Goal: Task Accomplishment & Management: Complete application form

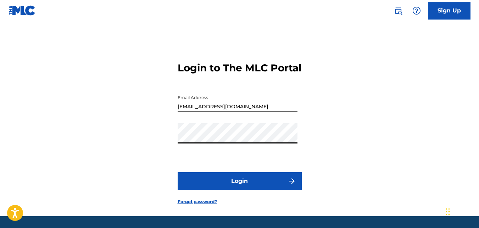
click at [246, 190] on button "Login" at bounding box center [240, 181] width 124 height 18
click at [244, 203] on form "Login to The MLC Portal Email Address [EMAIL_ADDRESS][DOMAIN_NAME] Password Log…" at bounding box center [240, 127] width 124 height 177
click at [242, 190] on button "Login" at bounding box center [240, 181] width 124 height 18
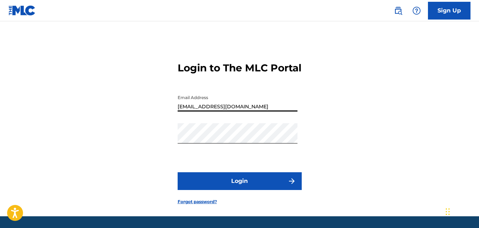
drag, startPoint x: 250, startPoint y: 112, endPoint x: 50, endPoint y: 91, distance: 201.5
click at [49, 95] on div "Login to The MLC Portal Email Address bobbyedeemusic@gmail.co Password Login Fo…" at bounding box center [239, 127] width 479 height 177
type input "fireflyoffl@yahoo.com"
click at [47, 100] on div "Login to The MLC Portal Email Address fireflyoffl@yahoo.com Password Login Forg…" at bounding box center [239, 127] width 479 height 177
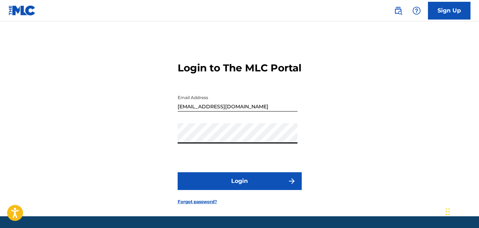
click at [116, 149] on div "Login to The MLC Portal Email Address fireflyoffl@yahoo.com Password Login Forg…" at bounding box center [239, 127] width 479 height 177
click at [230, 190] on button "Login" at bounding box center [240, 181] width 124 height 18
click at [198, 205] on link "Forgot password?" at bounding box center [197, 201] width 39 height 6
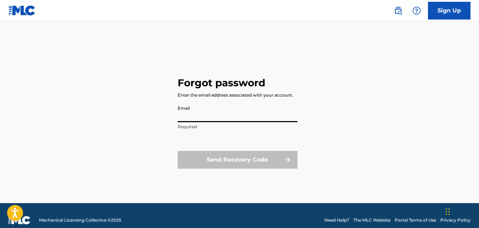
click at [248, 117] on input "Email" at bounding box center [238, 112] width 120 height 20
type input "fireflyoffl@yahoo.com"
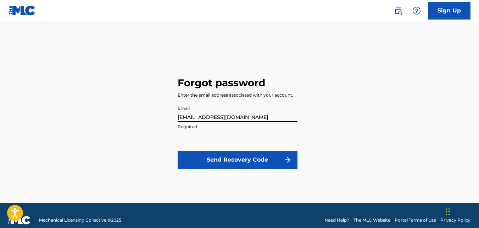
click at [230, 159] on button "Send Recovery Code" at bounding box center [238, 160] width 120 height 18
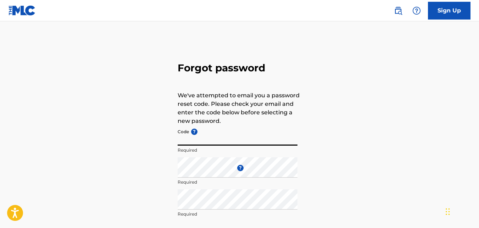
click at [222, 137] on input "Code ?" at bounding box center [238, 135] width 120 height 20
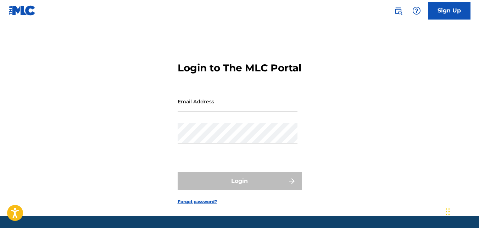
click at [227, 111] on input "Email Address" at bounding box center [238, 101] width 120 height 20
type input "[EMAIL_ADDRESS][DOMAIN_NAME]"
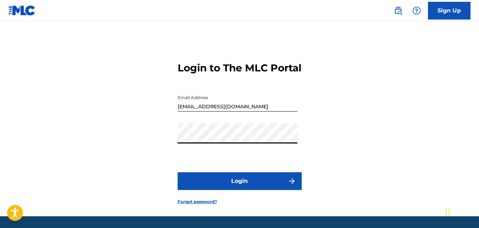
click at [259, 190] on button "Login" at bounding box center [240, 181] width 124 height 18
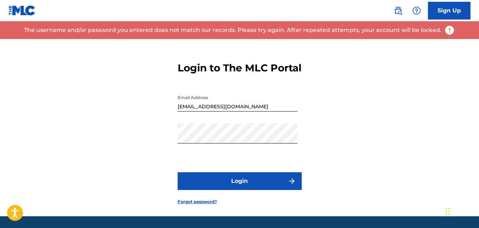
click at [209, 205] on link "Forgot password?" at bounding box center [197, 201] width 39 height 6
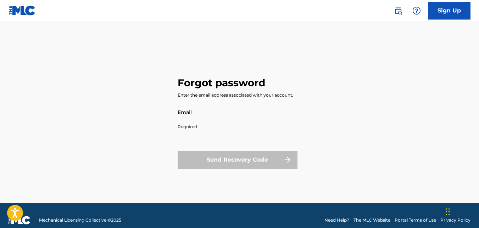
click at [243, 121] on input "Email" at bounding box center [238, 112] width 120 height 20
type input "Bobbyedeemusic@gmail.com"
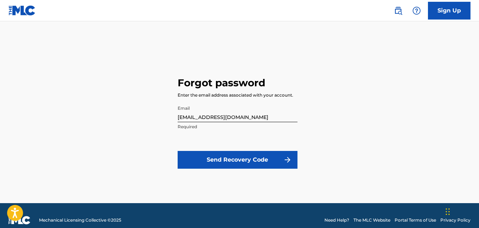
click at [245, 165] on button "Send Recovery Code" at bounding box center [238, 160] width 120 height 18
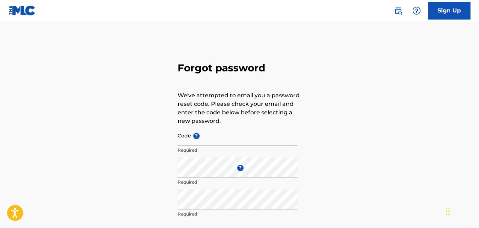
click at [211, 140] on input "Code ?" at bounding box center [238, 135] width 120 height 20
paste input "FP_64efcfaeeac478e842e899bf996f"
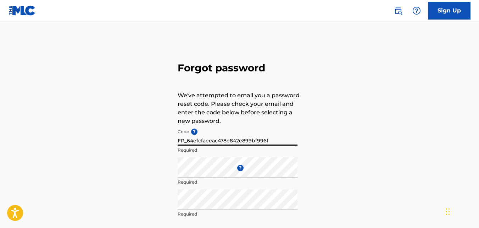
type input "FP_64efcfaeeac478e842e899bf996f"
click at [362, 166] on div "Forgot password We've attempted to email you a password reset code. Please chec…" at bounding box center [239, 157] width 479 height 237
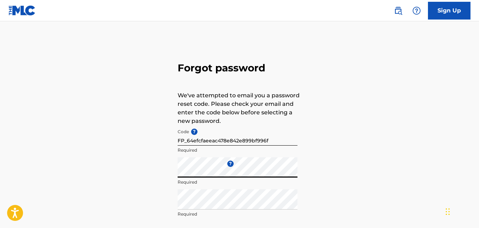
click at [199, 206] on form "Code ? FP_64efcfaeeac478e842e899bf996f Required Enter a new password ? Required…" at bounding box center [240, 190] width 124 height 130
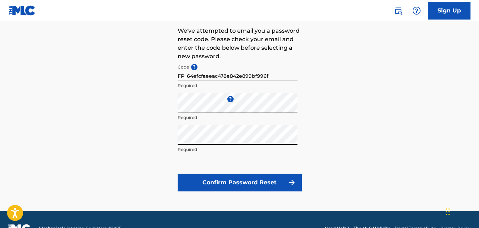
scroll to position [71, 0]
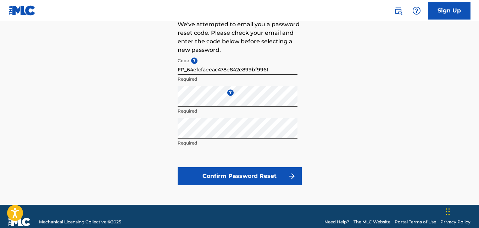
click at [248, 174] on button "Confirm Password Reset" at bounding box center [240, 176] width 124 height 18
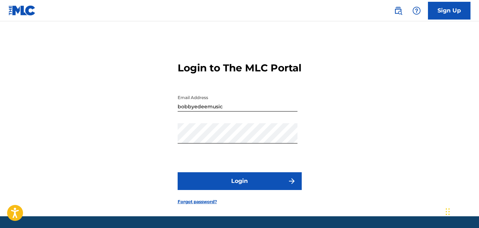
click at [235, 190] on button "Login" at bounding box center [240, 181] width 124 height 18
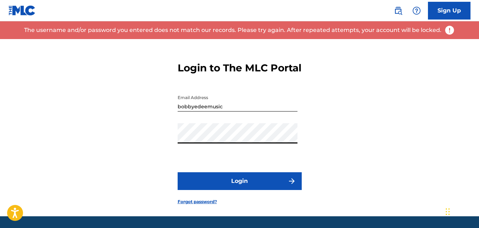
click at [246, 190] on button "Login" at bounding box center [240, 181] width 124 height 18
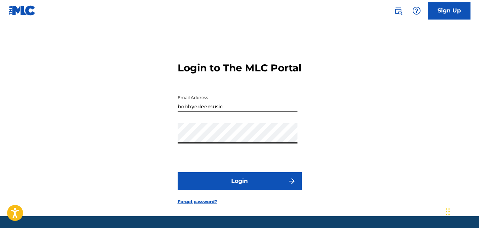
click at [84, 123] on div "Login to The MLC Portal Email Address bobbyedeemusic Password Login Forgot pass…" at bounding box center [239, 127] width 479 height 177
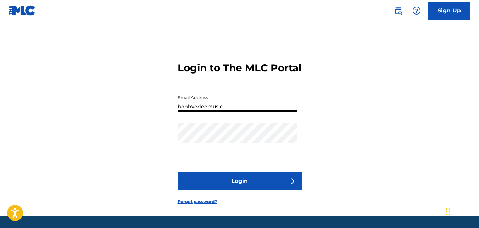
click at [241, 111] on input "bobbyedeemusic" at bounding box center [238, 101] width 120 height 20
click at [415, 183] on div "Login to The MLC Portal Email Address bobbyedeemusic@ Password Login Forgot pas…" at bounding box center [239, 127] width 479 height 177
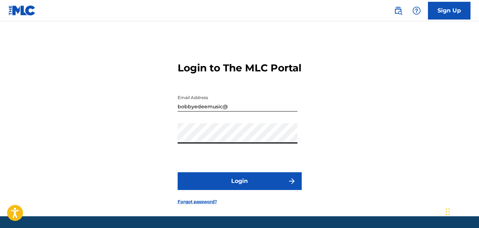
click at [45, 122] on div "Login to The MLC Portal Email Address bobbyedeemusic@ Password Login Forgot pas…" at bounding box center [239, 127] width 479 height 177
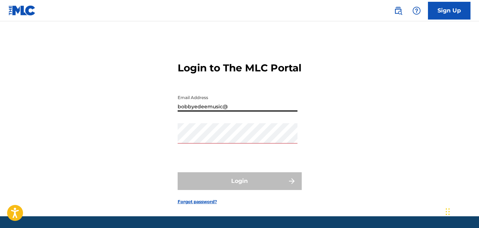
click at [240, 111] on input "bobbyedeemusic@" at bounding box center [238, 101] width 120 height 20
type input "[EMAIL_ADDRESS][DOMAIN_NAME]"
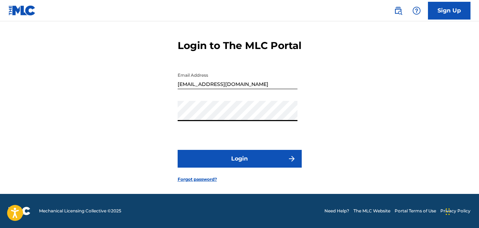
scroll to position [35, 0]
click at [237, 155] on button "Login" at bounding box center [240, 159] width 124 height 18
click at [190, 179] on link "Forgot password?" at bounding box center [197, 179] width 39 height 6
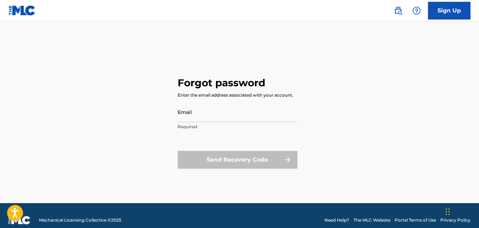
click at [207, 113] on input "Email" at bounding box center [238, 112] width 120 height 20
type input "Bobbyedeemusic@gmail.com"
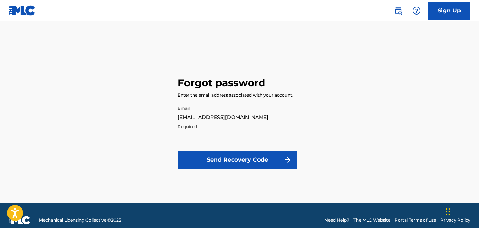
click at [260, 166] on button "Send Recovery Code" at bounding box center [238, 160] width 120 height 18
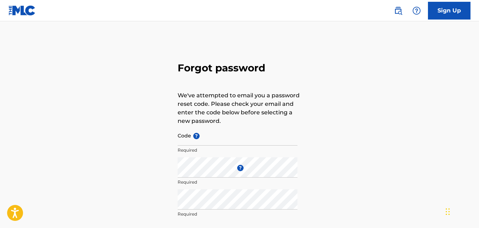
type input "bobbyedeemusic"
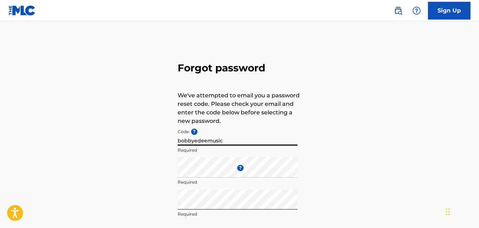
drag, startPoint x: 227, startPoint y: 140, endPoint x: 0, endPoint y: 113, distance: 228.3
click at [0, 113] on html "Accessibility Screen-Reader Guide, Feedback, and Issue Reporting | New window C…" at bounding box center [239, 114] width 479 height 228
paste input "FP_8e6d5987ef560485976799366a1a"
type input "FP_8e6d5987ef560485976799366a1a"
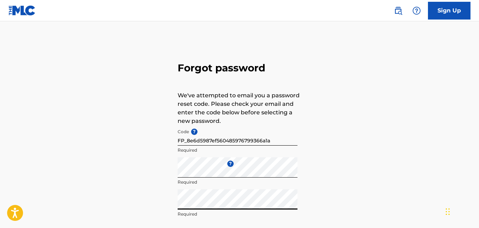
click at [40, 178] on div "Forgot password We've attempted to email you a password reset code. Please chec…" at bounding box center [239, 157] width 479 height 237
click at [364, 179] on div "Forgot password We've attempted to email you a password reset code. Please chec…" at bounding box center [239, 157] width 479 height 237
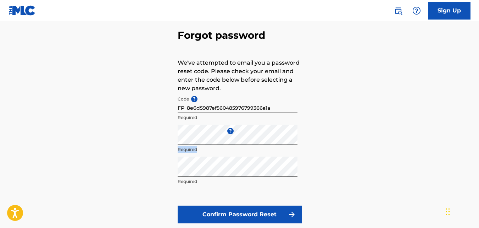
scroll to position [71, 0]
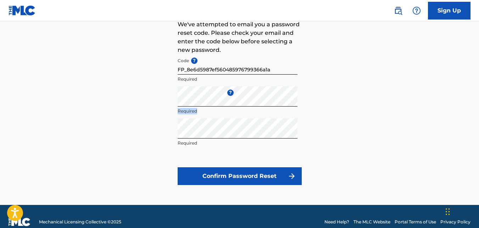
click at [264, 173] on button "Confirm Password Reset" at bounding box center [240, 176] width 124 height 18
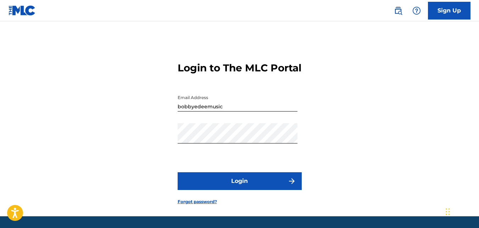
click at [193, 26] on main "Login to The MLC Portal Email Address bobbyedeemusic Password Login Forgot pass…" at bounding box center [239, 118] width 479 height 195
type input "[EMAIL_ADDRESS][DOMAIN_NAME]"
click at [248, 189] on button "Login" at bounding box center [240, 181] width 124 height 18
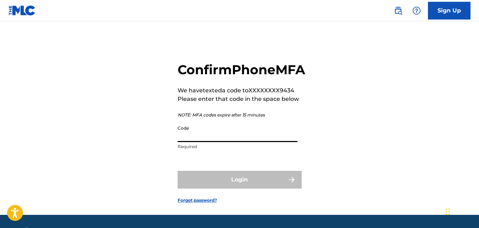
click at [241, 142] on input "Code" at bounding box center [238, 132] width 120 height 20
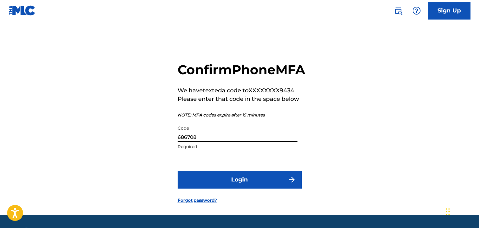
type input "686708"
click at [255, 188] on button "Login" at bounding box center [240, 180] width 124 height 18
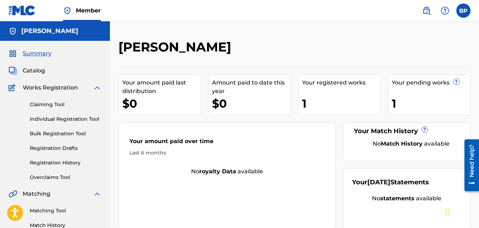
click at [71, 119] on link "Individual Registration Tool" at bounding box center [66, 118] width 72 height 7
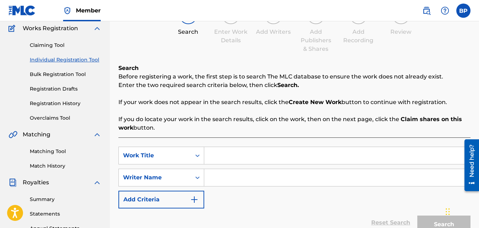
scroll to position [71, 0]
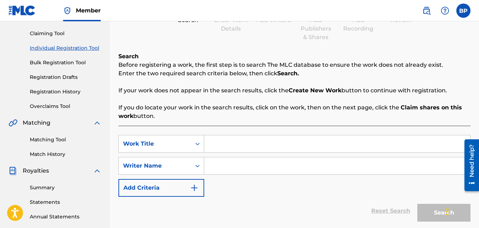
click at [296, 141] on input "Search Form" at bounding box center [337, 143] width 266 height 17
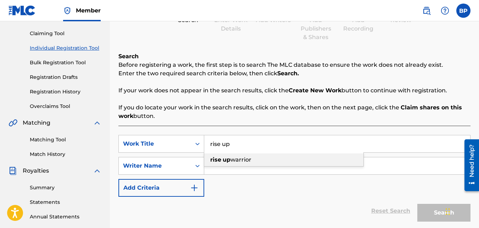
click at [251, 158] on span "warrior" at bounding box center [240, 159] width 21 height 7
type input "rise up warrior"
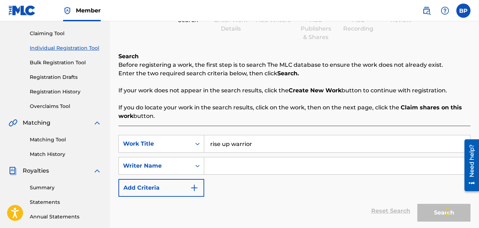
click at [249, 162] on input "Search Form" at bounding box center [337, 165] width 266 height 17
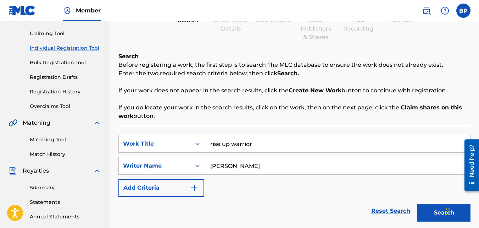
type input "bobbye dee"
click at [438, 214] on button "Search" at bounding box center [443, 213] width 53 height 18
click at [441, 215] on button "Search" at bounding box center [443, 213] width 53 height 18
drag, startPoint x: 272, startPoint y: 135, endPoint x: 151, endPoint y: 135, distance: 121.3
click at [152, 135] on div "SearchWithCriteriae125a544-104e-495a-85f7-0558ba0f2f14 Work Title rise up warri…" at bounding box center [294, 144] width 352 height 18
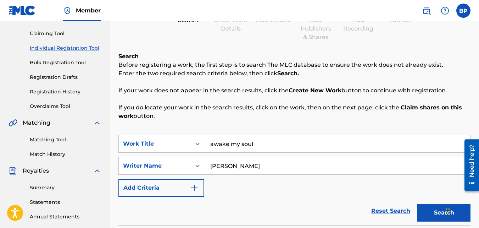
type input "awake my soul"
click at [429, 212] on button "Search" at bounding box center [443, 213] width 53 height 18
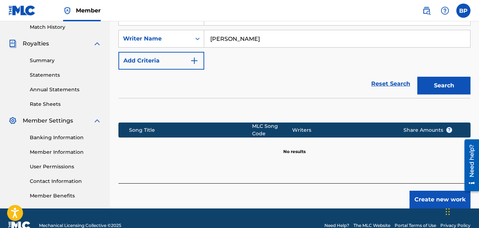
scroll to position [212, 0]
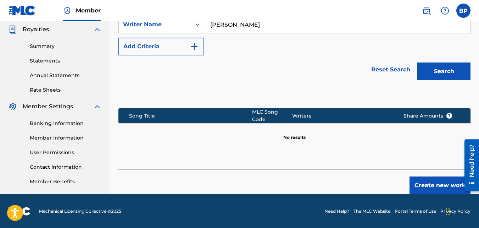
click at [434, 182] on button "Create new work" at bounding box center [440, 185] width 61 height 18
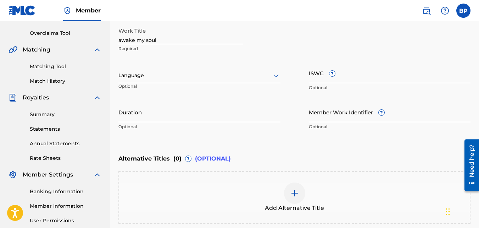
scroll to position [141, 0]
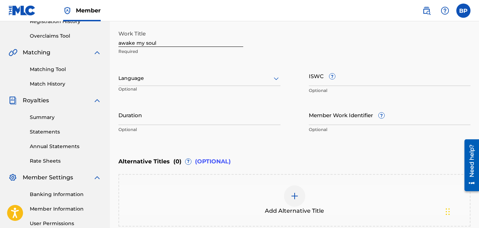
click at [137, 88] on p "Optional" at bounding box center [144, 92] width 52 height 12
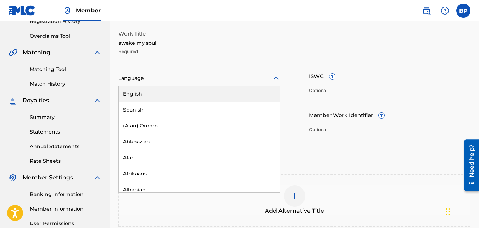
click at [138, 84] on div "Language" at bounding box center [199, 78] width 162 height 15
click at [137, 94] on div "English" at bounding box center [199, 94] width 161 height 16
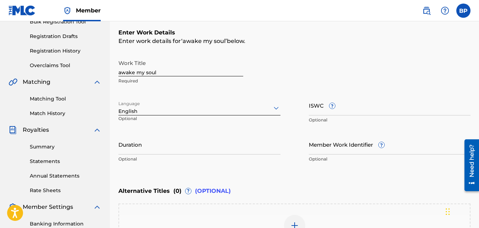
scroll to position [106, 0]
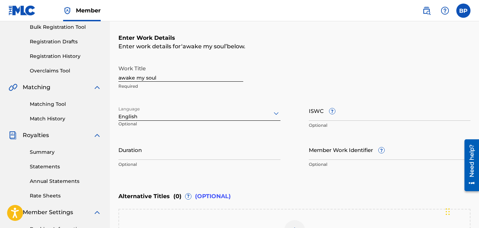
click at [129, 153] on input "Duration" at bounding box center [199, 149] width 162 height 20
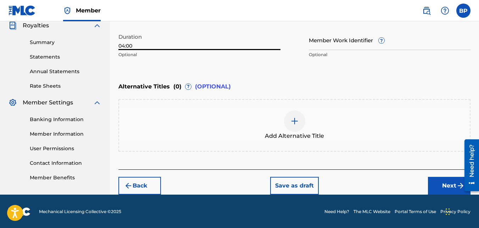
scroll to position [217, 0]
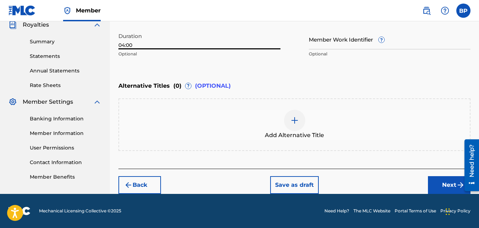
type input "04:00"
click at [440, 188] on button "Next" at bounding box center [449, 185] width 43 height 18
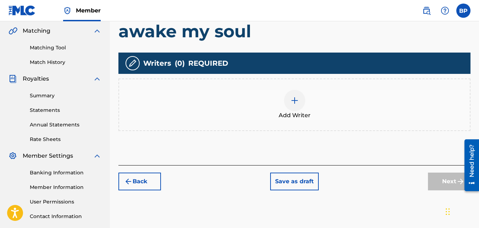
scroll to position [174, 0]
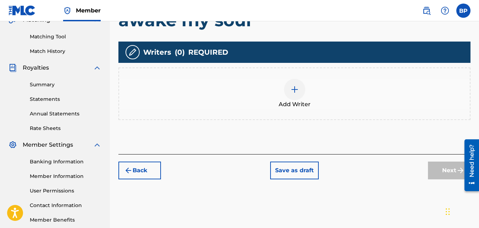
click at [294, 90] on img at bounding box center [294, 89] width 9 height 9
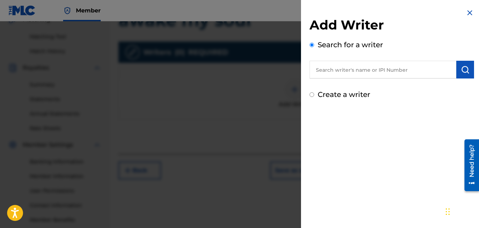
click at [348, 72] on input "text" at bounding box center [383, 70] width 147 height 18
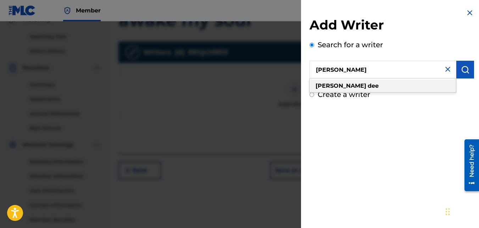
type input "bobbye dee"
click at [368, 86] on strong "dee" at bounding box center [373, 85] width 11 height 7
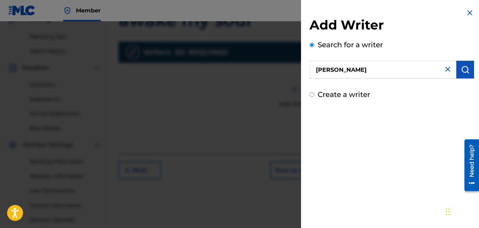
click at [462, 68] on img "submit" at bounding box center [465, 69] width 9 height 9
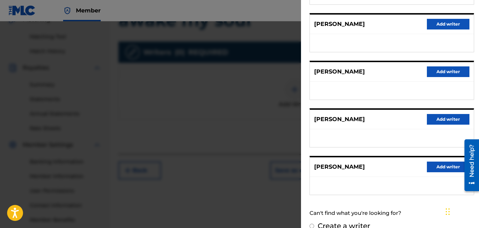
scroll to position [140, 0]
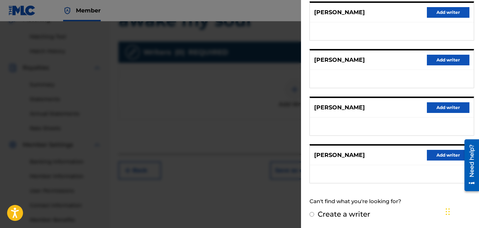
click at [446, 155] on button "Add writer" at bounding box center [448, 155] width 43 height 11
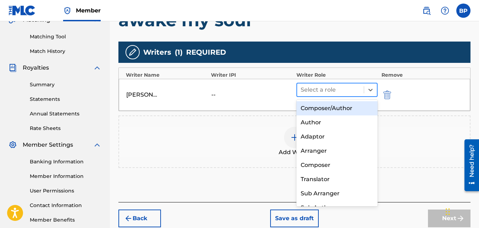
click at [336, 89] on div at bounding box center [331, 90] width 60 height 10
click at [339, 109] on div "Composer/Author" at bounding box center [337, 108] width 82 height 14
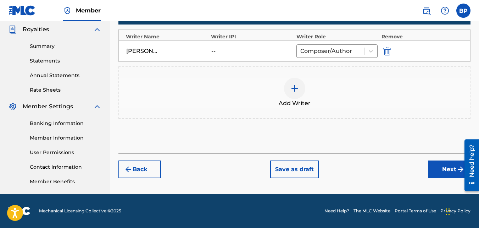
click at [445, 174] on button "Next" at bounding box center [449, 169] width 43 height 18
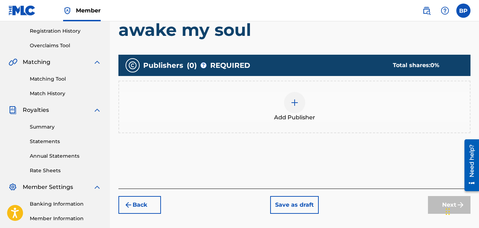
scroll to position [103, 0]
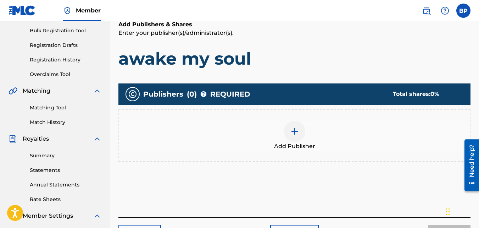
click at [297, 134] on img at bounding box center [294, 131] width 9 height 9
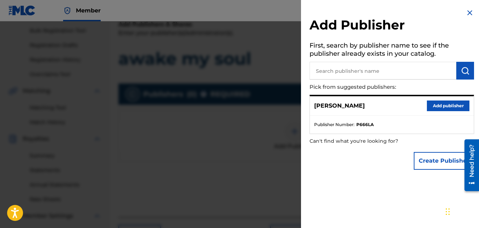
click at [452, 108] on button "Add publisher" at bounding box center [448, 105] width 43 height 11
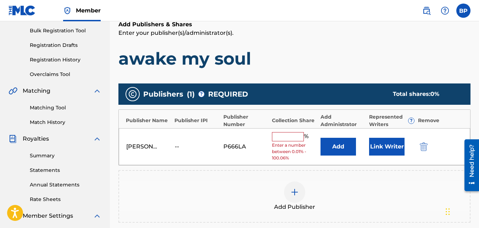
click at [283, 134] on input "text" at bounding box center [288, 136] width 32 height 9
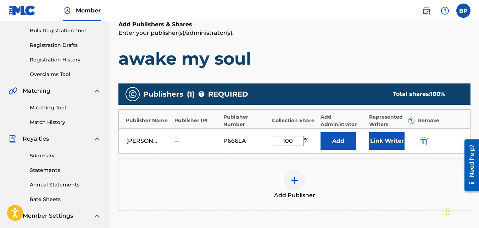
type input "100"
click at [435, 176] on div "Add Publisher" at bounding box center [294, 184] width 351 height 30
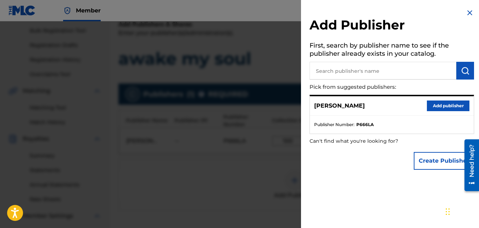
click at [430, 103] on button "Add publisher" at bounding box center [448, 105] width 43 height 11
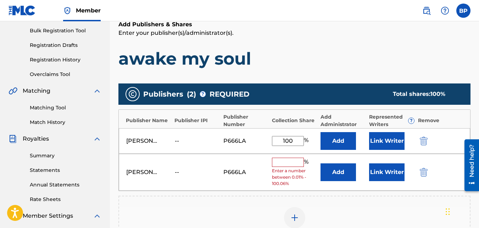
click at [423, 173] on img "submit" at bounding box center [424, 172] width 8 height 9
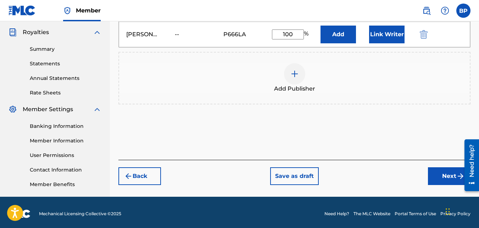
click at [435, 173] on button "Next" at bounding box center [449, 176] width 43 height 18
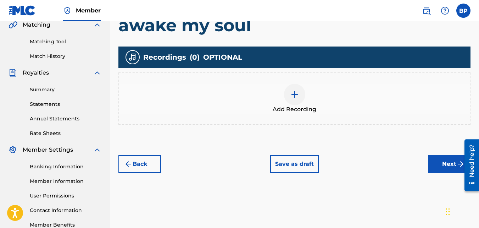
scroll to position [174, 0]
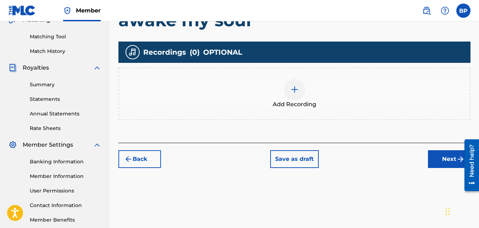
click at [448, 155] on button "Next" at bounding box center [449, 159] width 43 height 18
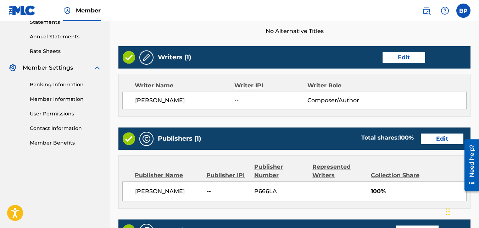
scroll to position [286, 0]
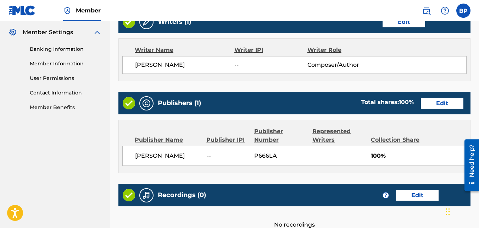
click at [405, 25] on button "Edit" at bounding box center [404, 22] width 43 height 11
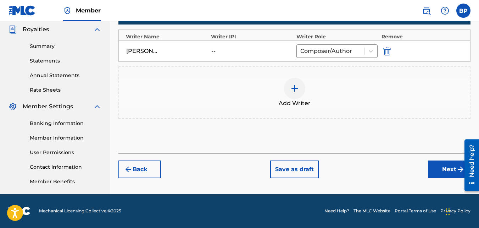
click at [206, 49] on div "[PERSON_NAME]" at bounding box center [167, 51] width 82 height 9
click at [213, 51] on div "BOBBYE DEE -- Composer/Author" at bounding box center [294, 50] width 351 height 21
click at [213, 51] on div "--" at bounding box center [227, 51] width 32 height 9
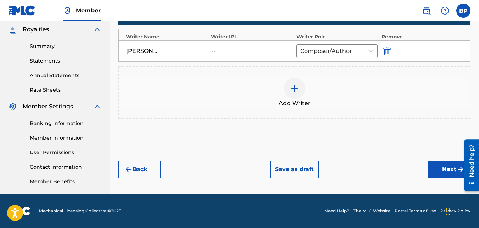
click at [212, 51] on div "--" at bounding box center [227, 51] width 32 height 9
click at [212, 50] on div "--" at bounding box center [227, 51] width 32 height 9
click at [220, 52] on div "--" at bounding box center [227, 51] width 32 height 9
click at [369, 54] on icon at bounding box center [370, 51] width 7 height 7
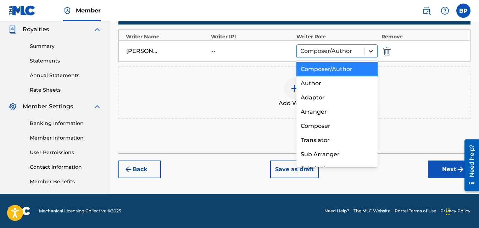
click at [368, 54] on icon at bounding box center [370, 51] width 7 height 7
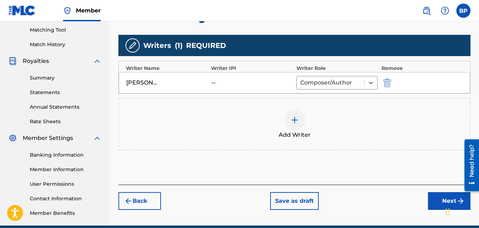
scroll to position [177, 0]
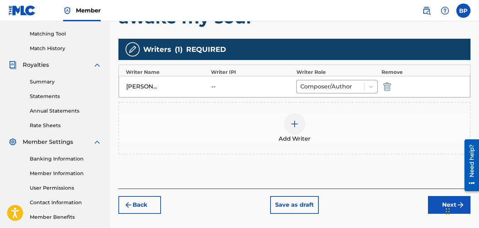
click at [146, 204] on button "Back" at bounding box center [139, 205] width 43 height 18
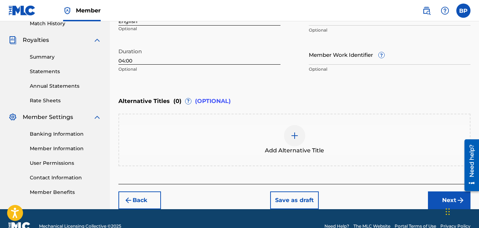
scroll to position [212, 0]
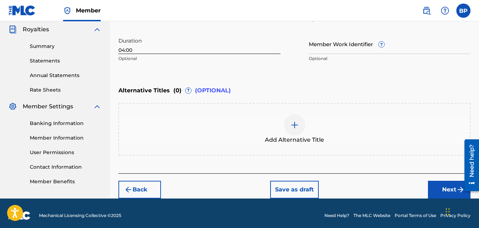
click at [455, 193] on button "Next" at bounding box center [449, 189] width 43 height 18
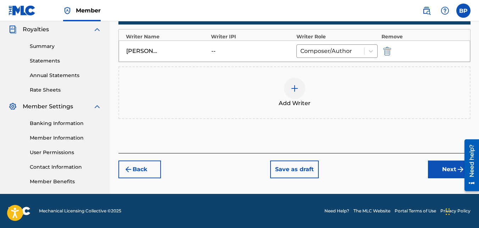
click at [446, 171] on button "Next" at bounding box center [449, 169] width 43 height 18
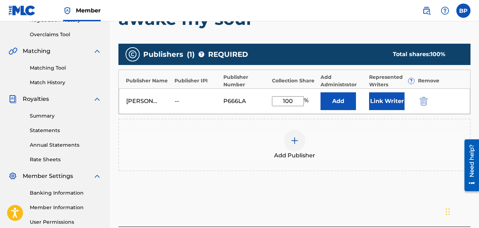
scroll to position [174, 0]
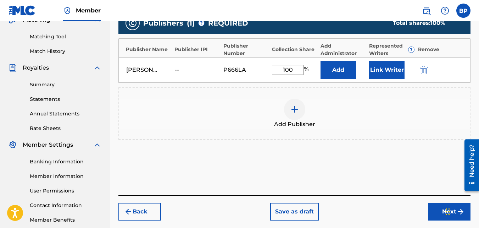
click at [442, 211] on button "Next" at bounding box center [449, 211] width 43 height 18
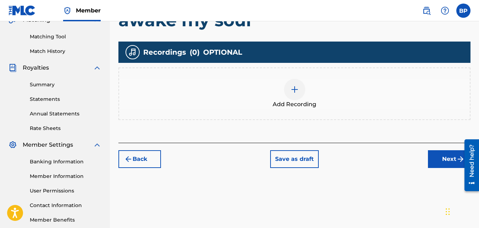
click at [293, 87] on img at bounding box center [294, 89] width 9 height 9
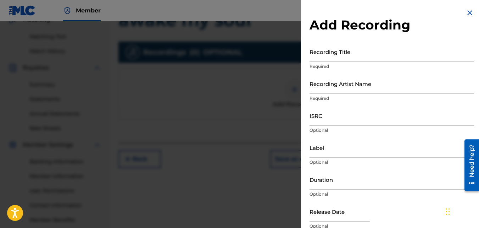
click at [466, 12] on img at bounding box center [470, 13] width 9 height 9
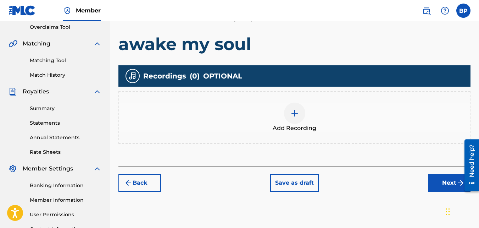
scroll to position [138, 0]
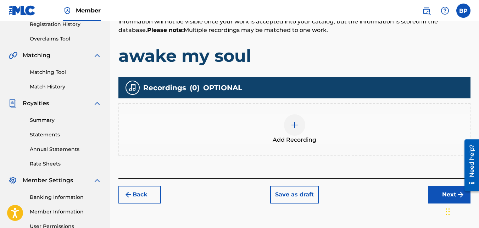
click at [295, 125] on img at bounding box center [294, 125] width 9 height 9
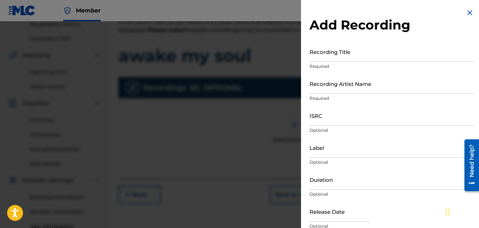
click at [335, 112] on input "ISRC" at bounding box center [392, 115] width 165 height 20
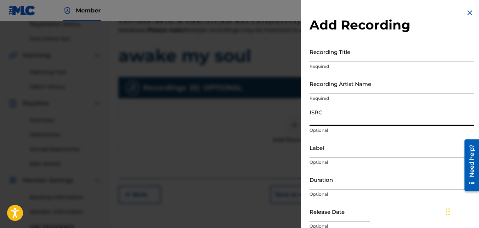
paste input "QZZ7S2507763"
type input "QZZ7S2507763"
click at [339, 59] on input "Recording Title" at bounding box center [392, 51] width 165 height 20
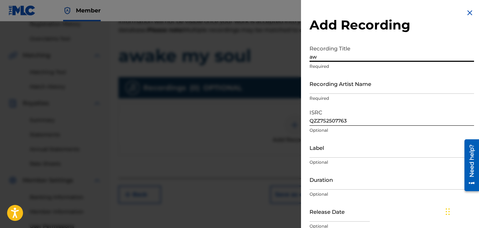
type input "a"
type input "Awake my soul"
click at [356, 88] on input "Recording Artist Name" at bounding box center [392, 83] width 165 height 20
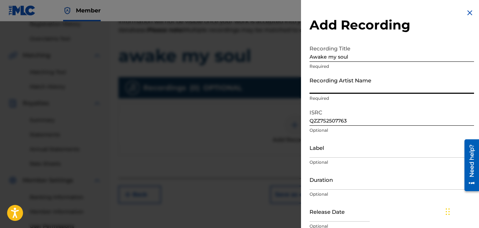
type input "[PERSON_NAME]"
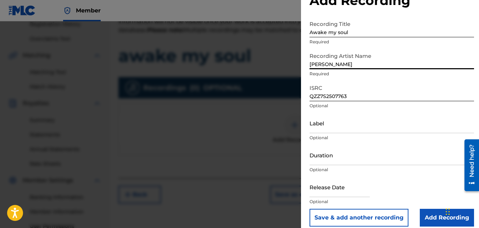
scroll to position [32, 0]
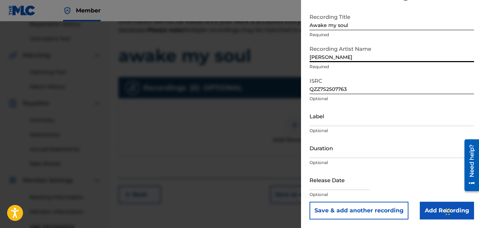
click at [339, 155] on input "Duration" at bounding box center [392, 148] width 165 height 20
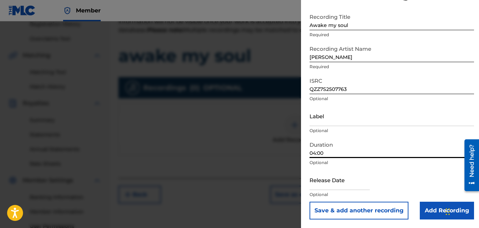
type input "04:00"
click at [335, 187] on input "text" at bounding box center [340, 179] width 60 height 20
select select "8"
select select "2025"
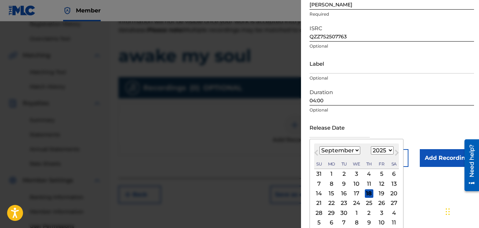
scroll to position [88, 0]
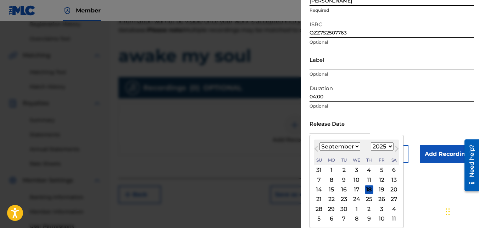
click at [379, 171] on div "5" at bounding box center [381, 170] width 9 height 9
type input "September 5 2025"
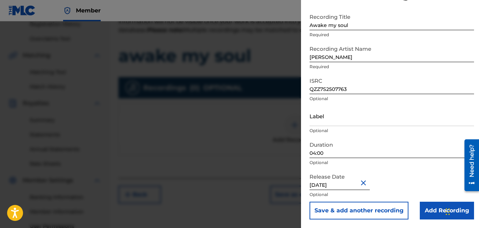
scroll to position [32, 0]
click at [426, 212] on input "Add Recording" at bounding box center [447, 210] width 54 height 18
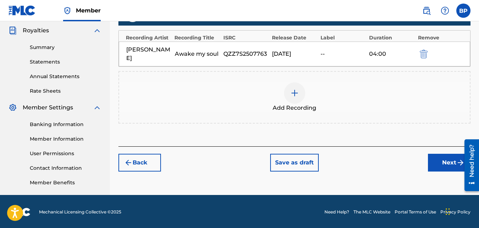
scroll to position [212, 0]
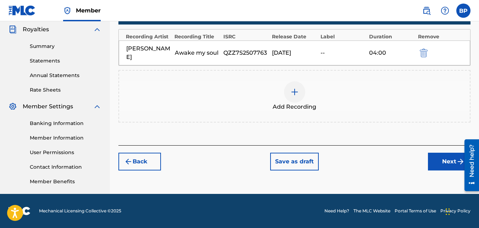
click at [441, 153] on button "Next" at bounding box center [449, 161] width 43 height 18
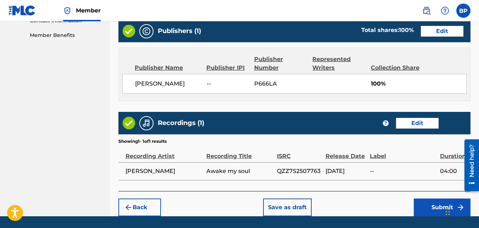
scroll to position [380, 0]
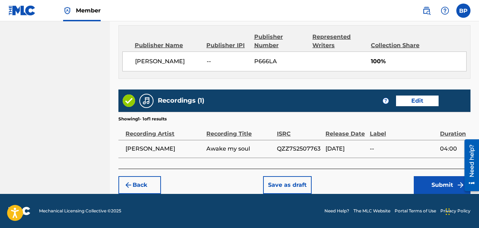
click at [439, 184] on button "Submit" at bounding box center [442, 185] width 57 height 18
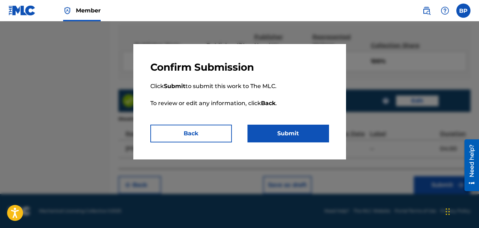
click at [292, 137] on button "Submit" at bounding box center [289, 133] width 82 height 18
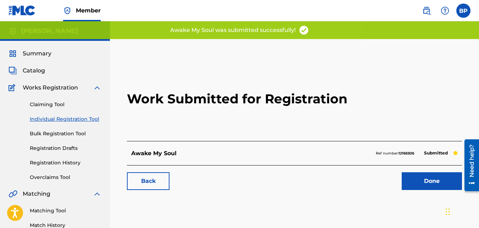
click at [427, 182] on link "Done" at bounding box center [432, 181] width 60 height 18
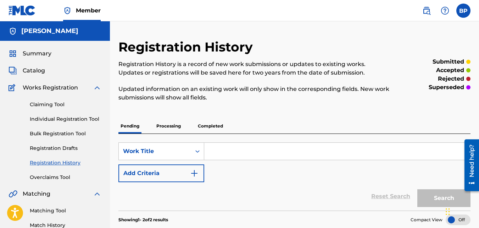
click at [255, 154] on input "Search Form" at bounding box center [337, 151] width 266 height 17
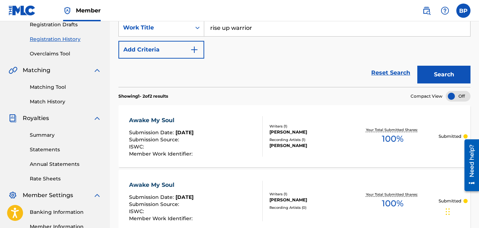
scroll to position [106, 0]
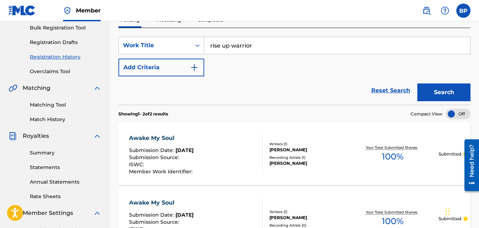
type input "rise up warrior"
click at [438, 94] on button "Search" at bounding box center [443, 92] width 53 height 18
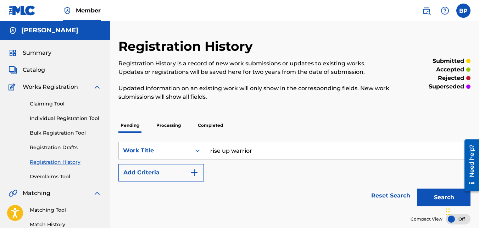
scroll to position [0, 0]
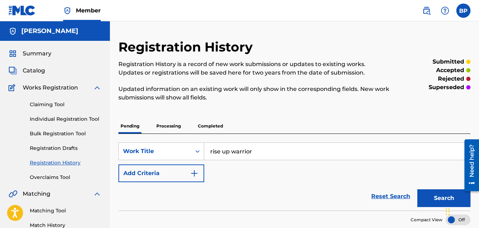
click at [55, 118] on link "Individual Registration Tool" at bounding box center [66, 118] width 72 height 7
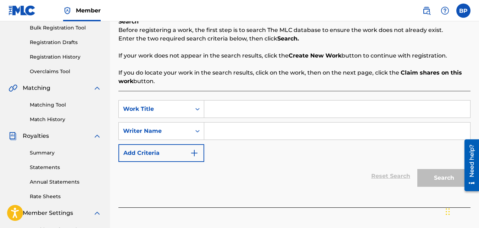
scroll to position [142, 0]
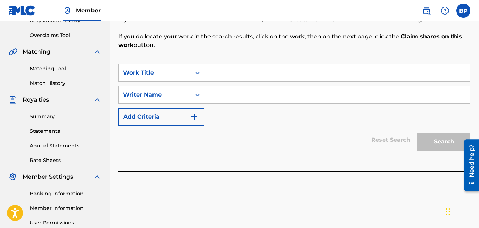
click at [269, 96] on input "Search Form" at bounding box center [337, 94] width 266 height 17
type input "bobbye dee"
click at [264, 76] on input "Search Form" at bounding box center [337, 72] width 266 height 17
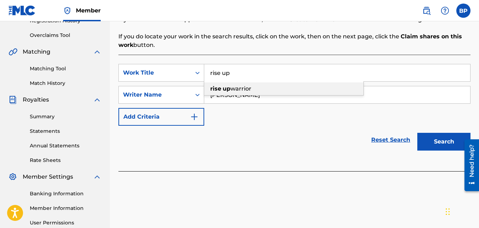
click at [254, 86] on div "rise up warrior" at bounding box center [283, 88] width 159 height 13
type input "rise up warrior"
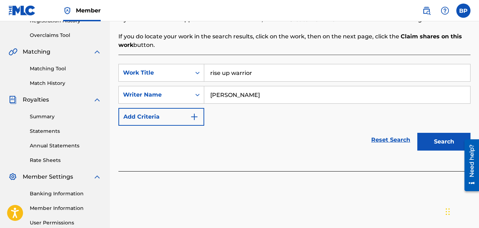
click at [441, 142] on button "Search" at bounding box center [443, 142] width 53 height 18
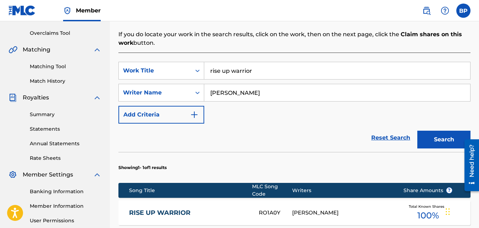
scroll to position [213, 0]
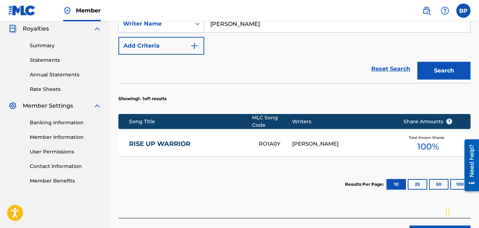
click at [322, 140] on div "[PERSON_NAME]" at bounding box center [342, 144] width 100 height 8
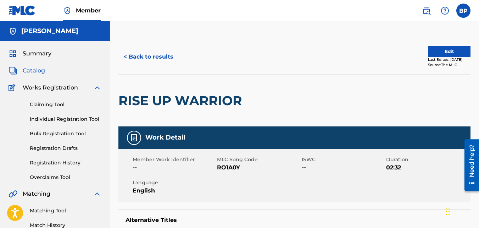
click at [156, 57] on button "< Back to results" at bounding box center [148, 57] width 60 height 18
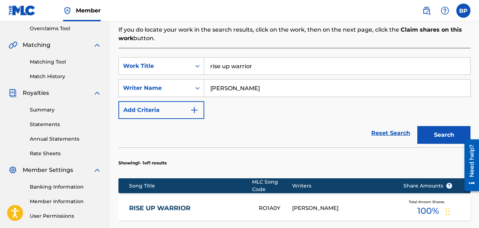
scroll to position [141, 0]
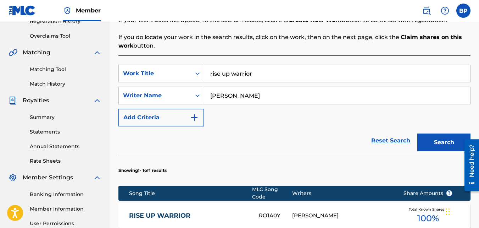
drag, startPoint x: 269, startPoint y: 77, endPoint x: 107, endPoint y: 56, distance: 163.4
click at [107, 68] on main "Bobbye Dee Summary Catalog Works Registration Claiming Tool Individual Registra…" at bounding box center [239, 97] width 479 height 434
type input "awake my soul"
click at [442, 144] on button "Search" at bounding box center [443, 142] width 53 height 18
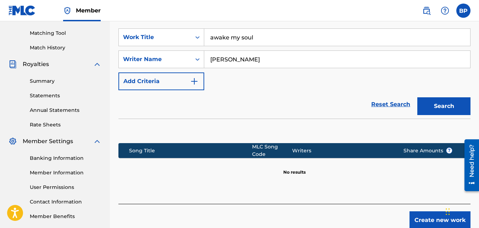
scroll to position [142, 0]
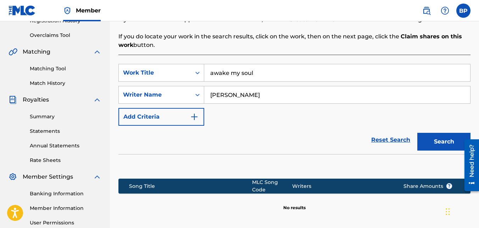
click at [269, 78] on input "awake my soul" at bounding box center [337, 72] width 266 height 17
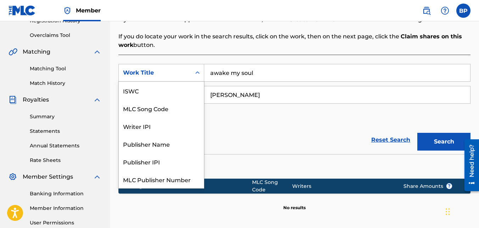
click at [199, 72] on icon "Search Form" at bounding box center [197, 72] width 7 height 7
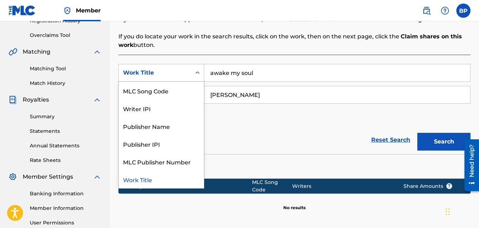
click at [199, 72] on icon "Search Form" at bounding box center [197, 72] width 7 height 7
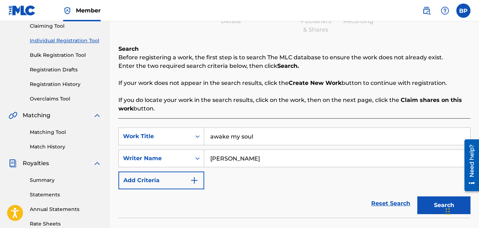
scroll to position [0, 0]
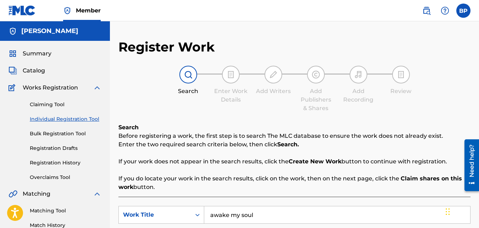
click at [45, 105] on link "Claiming Tool" at bounding box center [66, 104] width 72 height 7
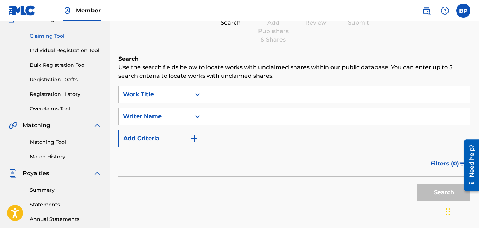
scroll to position [71, 0]
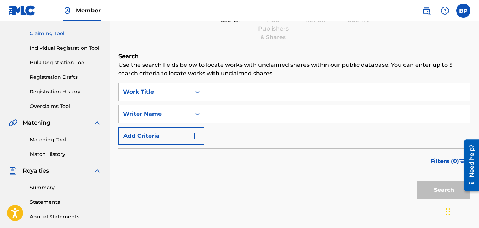
click at [269, 89] on input "Search Form" at bounding box center [337, 91] width 266 height 17
click at [275, 83] on div "Search Use the search fields below to locate works with unclaimed shares within…" at bounding box center [294, 144] width 352 height 185
drag, startPoint x: 268, startPoint y: 101, endPoint x: 269, endPoint y: 94, distance: 7.5
click at [268, 100] on div "SearchWithCriteriab2a38313-f659-427e-b74c-e645e8681f7c Work Title SearchWithCri…" at bounding box center [294, 114] width 352 height 62
drag, startPoint x: 269, startPoint y: 94, endPoint x: 270, endPoint y: 86, distance: 7.5
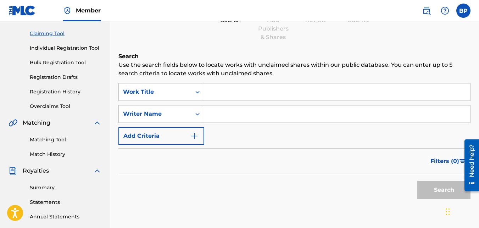
click at [270, 86] on input "Search Form" at bounding box center [337, 91] width 266 height 17
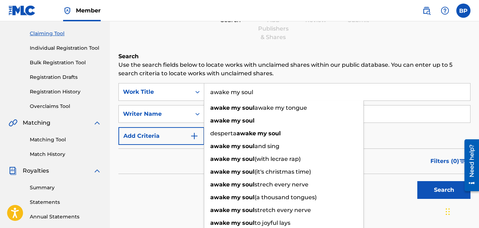
type input "awake my soul"
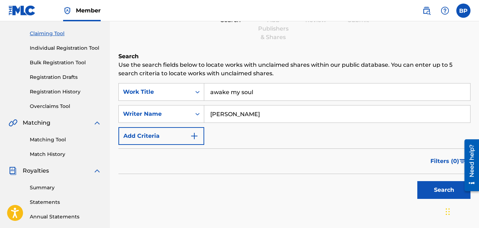
type input "bobbye dee"
click at [441, 192] on button "Search" at bounding box center [443, 190] width 53 height 18
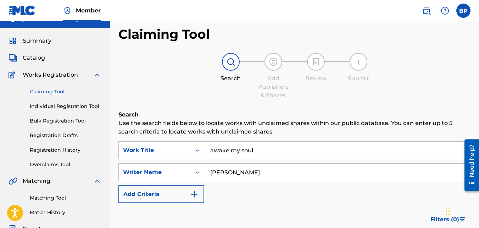
scroll to position [0, 0]
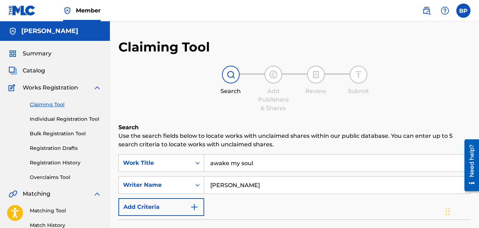
click at [48, 54] on span "Summary" at bounding box center [37, 53] width 29 height 9
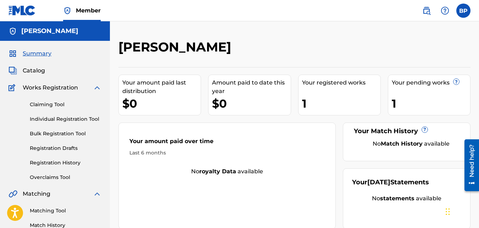
click at [40, 72] on span "Catalog" at bounding box center [34, 70] width 22 height 9
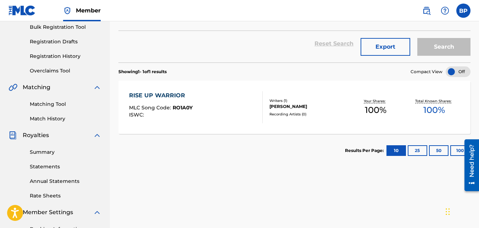
scroll to position [71, 0]
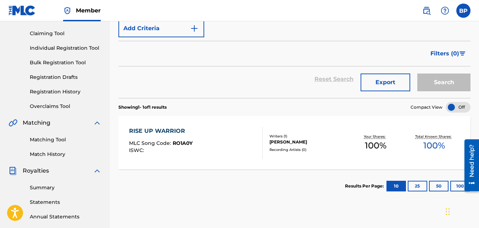
click at [66, 79] on link "Registration Drafts" at bounding box center [66, 76] width 72 height 7
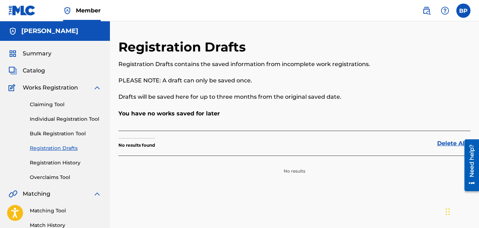
click at [72, 161] on link "Registration History" at bounding box center [66, 162] width 72 height 7
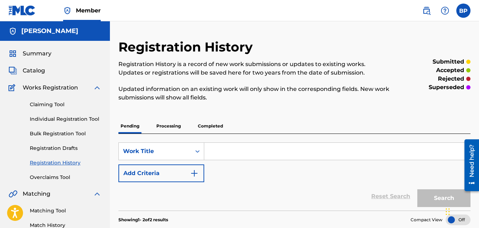
click at [210, 126] on p "Completed" at bounding box center [210, 125] width 29 height 15
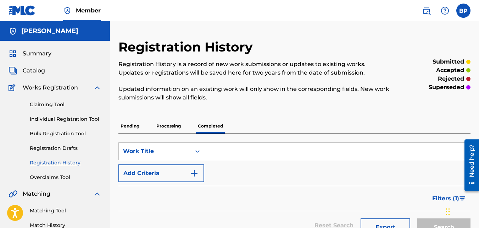
click at [60, 116] on link "Individual Registration Tool" at bounding box center [66, 118] width 72 height 7
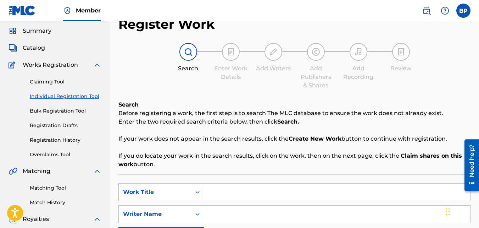
scroll to position [106, 0]
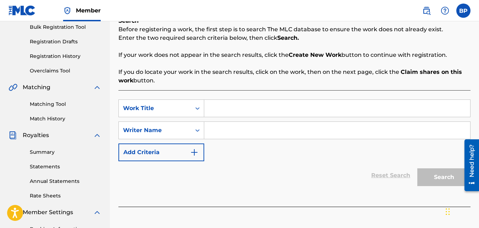
click at [242, 106] on input "Search Form" at bounding box center [337, 108] width 266 height 17
type input "fire alive"
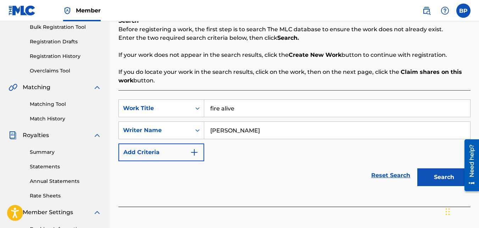
type input "bobbye dee"
click at [417, 168] on button "Search" at bounding box center [443, 177] width 53 height 18
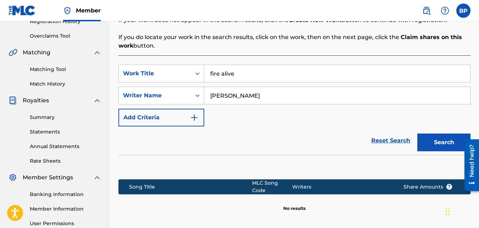
scroll to position [212, 0]
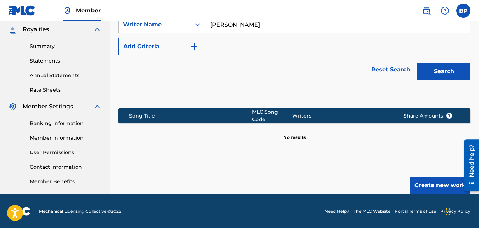
click at [440, 182] on button "Create new work" at bounding box center [440, 185] width 61 height 18
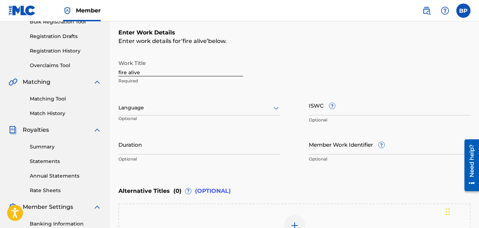
scroll to position [110, 0]
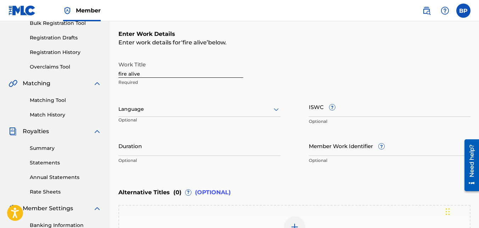
click at [150, 113] on div at bounding box center [199, 109] width 162 height 9
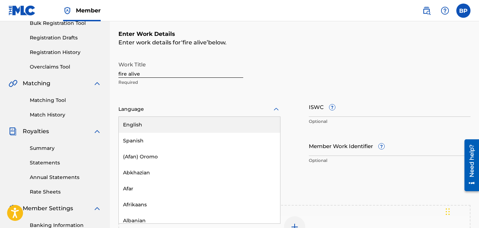
click at [145, 127] on div "English" at bounding box center [199, 125] width 161 height 16
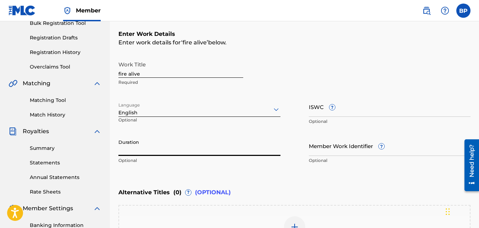
click at [183, 155] on input "Duration" at bounding box center [199, 145] width 162 height 20
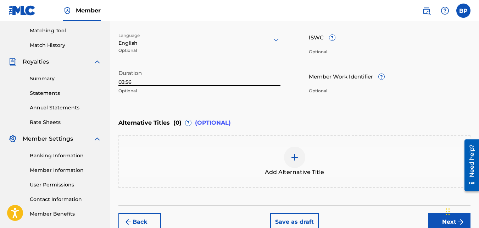
scroll to position [181, 0]
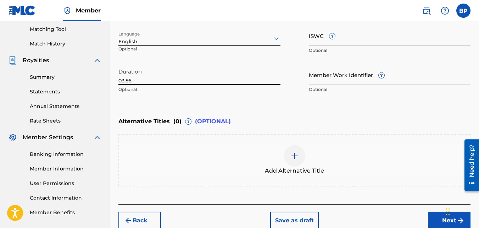
type input "03:56"
click at [440, 222] on button "Next" at bounding box center [449, 220] width 43 height 18
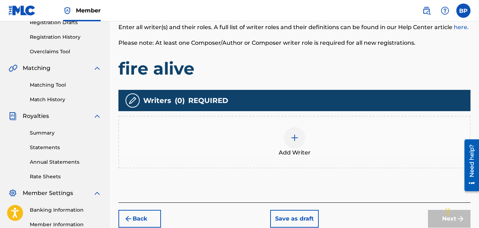
scroll to position [138, 0]
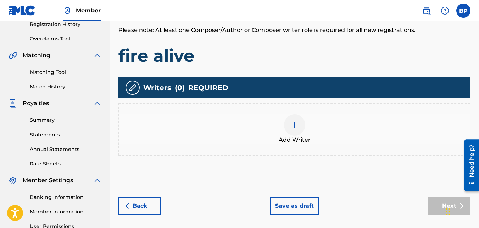
click at [294, 126] on img at bounding box center [294, 125] width 9 height 9
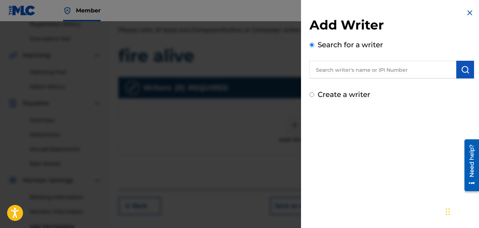
click at [355, 69] on input "text" at bounding box center [383, 70] width 147 height 18
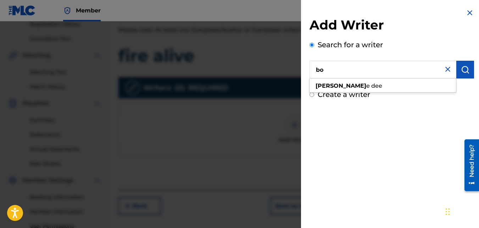
type input "b"
click at [465, 64] on button "submit" at bounding box center [465, 70] width 18 height 18
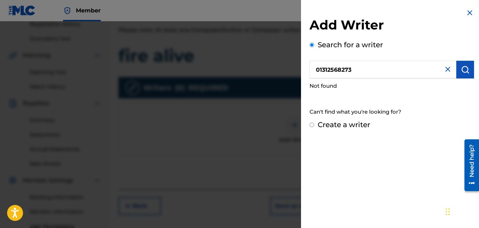
drag, startPoint x: 357, startPoint y: 70, endPoint x: 205, endPoint y: 60, distance: 152.4
click at [205, 60] on div "Add Writer Search for a writer 01312568273 Not found Can't find what you're loo…" at bounding box center [239, 124] width 479 height 206
type input "bobbye dee"
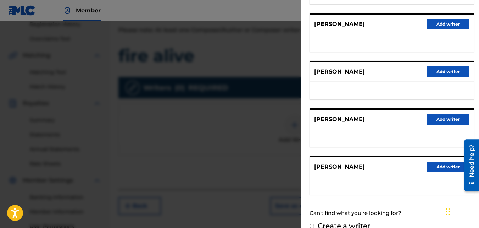
scroll to position [140, 0]
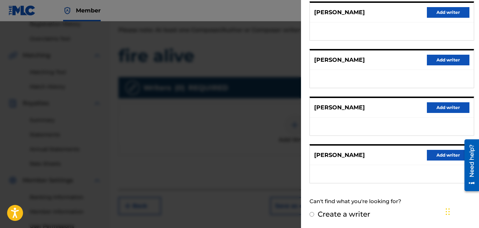
click at [441, 157] on button "Add writer" at bounding box center [448, 155] width 43 height 11
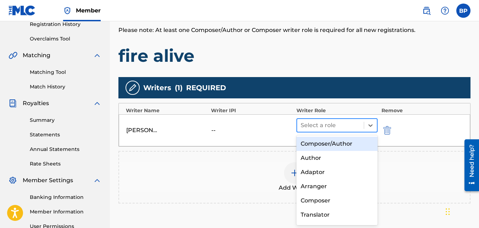
click at [326, 123] on div at bounding box center [331, 125] width 60 height 10
click at [326, 145] on div "Composer/Author" at bounding box center [337, 144] width 82 height 14
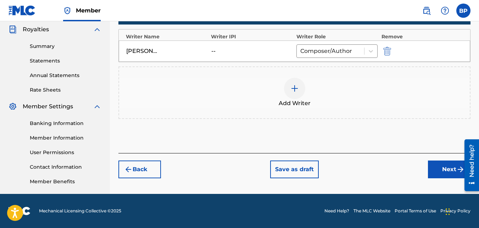
click at [444, 171] on button "Next" at bounding box center [449, 169] width 43 height 18
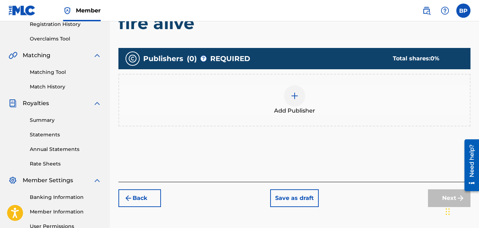
scroll to position [174, 0]
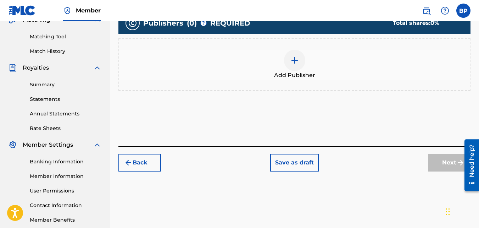
click at [296, 65] on div at bounding box center [294, 60] width 21 height 21
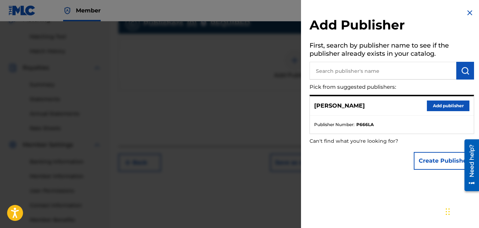
click at [443, 108] on button "Add publisher" at bounding box center [448, 105] width 43 height 11
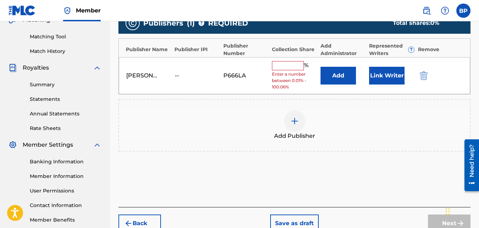
click at [289, 69] on input "text" at bounding box center [288, 65] width 32 height 9
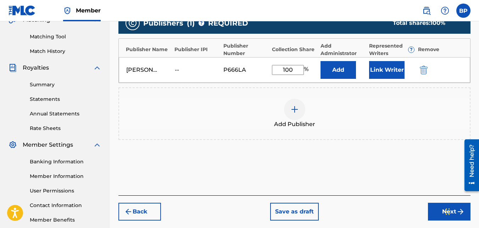
type input "100"
click at [396, 118] on div "Add Publisher" at bounding box center [294, 114] width 351 height 30
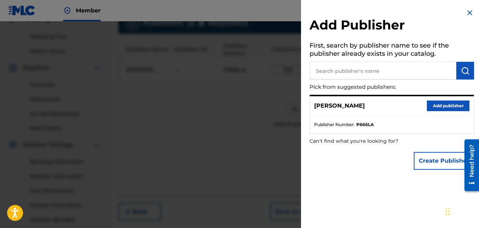
click at [469, 12] on img at bounding box center [470, 13] width 9 height 9
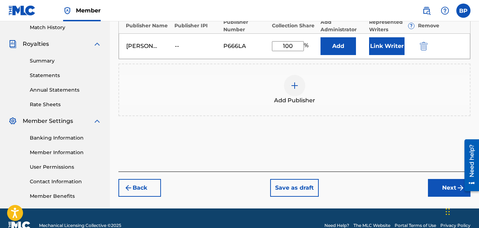
scroll to position [209, 0]
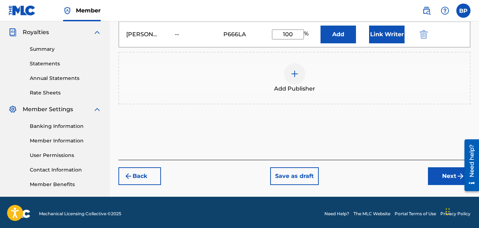
click at [449, 180] on button "Next" at bounding box center [449, 176] width 43 height 18
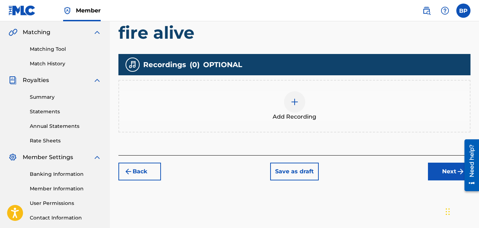
scroll to position [174, 0]
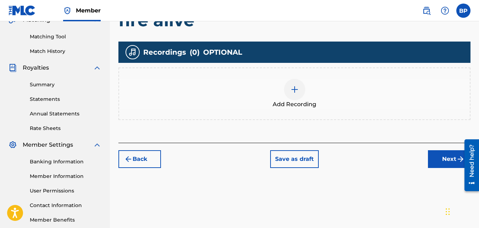
click at [297, 93] on img at bounding box center [294, 89] width 9 height 9
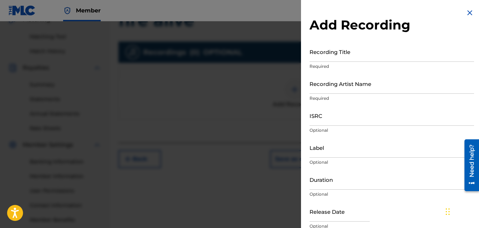
click at [335, 59] on input "Recording Title" at bounding box center [392, 51] width 165 height 20
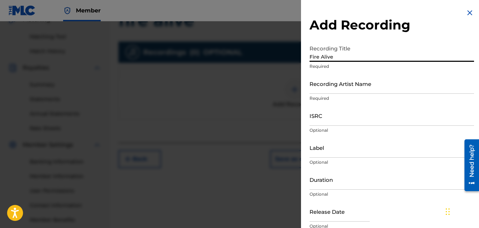
type input "Fire Alive"
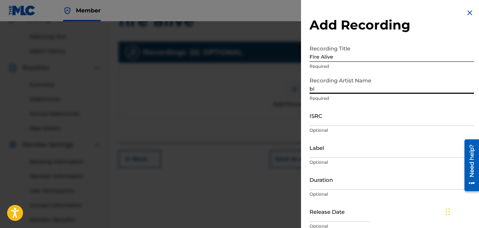
type input "b"
type input "[PERSON_NAME]"
type input "04:00"
type input "September 5 2025"
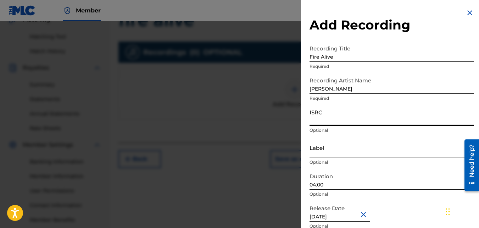
click at [334, 117] on input "ISRC" at bounding box center [392, 115] width 165 height 20
paste input "QZZ7S2507760"
type input "QZZ7S2507760"
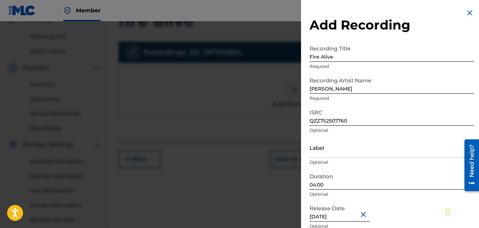
click at [409, 209] on div "Release Date September 5 2025 Optional" at bounding box center [392, 217] width 165 height 32
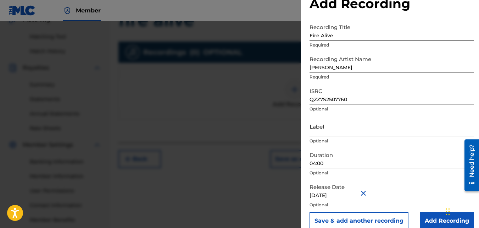
scroll to position [32, 0]
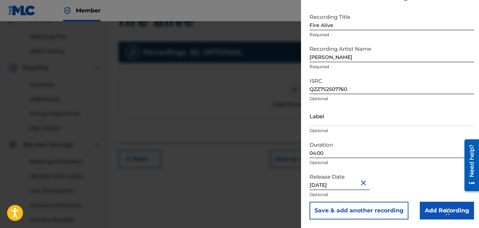
click at [432, 214] on input "Add Recording" at bounding box center [447, 210] width 54 height 18
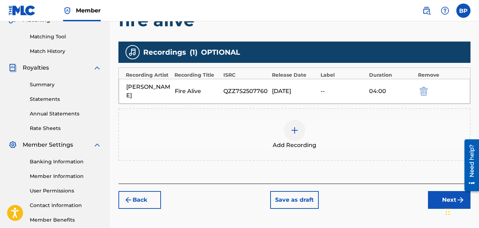
click at [437, 191] on button "Next" at bounding box center [449, 200] width 43 height 18
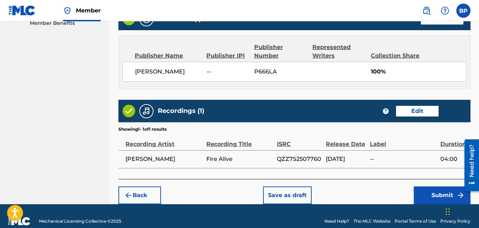
scroll to position [380, 0]
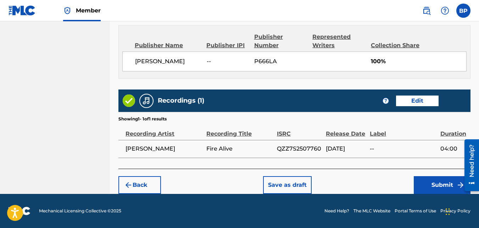
click at [445, 183] on button "Submit" at bounding box center [442, 185] width 57 height 18
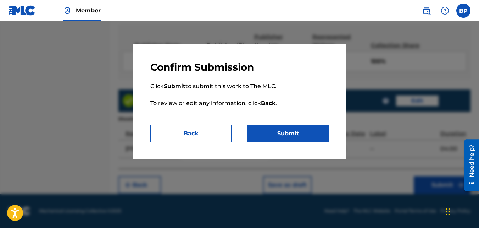
click at [285, 130] on button "Submit" at bounding box center [289, 133] width 82 height 18
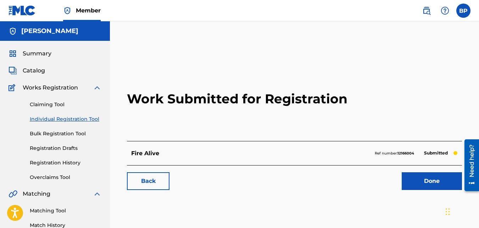
click at [426, 182] on link "Done" at bounding box center [432, 181] width 60 height 18
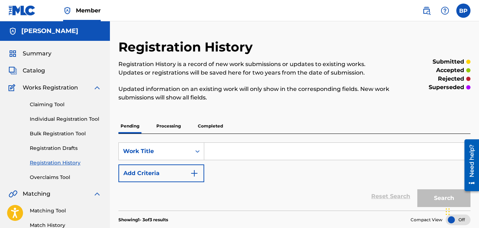
click at [60, 120] on link "Individual Registration Tool" at bounding box center [66, 118] width 72 height 7
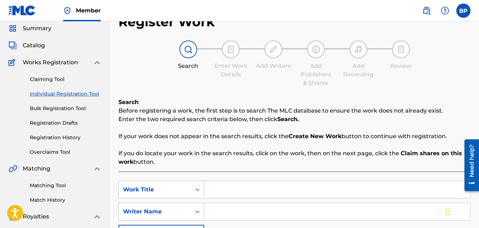
scroll to position [71, 0]
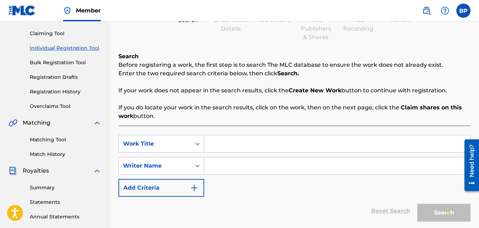
click at [269, 150] on input "Search Form" at bounding box center [337, 143] width 266 height 17
type input "christ in me"
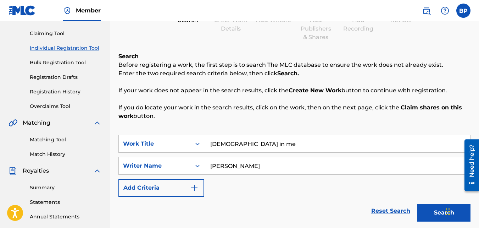
type input "bobbye dee"
click at [440, 214] on button "Search" at bounding box center [443, 213] width 53 height 18
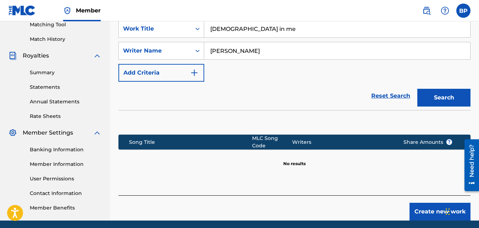
scroll to position [212, 0]
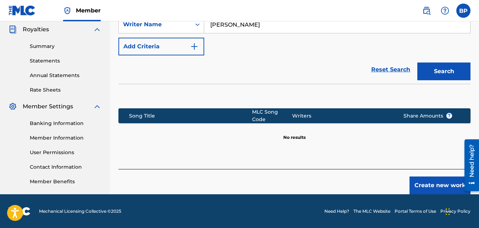
click at [434, 185] on button "Create new work" at bounding box center [440, 185] width 61 height 18
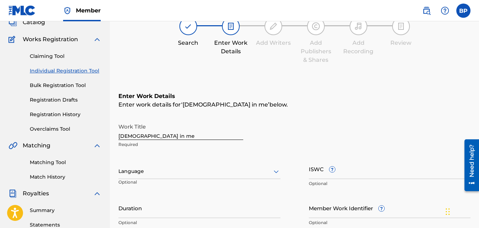
scroll to position [70, 0]
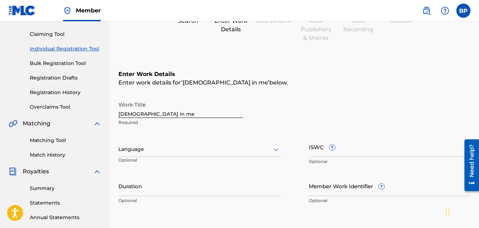
click at [126, 194] on input "Duration" at bounding box center [199, 186] width 162 height 20
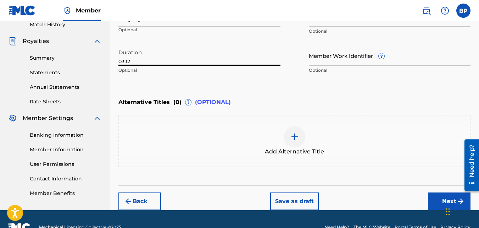
scroll to position [212, 0]
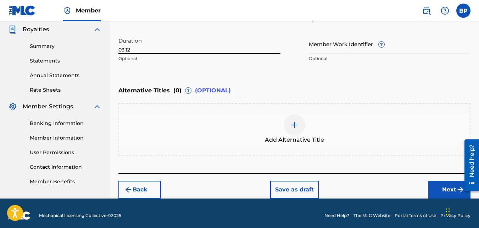
type input "03:12"
click at [440, 191] on button "Next" at bounding box center [449, 189] width 43 height 18
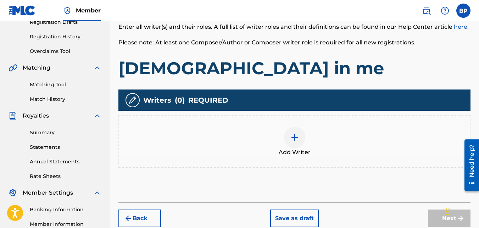
scroll to position [138, 0]
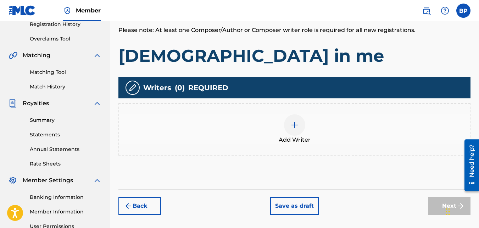
click at [296, 121] on img at bounding box center [294, 125] width 9 height 9
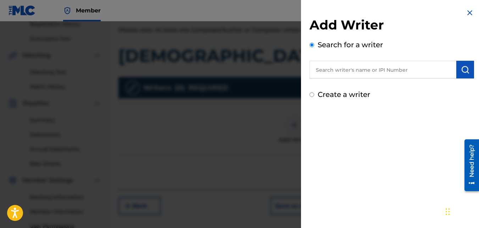
click at [339, 73] on input "text" at bounding box center [383, 70] width 147 height 18
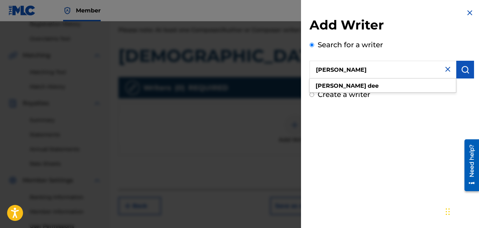
type input "bobbye dee"
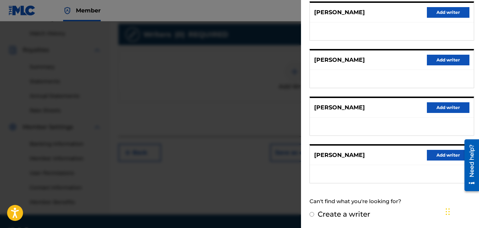
scroll to position [209, 0]
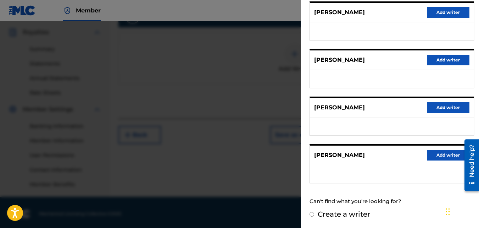
click at [440, 154] on button "Add writer" at bounding box center [448, 155] width 43 height 11
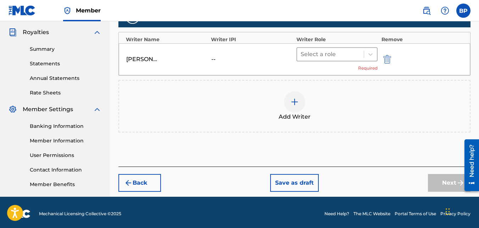
click at [347, 53] on div at bounding box center [331, 54] width 60 height 10
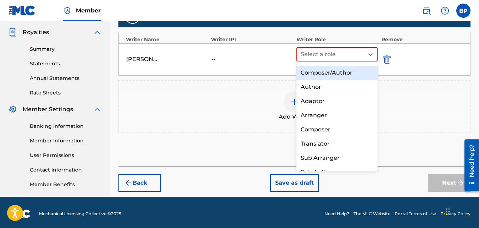
click at [339, 68] on div "Composer/Author" at bounding box center [337, 73] width 82 height 14
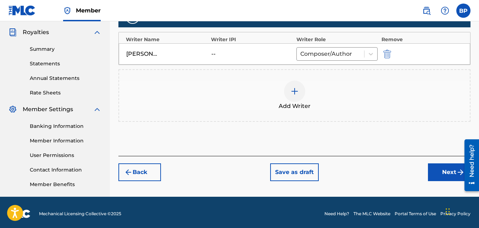
click at [446, 170] on button "Next" at bounding box center [449, 172] width 43 height 18
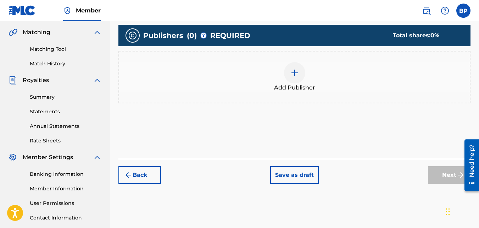
scroll to position [174, 0]
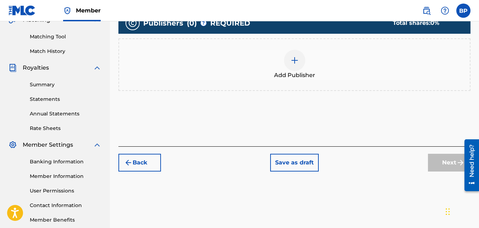
click at [302, 60] on div at bounding box center [294, 60] width 21 height 21
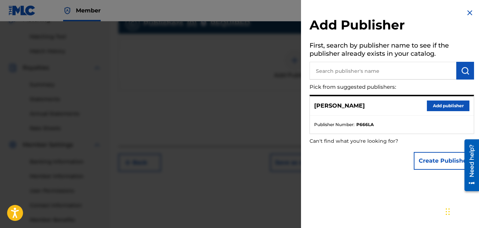
click at [440, 104] on button "Add publisher" at bounding box center [448, 105] width 43 height 11
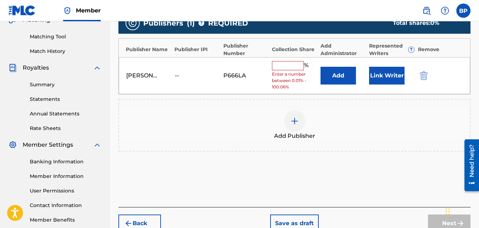
click at [288, 62] on input "text" at bounding box center [288, 65] width 32 height 9
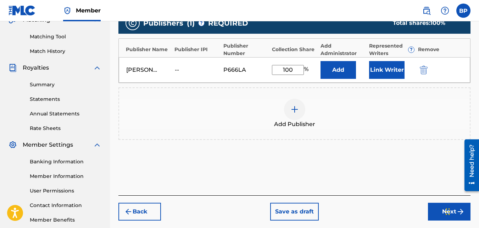
type input "100"
click at [321, 61] on button "Add" at bounding box center [338, 70] width 35 height 18
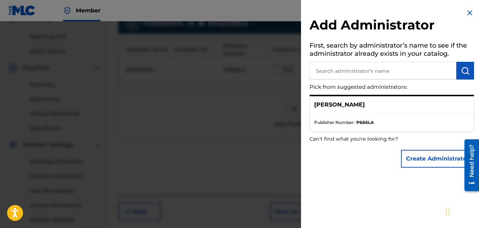
click at [467, 11] on img at bounding box center [470, 13] width 9 height 9
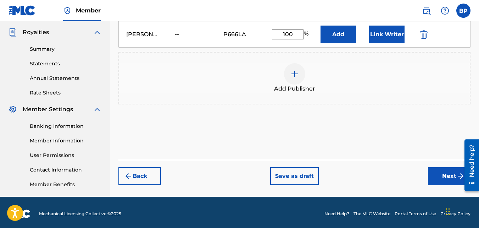
click at [441, 180] on button "Next" at bounding box center [449, 176] width 43 height 18
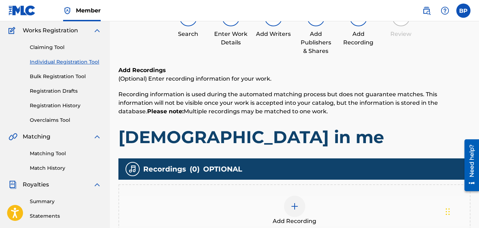
scroll to position [138, 0]
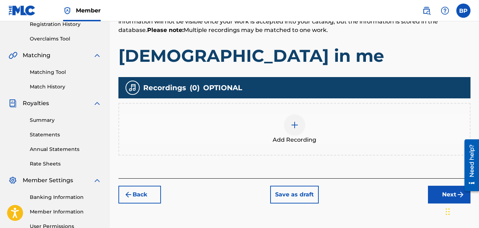
click at [298, 126] on img at bounding box center [294, 125] width 9 height 9
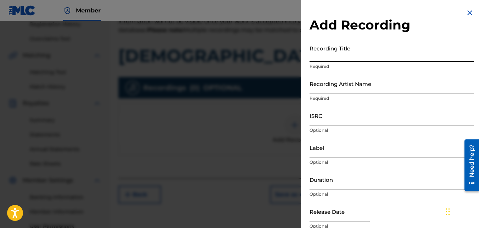
click at [355, 57] on input "Recording Title" at bounding box center [392, 51] width 165 height 20
type input "Christ in Me"
click at [341, 87] on input "Recording Artist Name" at bounding box center [392, 83] width 165 height 20
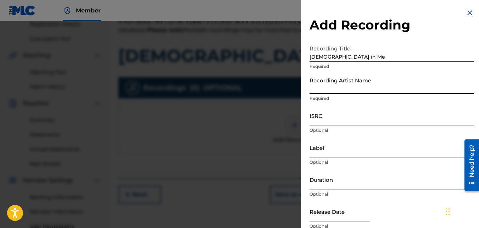
type input "[PERSON_NAME]"
type input "04:00"
type input "September 5 2025"
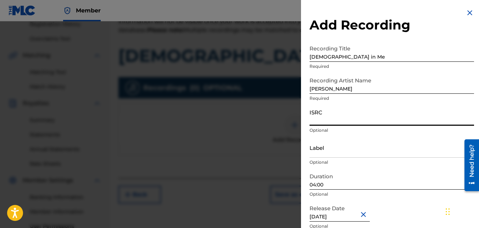
click at [333, 116] on input "ISRC" at bounding box center [392, 115] width 165 height 20
paste input "QZZ7S2507761"
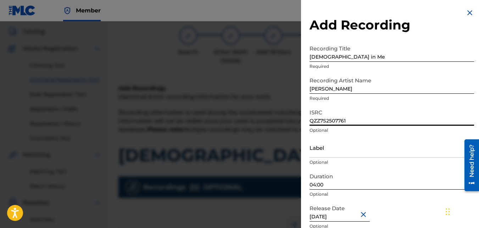
scroll to position [32, 0]
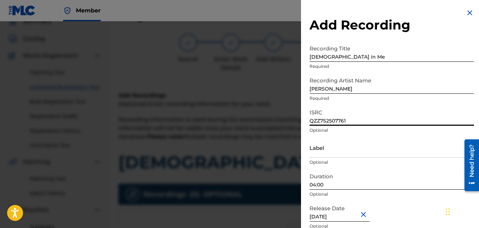
type input "QZZ7S2507761"
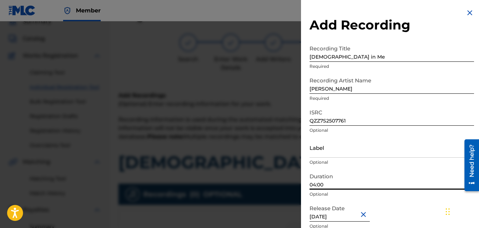
drag, startPoint x: 348, startPoint y: 185, endPoint x: 239, endPoint y: 177, distance: 109.2
click at [240, 177] on div "Add Recording Recording Title Christ in Me Required Recording Artist Name Bobby…" at bounding box center [239, 124] width 479 height 206
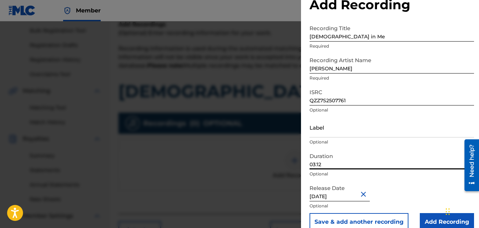
scroll to position [32, 0]
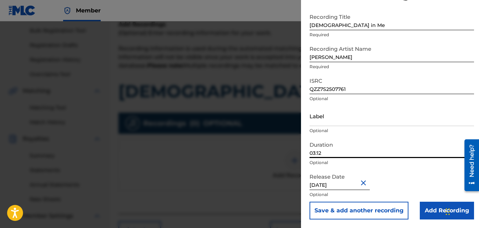
type input "03:12"
click at [426, 211] on input "Add Recording" at bounding box center [447, 210] width 54 height 18
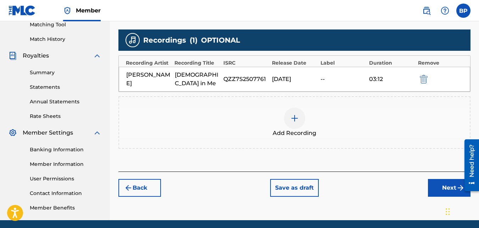
scroll to position [174, 0]
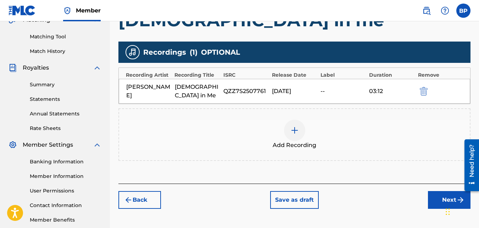
click at [439, 191] on button "Next" at bounding box center [449, 200] width 43 height 18
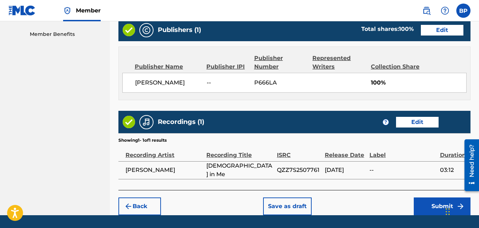
scroll to position [380, 0]
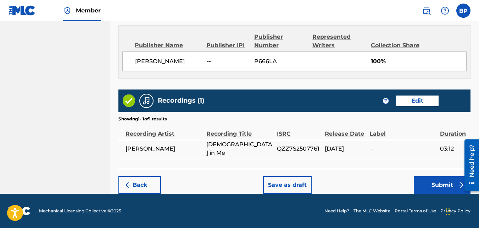
click at [440, 185] on button "Submit" at bounding box center [442, 185] width 57 height 18
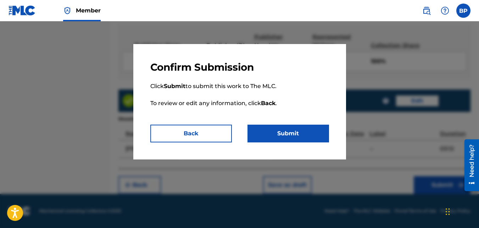
click at [280, 132] on button "Submit" at bounding box center [289, 133] width 82 height 18
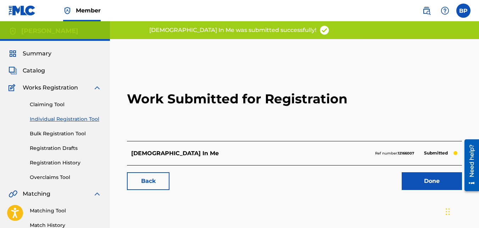
click at [425, 179] on link "Done" at bounding box center [432, 181] width 60 height 18
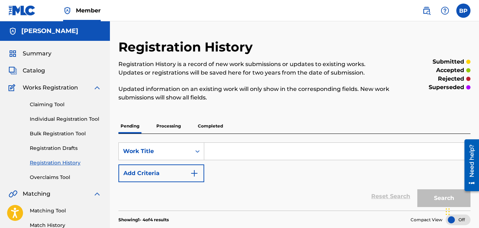
click at [57, 118] on link "Individual Registration Tool" at bounding box center [66, 118] width 72 height 7
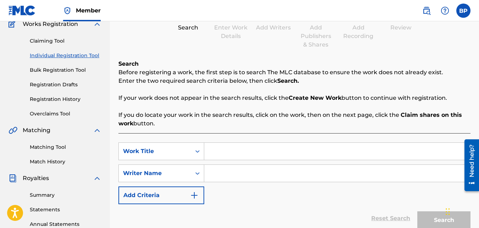
scroll to position [71, 0]
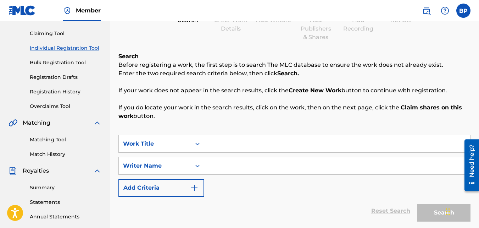
click at [271, 146] on input "Search Form" at bounding box center [337, 143] width 266 height 17
type input "fire alive"
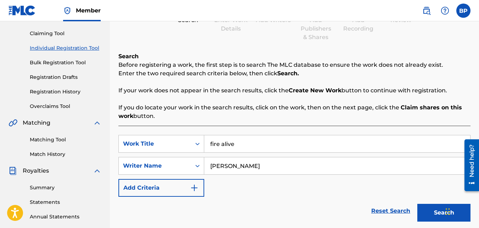
type input "bobbye dee"
click at [425, 211] on button "Search" at bounding box center [443, 213] width 53 height 18
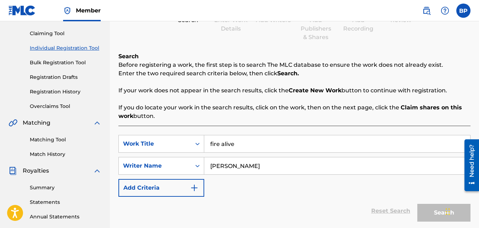
click at [427, 212] on div "Search" at bounding box center [442, 210] width 57 height 28
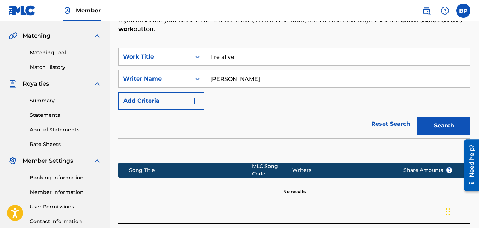
scroll to position [177, 0]
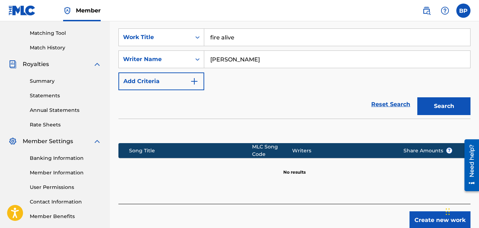
drag, startPoint x: 445, startPoint y: 110, endPoint x: 443, endPoint y: 107, distance: 3.8
click at [446, 109] on button "Search" at bounding box center [443, 106] width 53 height 18
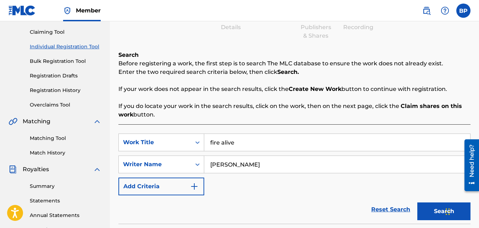
scroll to position [71, 0]
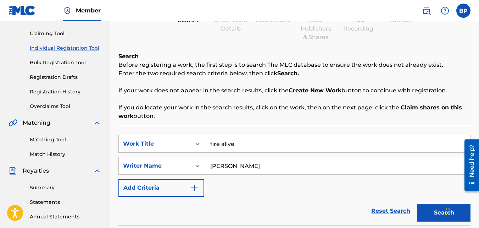
click at [63, 89] on link "Registration History" at bounding box center [66, 91] width 72 height 7
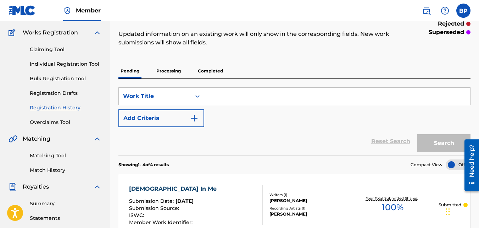
scroll to position [35, 0]
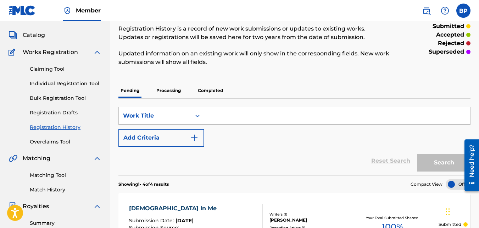
click at [70, 77] on div "Claiming Tool Individual Registration Tool Bulk Registration Tool Registration …" at bounding box center [55, 100] width 93 height 89
click at [71, 84] on link "Individual Registration Tool" at bounding box center [66, 83] width 72 height 7
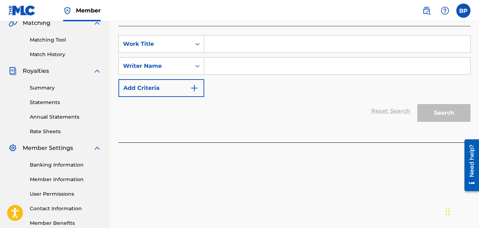
scroll to position [70, 0]
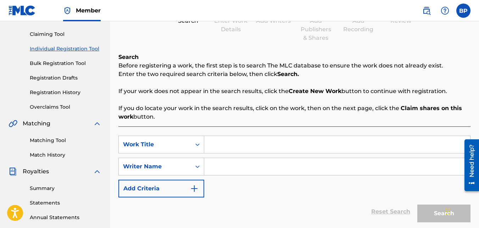
click at [231, 147] on input "Search Form" at bounding box center [337, 144] width 266 height 17
type input "christ alive"
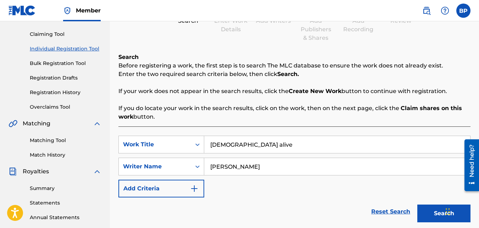
type input "bobbye dee"
click at [432, 213] on button "Search" at bounding box center [443, 213] width 53 height 18
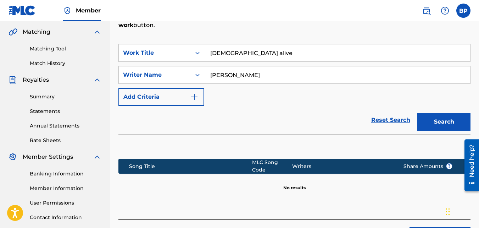
scroll to position [177, 0]
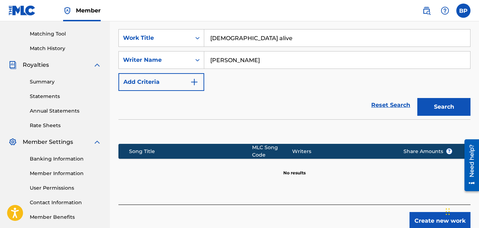
click at [434, 217] on button "Create new work" at bounding box center [440, 221] width 61 height 18
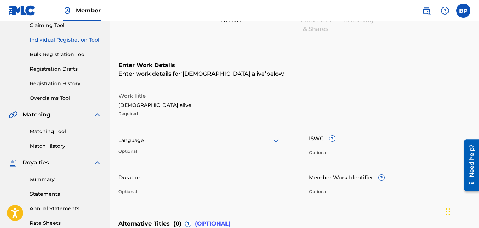
scroll to position [70, 0]
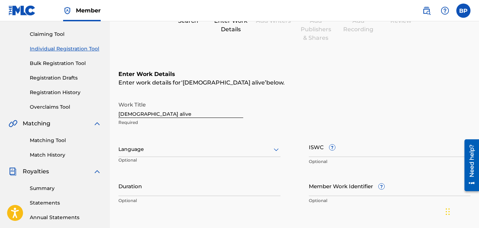
click at [146, 153] on div at bounding box center [199, 149] width 162 height 9
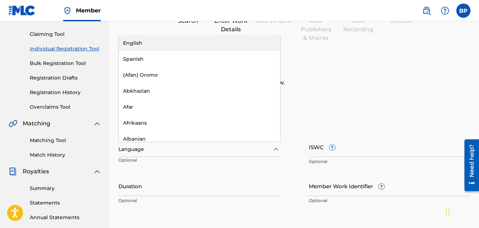
click at [146, 39] on div "English" at bounding box center [199, 43] width 161 height 16
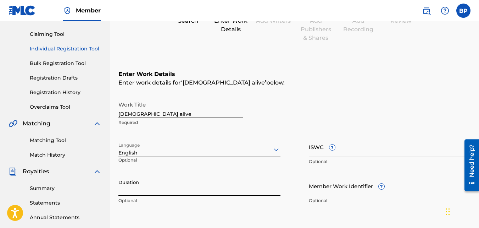
click at [135, 190] on input "Duration" at bounding box center [199, 186] width 162 height 20
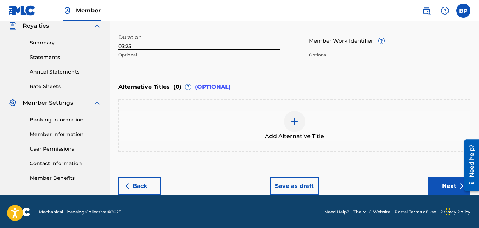
scroll to position [217, 0]
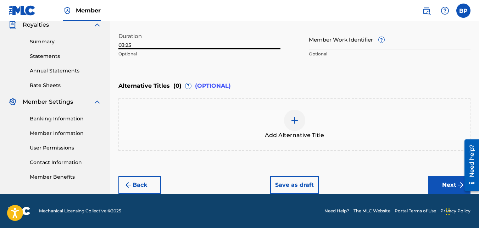
type input "03:25"
click at [447, 184] on button "Next" at bounding box center [449, 185] width 43 height 18
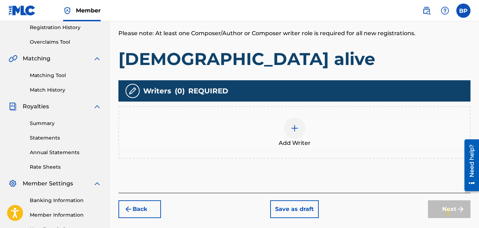
scroll to position [138, 0]
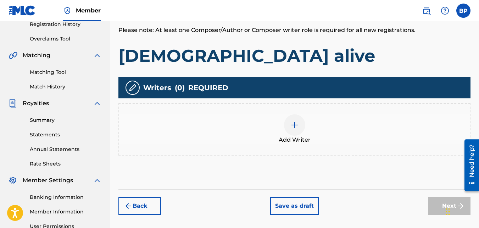
click at [291, 132] on div at bounding box center [294, 124] width 21 height 21
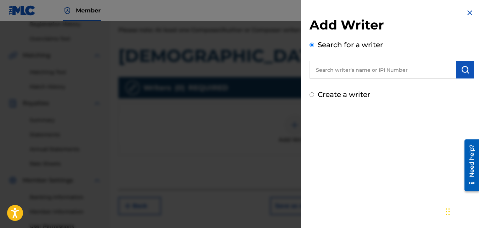
click at [354, 72] on input "text" at bounding box center [383, 70] width 147 height 18
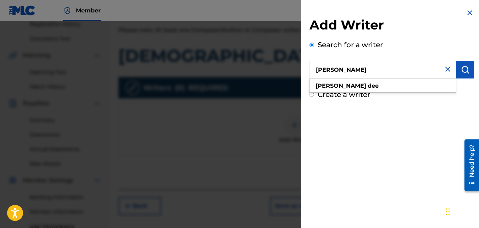
type input "bobbye dee"
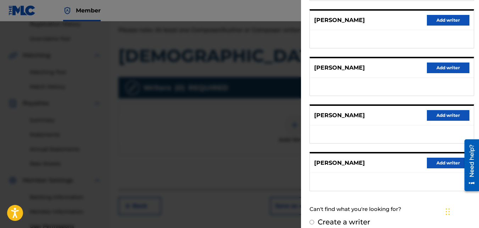
scroll to position [140, 0]
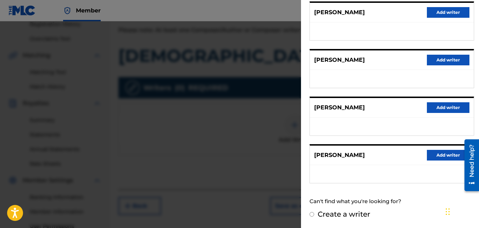
click at [435, 156] on button "Add writer" at bounding box center [448, 155] width 43 height 11
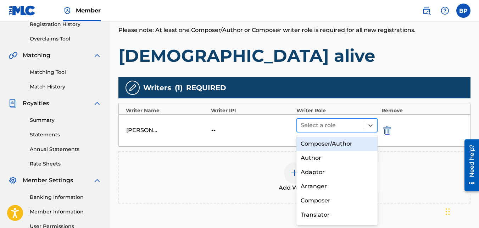
click at [331, 123] on div at bounding box center [331, 125] width 60 height 10
click at [330, 143] on div "Composer/Author" at bounding box center [337, 144] width 82 height 14
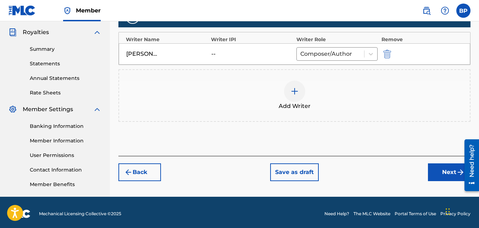
click at [444, 170] on button "Next" at bounding box center [449, 172] width 43 height 18
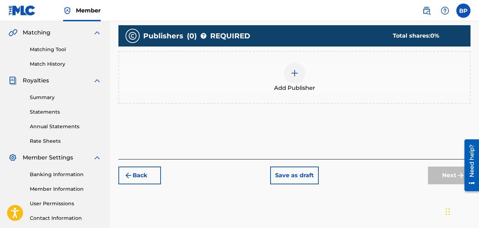
scroll to position [174, 0]
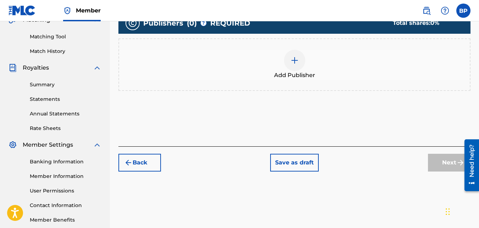
click at [299, 65] on div at bounding box center [294, 60] width 21 height 21
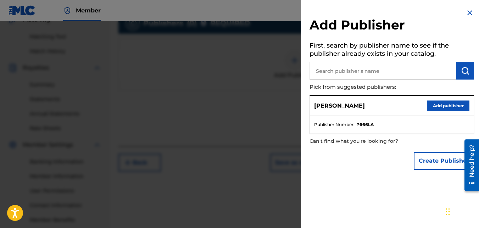
click at [432, 108] on button "Add publisher" at bounding box center [448, 105] width 43 height 11
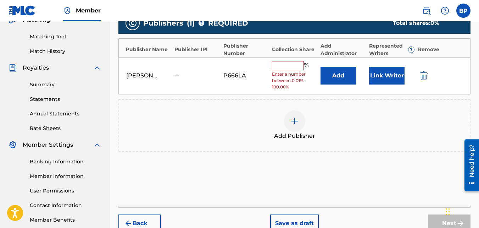
click at [281, 60] on div "Bobbye Dee -- P666LA % Enter a number between 0.01% - 100.06% Add Link Writer" at bounding box center [294, 75] width 351 height 37
click at [283, 63] on input "text" at bounding box center [288, 65] width 32 height 9
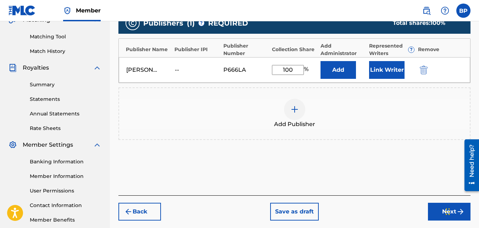
type input "100"
click at [390, 126] on div "Add Publisher" at bounding box center [294, 114] width 351 height 30
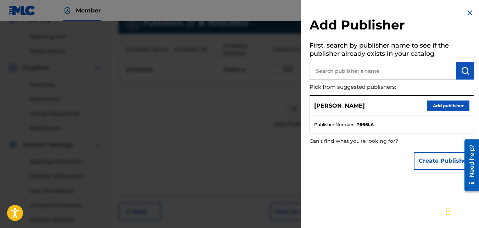
click at [469, 13] on img at bounding box center [470, 13] width 9 height 9
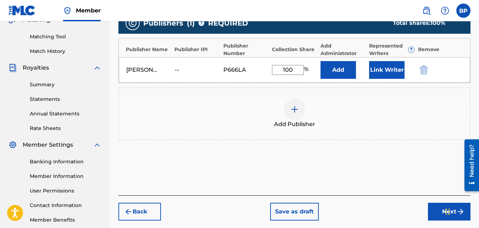
click at [401, 169] on div "Add Publishers & Shares Enter your publisher(s)/administrator(s). christ alive …" at bounding box center [294, 72] width 352 height 246
click at [431, 210] on button "Next" at bounding box center [449, 211] width 43 height 18
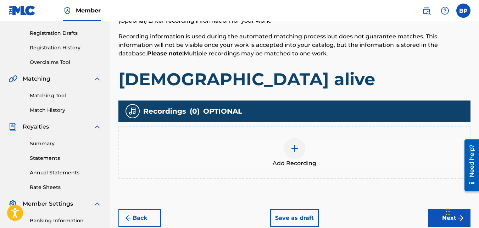
scroll to position [138, 0]
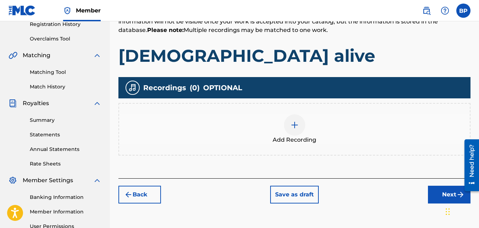
click at [297, 122] on img at bounding box center [294, 125] width 9 height 9
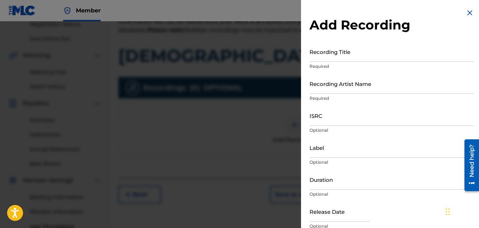
click at [344, 59] on input "Recording Title" at bounding box center [392, 51] width 165 height 20
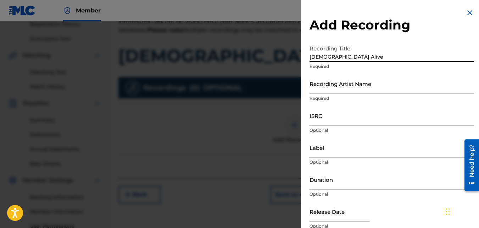
type input "[DEMOGRAPHIC_DATA] Alive"
click at [371, 86] on input "Recording Artist Name" at bounding box center [392, 83] width 165 height 20
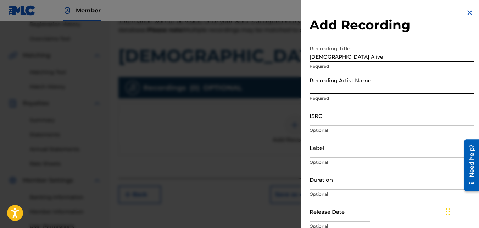
type input "[PERSON_NAME]"
type input "03:12"
type input "September 5 2025"
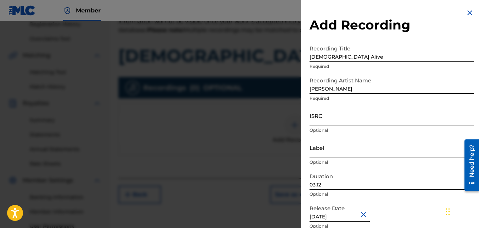
click at [354, 112] on input "ISRC" at bounding box center [392, 115] width 165 height 20
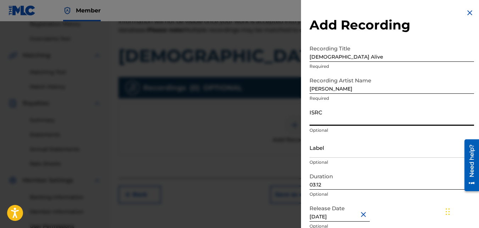
paste input "QZZ7S2507762"
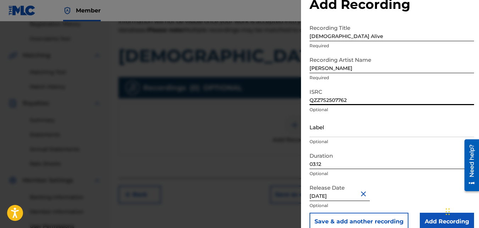
scroll to position [32, 0]
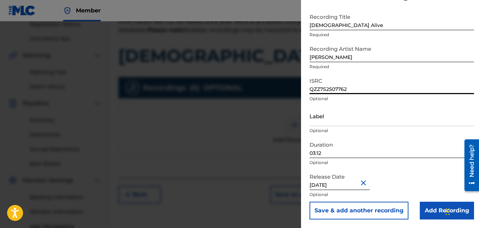
type input "QZZ7S2507762"
click at [330, 151] on input "03:12" at bounding box center [392, 148] width 165 height 20
type input "03:25"
click at [425, 211] on input "Add Recording" at bounding box center [447, 210] width 54 height 18
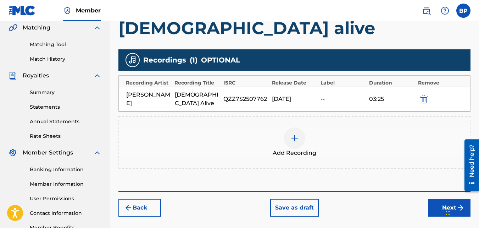
scroll to position [212, 0]
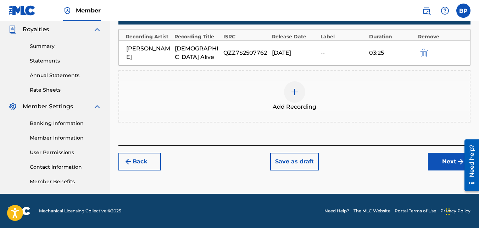
click at [441, 153] on button "Next" at bounding box center [449, 161] width 43 height 18
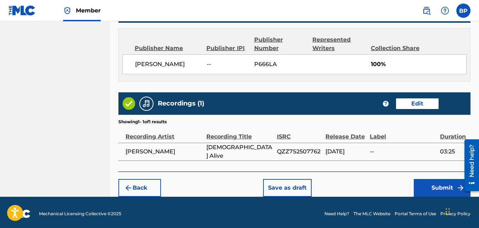
scroll to position [380, 0]
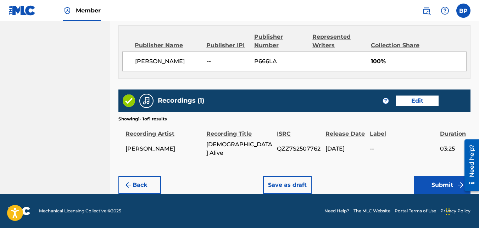
click at [443, 183] on button "Submit" at bounding box center [442, 185] width 57 height 18
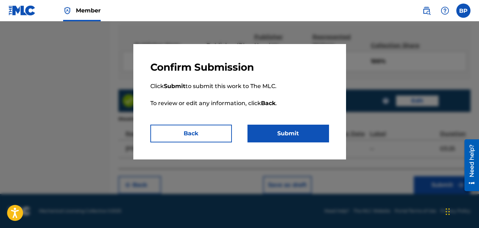
click at [294, 134] on button "Submit" at bounding box center [289, 133] width 82 height 18
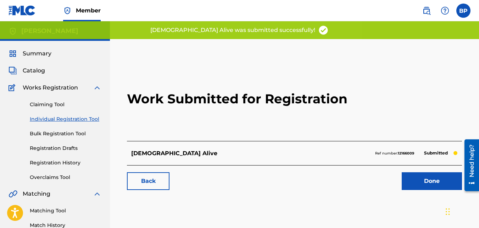
click at [425, 184] on link "Done" at bounding box center [432, 181] width 60 height 18
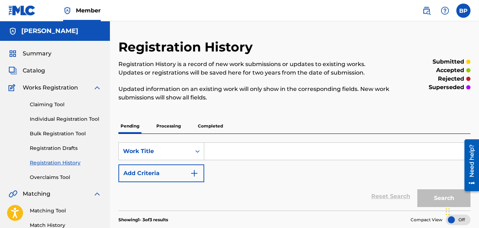
click at [58, 120] on link "Individual Registration Tool" at bounding box center [66, 118] width 72 height 7
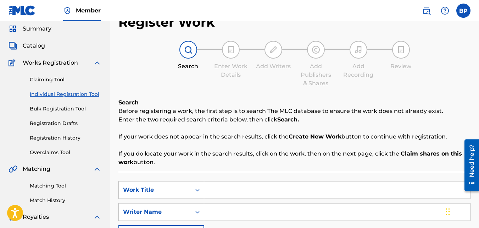
scroll to position [35, 0]
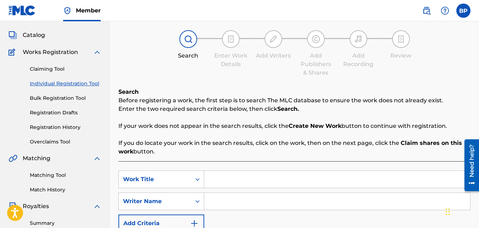
click at [263, 174] on input "Search Form" at bounding box center [337, 179] width 266 height 17
type input "Alive"
type input "Bobbye dee"
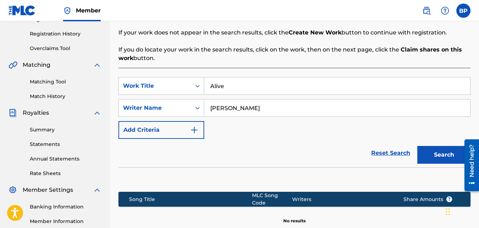
scroll to position [142, 0]
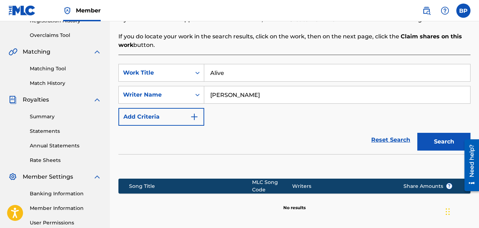
click at [433, 138] on button "Search" at bounding box center [443, 142] width 53 height 18
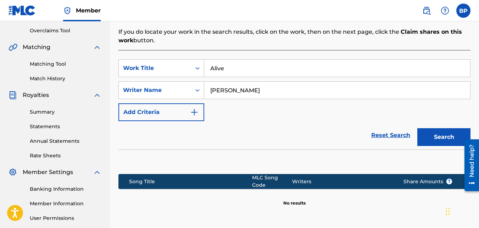
scroll to position [177, 0]
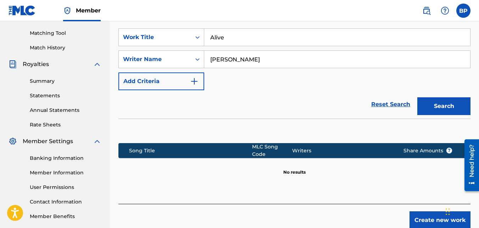
click at [429, 211] on button "Create new work" at bounding box center [440, 220] width 61 height 18
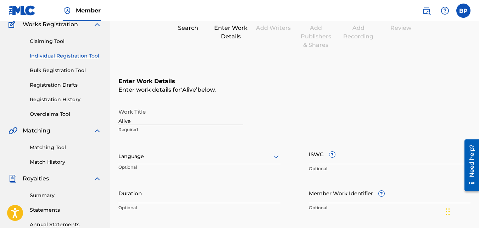
scroll to position [71, 0]
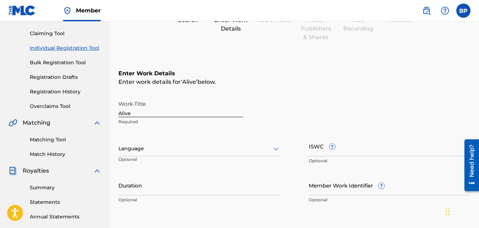
click at [156, 150] on div at bounding box center [199, 148] width 162 height 9
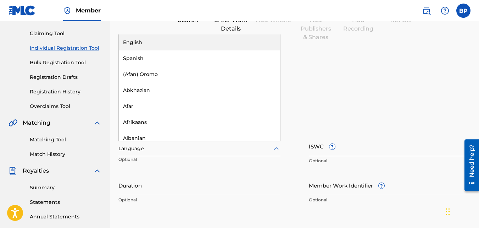
click at [162, 41] on div "English" at bounding box center [199, 42] width 161 height 16
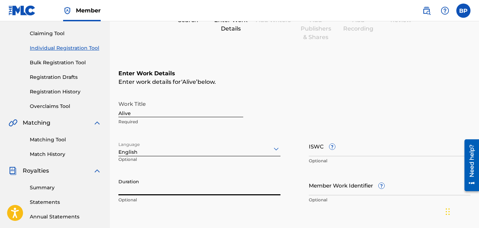
click at [145, 193] on input "Duration" at bounding box center [199, 185] width 162 height 20
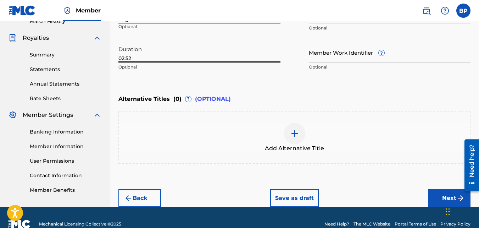
scroll to position [217, 0]
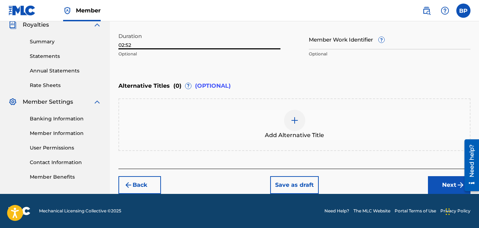
type input "02:52"
click at [449, 185] on button "Next" at bounding box center [449, 185] width 43 height 18
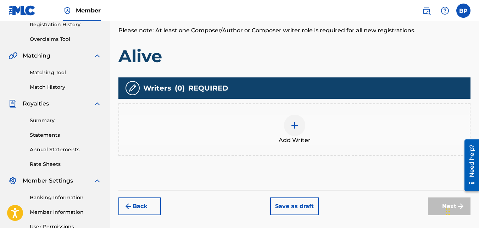
scroll to position [138, 0]
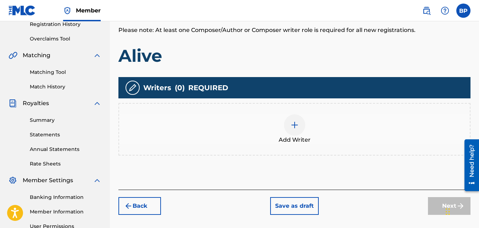
click at [288, 124] on div at bounding box center [294, 124] width 21 height 21
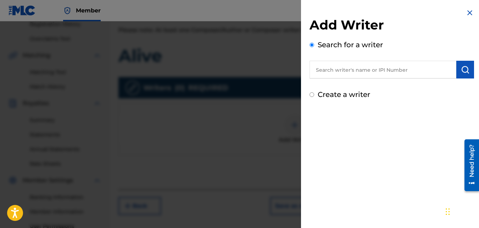
drag, startPoint x: 374, startPoint y: 70, endPoint x: 373, endPoint y: 67, distance: 3.7
click at [375, 70] on input "text" at bounding box center [383, 70] width 147 height 18
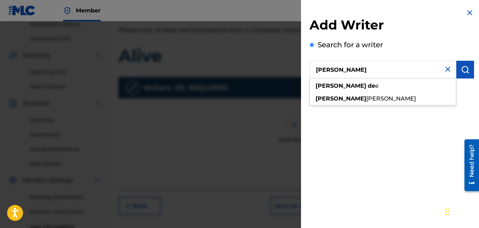
type input "bobbye dee"
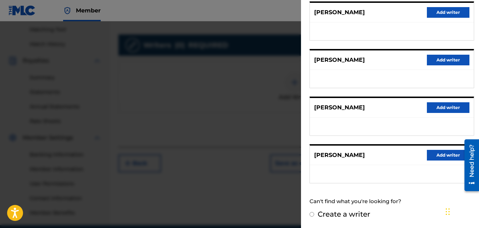
scroll to position [177, 0]
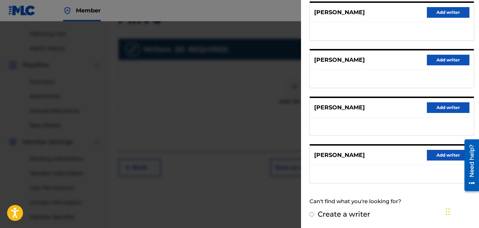
click at [444, 157] on button "Add writer" at bounding box center [448, 155] width 43 height 11
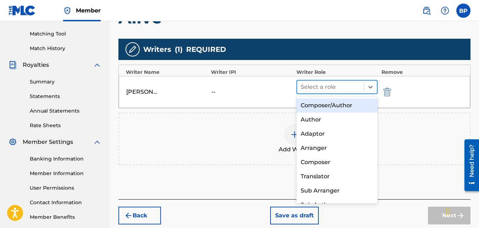
click at [334, 85] on div at bounding box center [331, 87] width 60 height 10
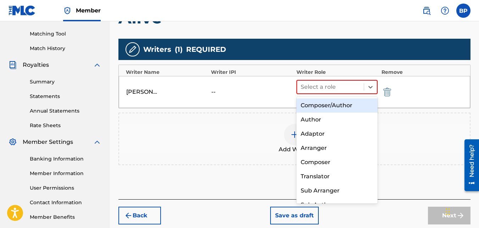
click at [332, 107] on div "Composer/Author" at bounding box center [337, 105] width 82 height 14
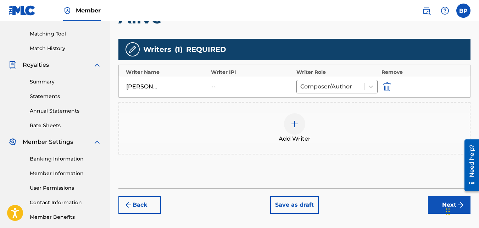
click at [443, 205] on button "Next" at bounding box center [449, 205] width 43 height 18
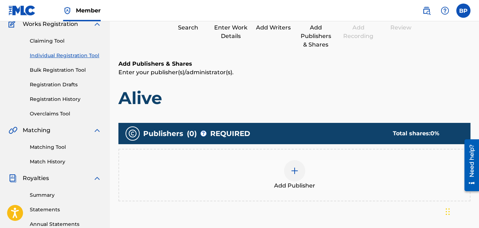
scroll to position [138, 0]
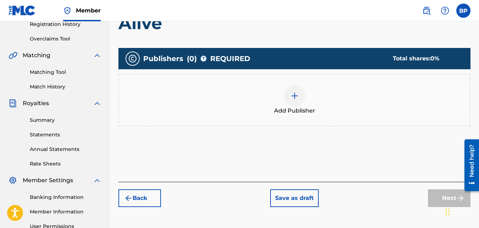
click at [302, 95] on div at bounding box center [294, 95] width 21 height 21
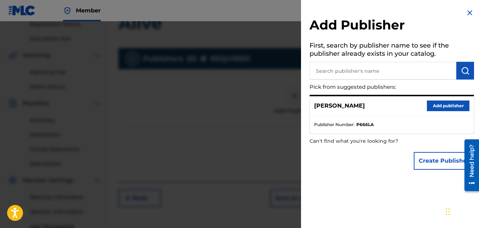
click at [382, 108] on div "Bobbye Dee Add publisher" at bounding box center [392, 106] width 164 height 20
click at [443, 106] on button "Add publisher" at bounding box center [448, 105] width 43 height 11
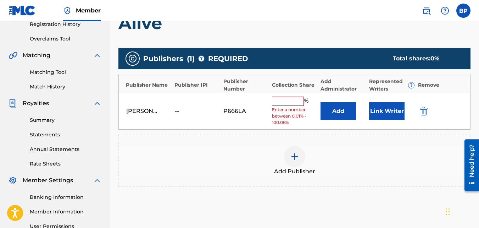
click at [289, 96] on div "Bobbye Dee -- P666LA % Enter a number between 0.01% - 100.06% Add Link Writer" at bounding box center [294, 111] width 351 height 37
click at [292, 99] on input "text" at bounding box center [288, 100] width 32 height 9
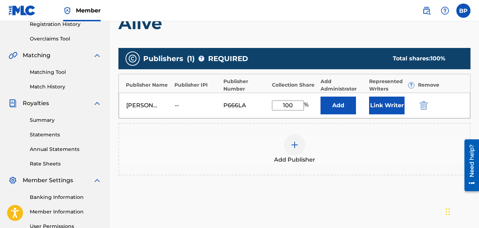
type input "100"
click at [455, 105] on div "Bobbye Dee -- P666LA 100 % Add Link Writer" at bounding box center [294, 106] width 351 height 26
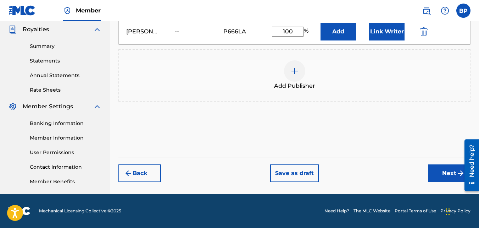
click at [452, 173] on button "Next" at bounding box center [449, 173] width 43 height 18
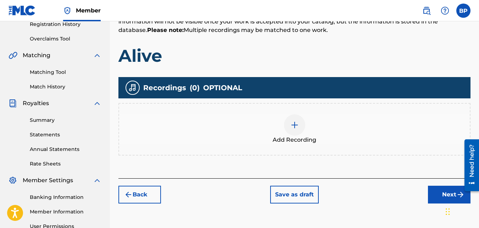
click at [295, 125] on img at bounding box center [294, 125] width 9 height 9
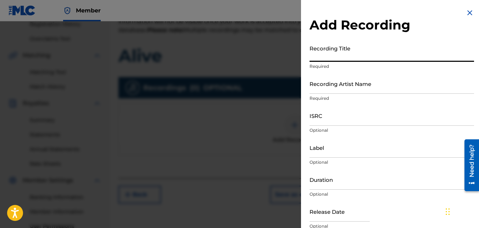
click at [373, 54] on input "Recording Title" at bounding box center [392, 51] width 165 height 20
click at [438, 22] on h2 "Add Recording" at bounding box center [392, 25] width 165 height 16
click at [347, 55] on input "A" at bounding box center [392, 51] width 165 height 20
type input "Alive"
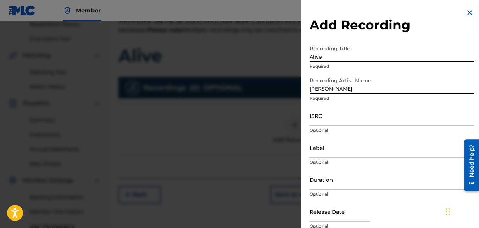
type input "[PERSON_NAME]"
click at [318, 122] on input "ISRC" at bounding box center [392, 115] width 165 height 20
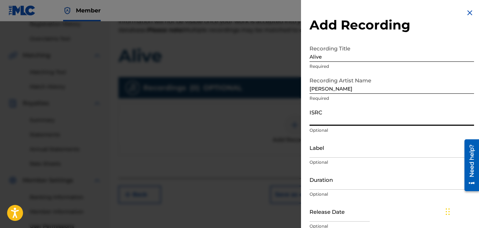
paste input "QZZ7S2507764"
type input "QZZ7S2507764"
click at [324, 185] on input "Duration" at bounding box center [392, 179] width 165 height 20
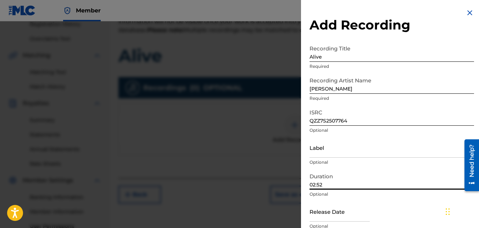
scroll to position [32, 0]
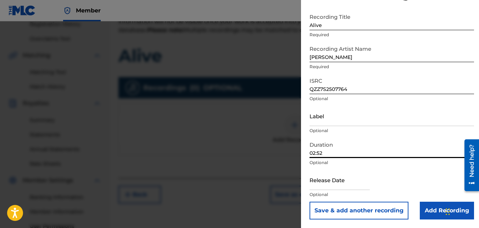
type input "02:52"
click at [348, 188] on input "text" at bounding box center [340, 179] width 60 height 20
select select "8"
select select "2025"
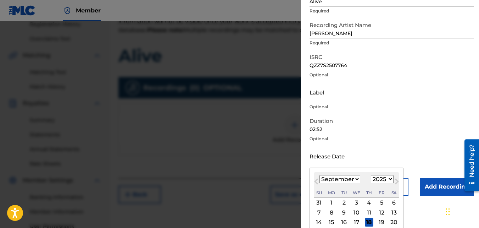
scroll to position [67, 0]
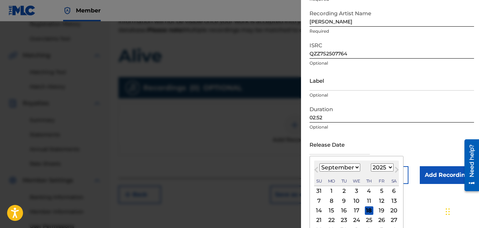
click at [378, 190] on div "5" at bounding box center [381, 191] width 9 height 9
type input "September 5 2025"
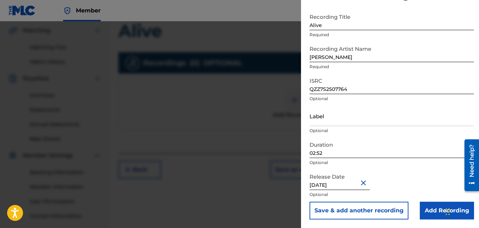
scroll to position [174, 0]
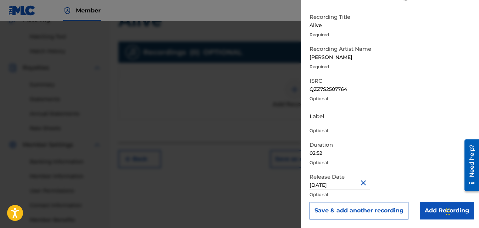
click at [437, 213] on input "Add Recording" at bounding box center [447, 210] width 54 height 18
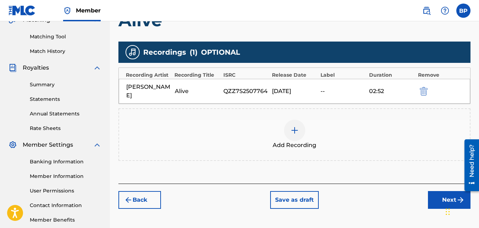
click at [443, 191] on button "Next" at bounding box center [449, 200] width 43 height 18
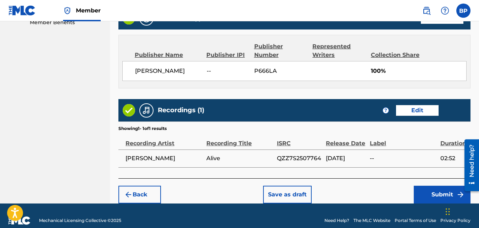
scroll to position [380, 0]
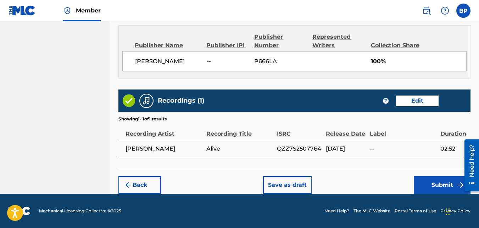
click at [438, 184] on button "Submit" at bounding box center [442, 185] width 57 height 18
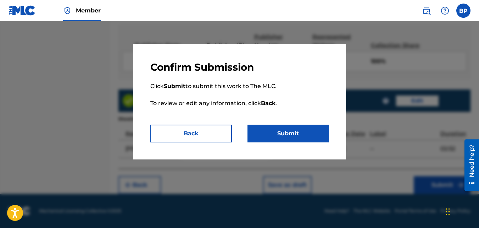
click at [287, 130] on button "Submit" at bounding box center [289, 133] width 82 height 18
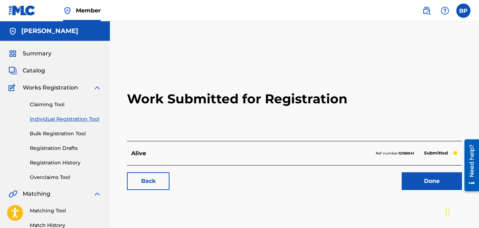
click at [428, 183] on link "Done" at bounding box center [432, 181] width 60 height 18
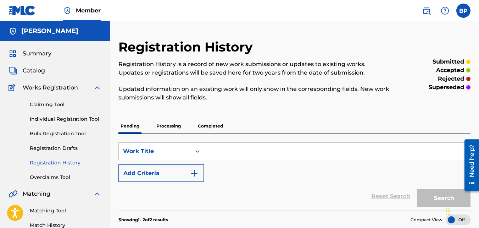
click at [66, 117] on link "Individual Registration Tool" at bounding box center [66, 118] width 72 height 7
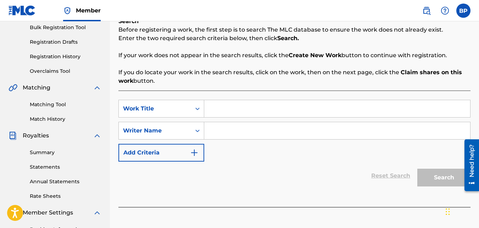
scroll to position [106, 0]
click at [307, 108] on input "Search Form" at bounding box center [337, 108] width 266 height 17
click at [292, 102] on input "Search Form" at bounding box center [337, 108] width 266 height 17
type input "hopeful storm"
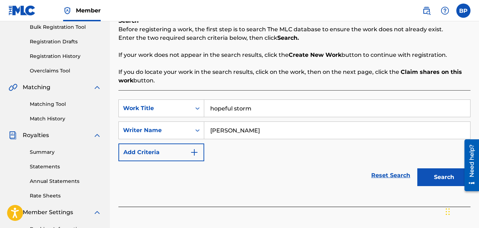
type input "bobbye dee"
click at [422, 177] on button "Search" at bounding box center [443, 177] width 53 height 18
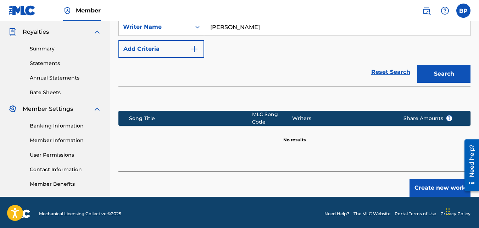
scroll to position [212, 0]
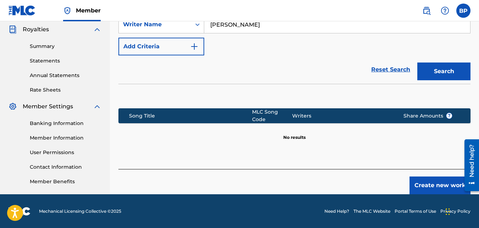
click at [423, 182] on button "Create new work" at bounding box center [440, 185] width 61 height 18
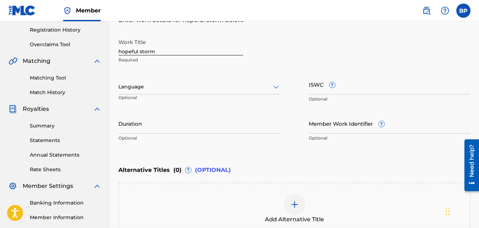
scroll to position [106, 0]
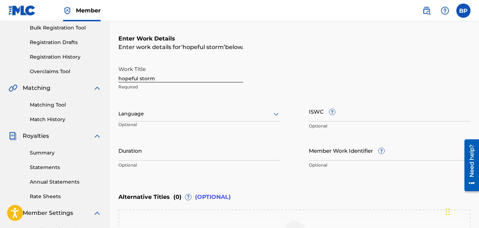
click at [191, 118] on div "Language" at bounding box center [199, 113] width 162 height 15
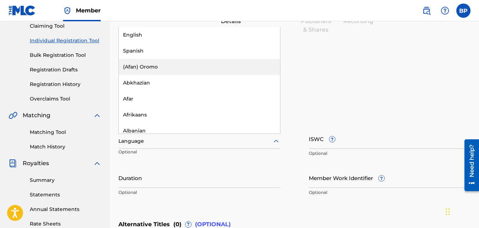
scroll to position [0, 0]
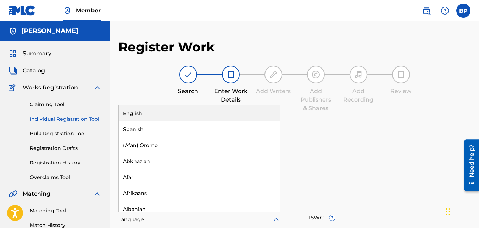
click at [189, 114] on div "English" at bounding box center [199, 113] width 161 height 16
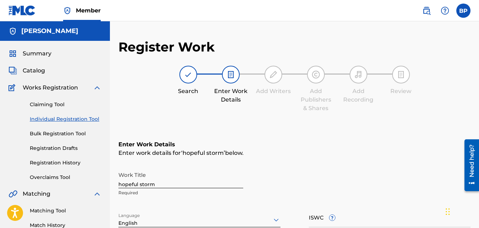
click at [396, 166] on div "Enter Work Details Enter work details for ‘ hopeful storm ’ below. Work Title h…" at bounding box center [294, 209] width 352 height 172
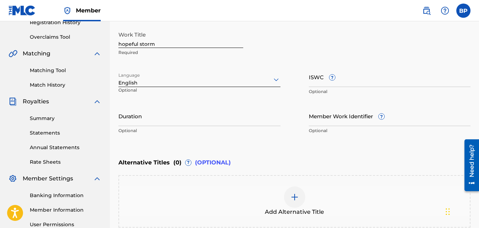
scroll to position [142, 0]
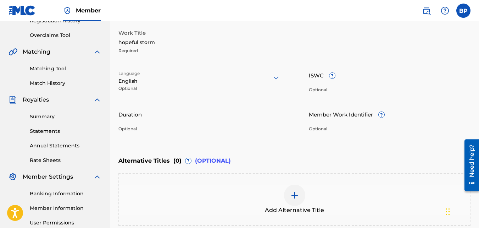
click at [191, 119] on input "Duration" at bounding box center [199, 114] width 162 height 20
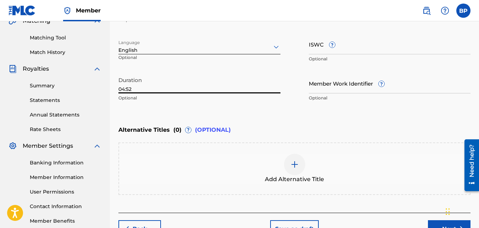
scroll to position [213, 0]
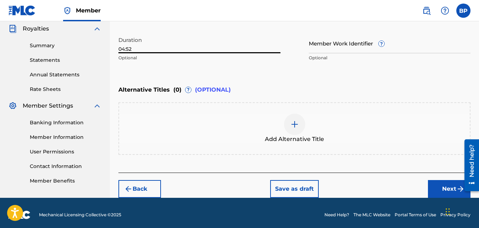
type input "04:52"
click at [443, 186] on button "Next" at bounding box center [449, 189] width 43 height 18
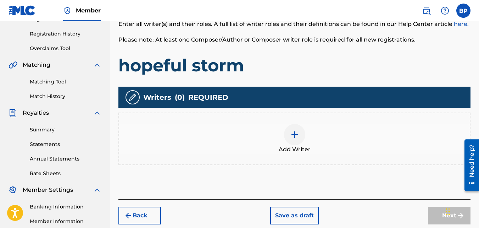
scroll to position [174, 0]
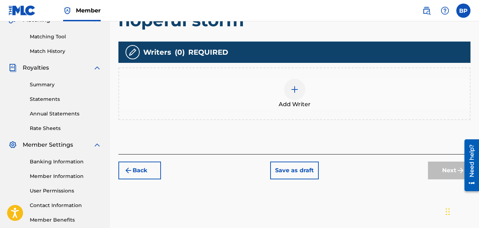
click at [287, 83] on div at bounding box center [294, 89] width 21 height 21
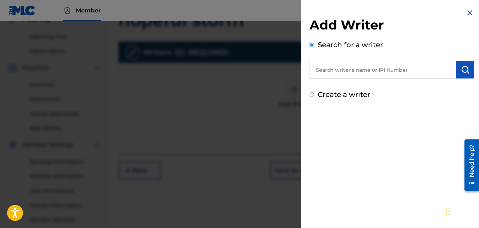
click at [362, 71] on input "text" at bounding box center [383, 70] width 147 height 18
click at [357, 70] on input "text" at bounding box center [383, 70] width 147 height 18
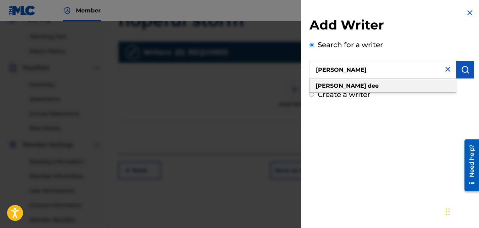
type input "bobbye dee"
click at [349, 82] on div "bobbye dee" at bounding box center [383, 85] width 146 height 13
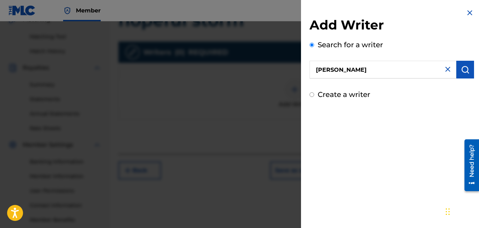
click at [466, 61] on button "submit" at bounding box center [465, 70] width 18 height 18
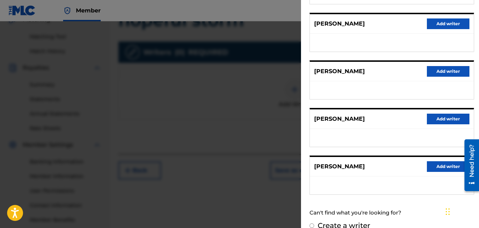
scroll to position [140, 0]
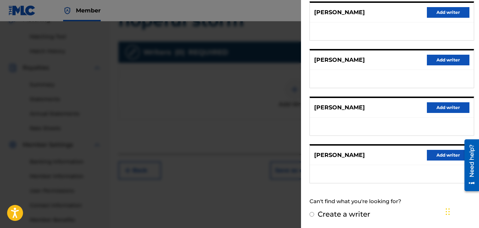
click at [440, 159] on button "Add writer" at bounding box center [448, 155] width 43 height 11
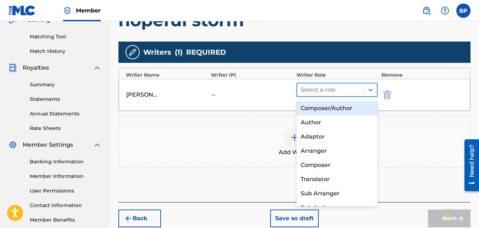
click at [338, 93] on div at bounding box center [331, 90] width 60 height 10
click at [329, 105] on div "Composer/Author" at bounding box center [337, 108] width 82 height 14
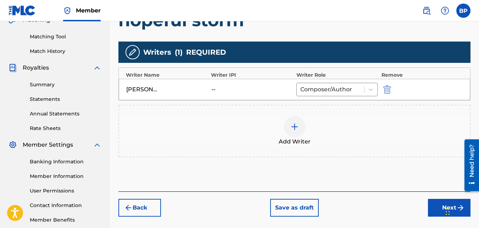
click at [292, 126] on img at bounding box center [294, 126] width 9 height 9
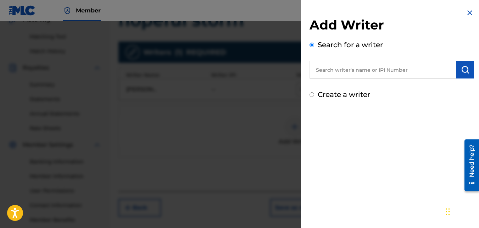
click at [349, 76] on input "text" at bounding box center [383, 70] width 147 height 18
type input "connye raye"
click at [464, 71] on img "submit" at bounding box center [465, 69] width 9 height 9
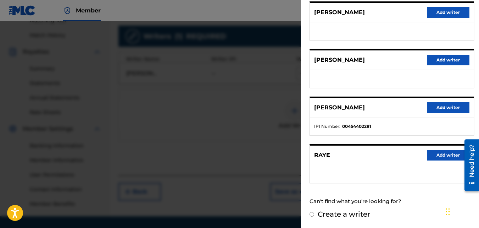
scroll to position [212, 0]
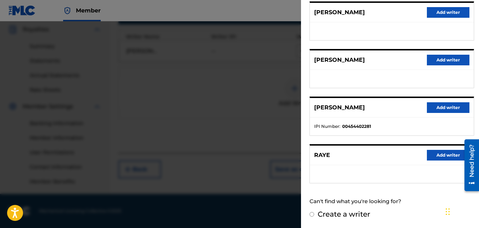
click at [311, 213] on input "Create a writer" at bounding box center [312, 214] width 5 height 5
radio input "false"
radio input "true"
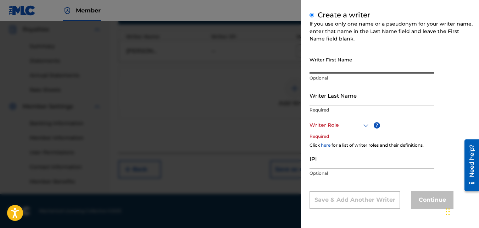
click at [344, 66] on input "Writer First Name" at bounding box center [372, 63] width 125 height 20
type input "Connye"
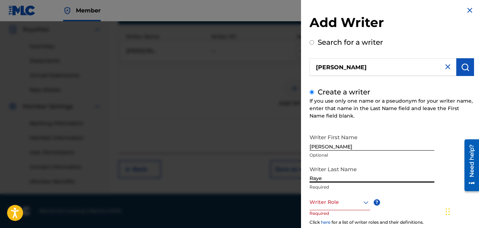
scroll to position [0, 0]
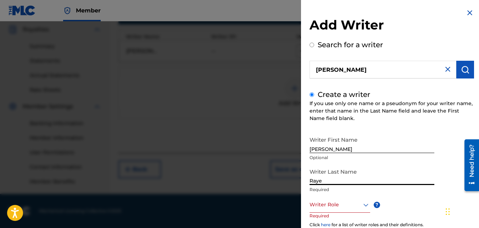
type input "Raye"
click at [467, 12] on img at bounding box center [470, 13] width 9 height 9
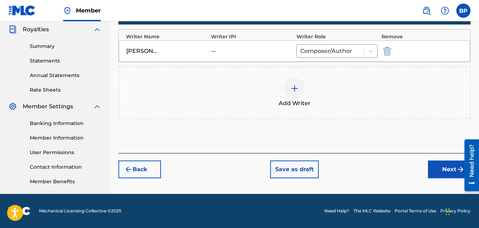
click at [442, 168] on button "Next" at bounding box center [449, 169] width 43 height 18
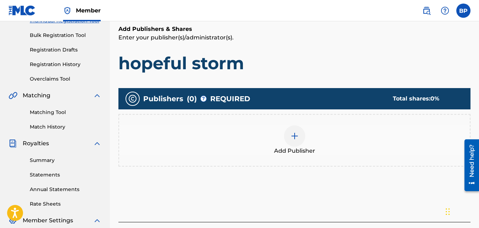
scroll to position [103, 0]
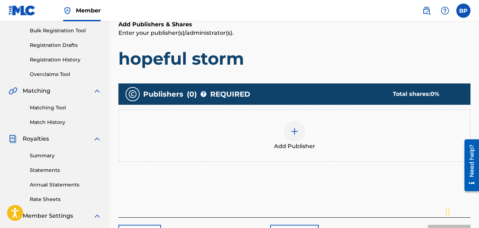
click at [290, 131] on div at bounding box center [294, 131] width 21 height 21
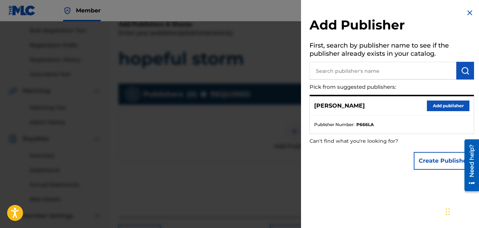
click at [445, 106] on button "Add publisher" at bounding box center [448, 105] width 43 height 11
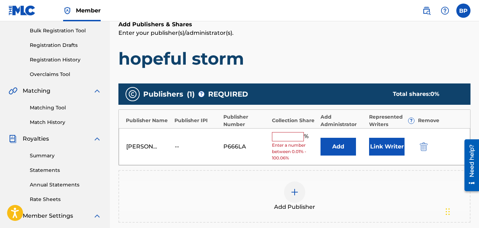
click at [287, 138] on input "text" at bounding box center [288, 136] width 32 height 9
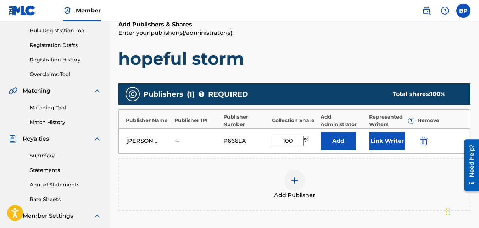
type input "100"
click at [448, 133] on div "Bobbye Dee -- P666LA 100 % Add Link Writer" at bounding box center [294, 141] width 351 height 26
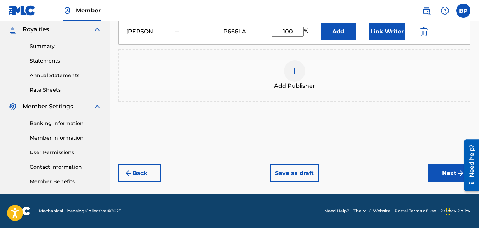
click at [430, 171] on button "Next" at bounding box center [449, 173] width 43 height 18
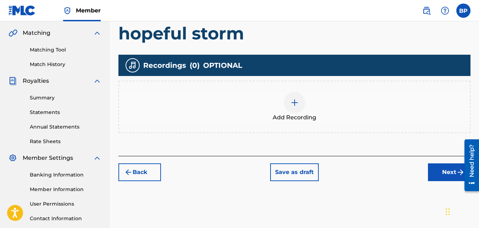
scroll to position [174, 0]
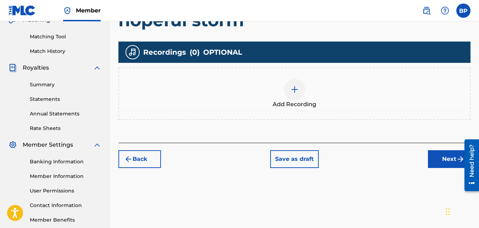
click at [293, 90] on img at bounding box center [294, 89] width 9 height 9
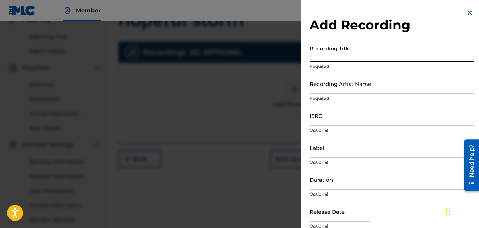
click at [343, 55] on input "Recording Title" at bounding box center [392, 51] width 165 height 20
type input "Hopeful Storm"
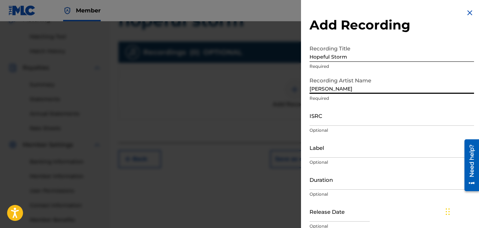
type input "[PERSON_NAME]"
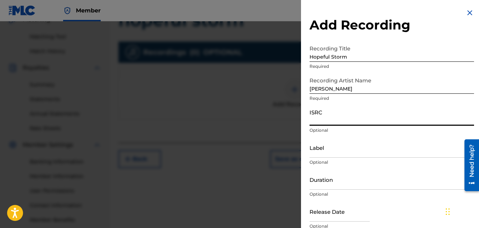
click at [320, 116] on input "ISRC" at bounding box center [392, 115] width 165 height 20
paste input "QZZ7X2536593"
type input "QZZ7X2536593"
click at [319, 183] on input "Duration" at bounding box center [392, 179] width 165 height 20
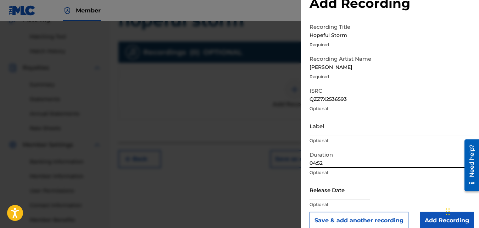
scroll to position [32, 0]
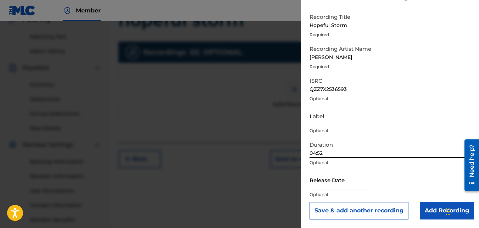
type input "04:52"
click at [351, 185] on input "text" at bounding box center [340, 179] width 60 height 20
select select "8"
select select "2025"
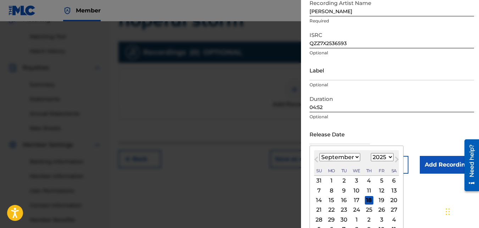
scroll to position [88, 0]
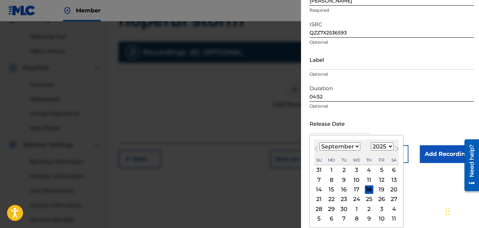
click at [328, 188] on div "15" at bounding box center [331, 189] width 9 height 9
type input "September 15 2025"
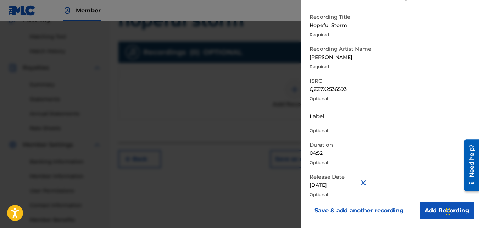
scroll to position [32, 0]
click at [417, 109] on input "Label" at bounding box center [392, 116] width 165 height 20
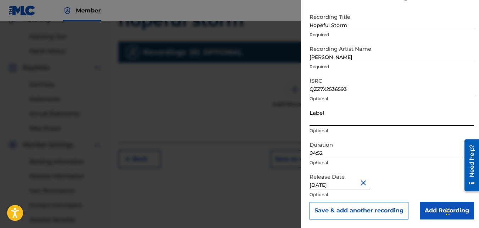
click at [426, 210] on input "Add Recording" at bounding box center [447, 210] width 54 height 18
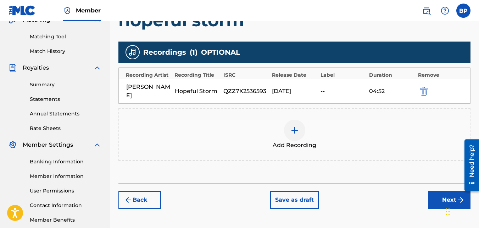
click at [435, 193] on button "Next" at bounding box center [449, 200] width 43 height 18
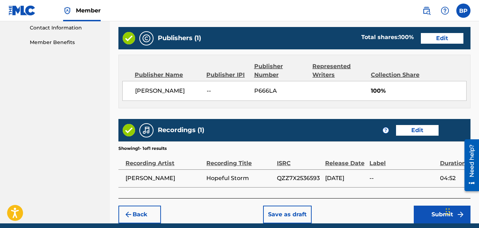
scroll to position [380, 0]
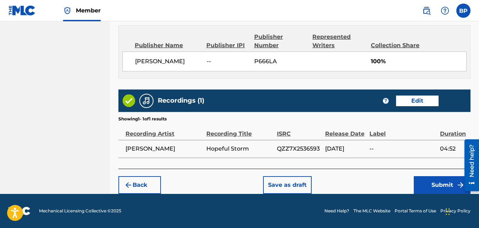
click at [429, 189] on button "Submit" at bounding box center [442, 185] width 57 height 18
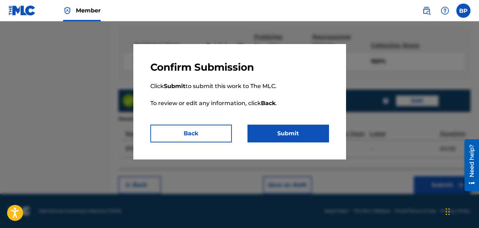
click at [285, 133] on button "Submit" at bounding box center [289, 133] width 82 height 18
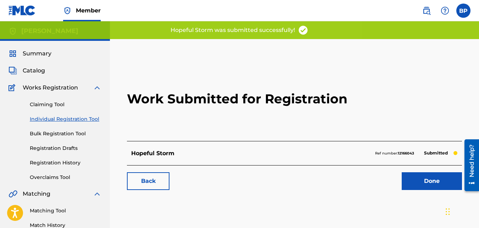
click at [424, 183] on link "Done" at bounding box center [432, 181] width 60 height 18
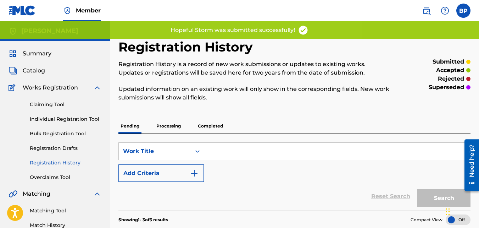
click at [55, 117] on link "Individual Registration Tool" at bounding box center [66, 118] width 72 height 7
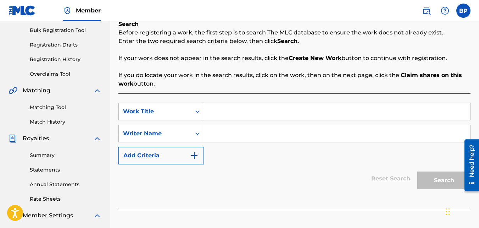
scroll to position [106, 0]
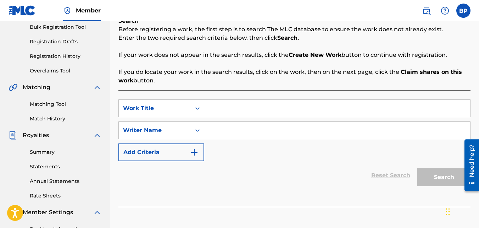
click at [252, 109] on input "Search Form" at bounding box center [337, 108] width 266 height 17
click at [250, 106] on input "Search Form" at bounding box center [337, 108] width 266 height 17
type input "better days"
drag, startPoint x: 232, startPoint y: 134, endPoint x: 232, endPoint y: 128, distance: 6.4
click at [232, 134] on input "Search Form" at bounding box center [337, 130] width 266 height 17
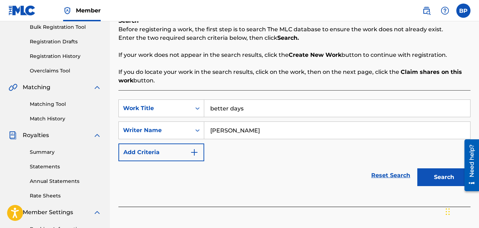
type input "bobbye dee"
click at [446, 175] on button "Search" at bounding box center [443, 177] width 53 height 18
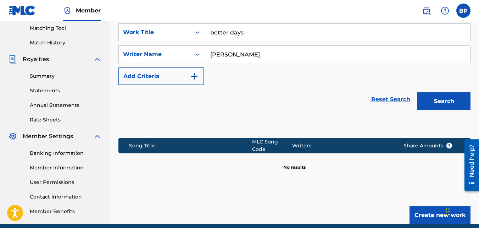
scroll to position [212, 0]
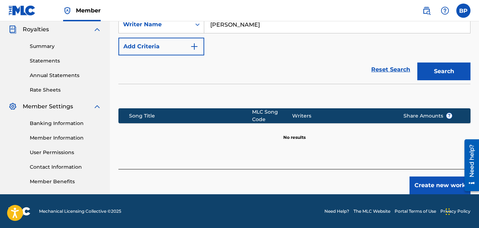
click at [433, 183] on button "Create new work" at bounding box center [440, 185] width 61 height 18
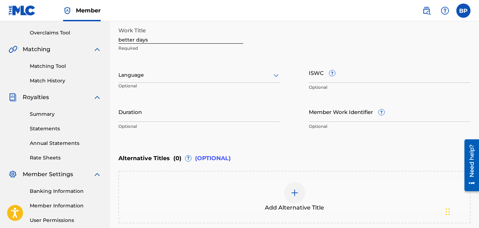
scroll to position [106, 0]
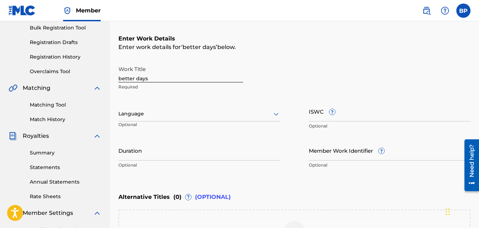
click at [151, 111] on div at bounding box center [199, 113] width 162 height 9
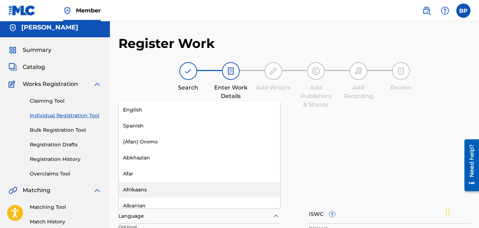
scroll to position [0, 0]
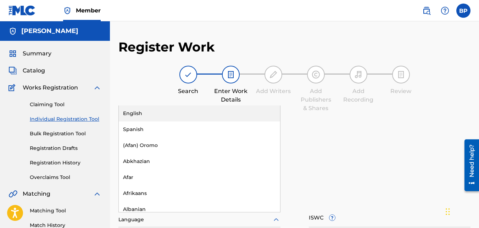
click at [182, 112] on div "English" at bounding box center [199, 113] width 161 height 16
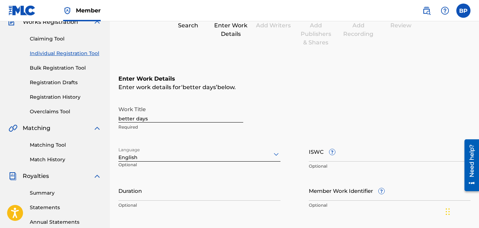
scroll to position [106, 0]
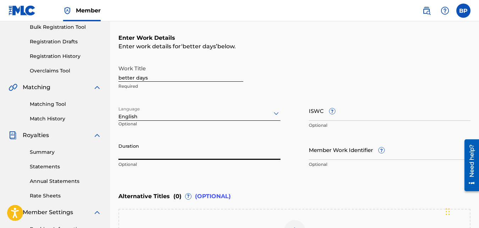
click at [178, 157] on input "Duration" at bounding box center [199, 149] width 162 height 20
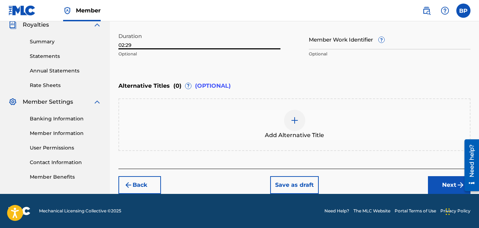
type input "02:29"
click at [442, 182] on button "Next" at bounding box center [449, 185] width 43 height 18
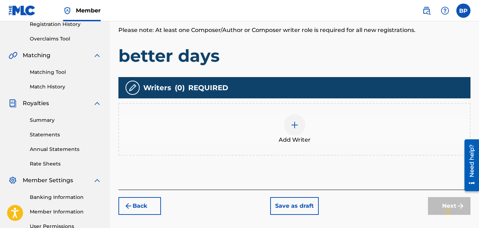
scroll to position [174, 0]
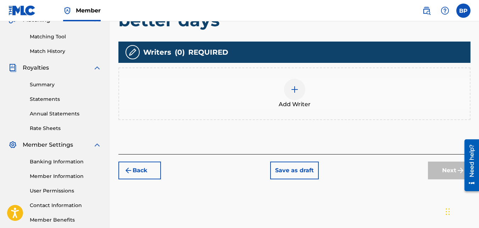
click at [295, 89] on img at bounding box center [294, 89] width 9 height 9
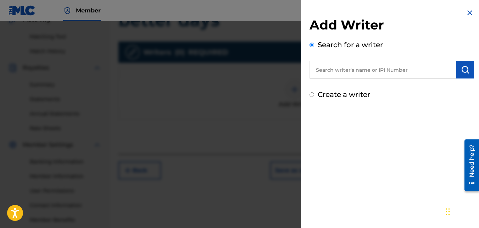
click at [372, 73] on input "text" at bounding box center [383, 70] width 147 height 18
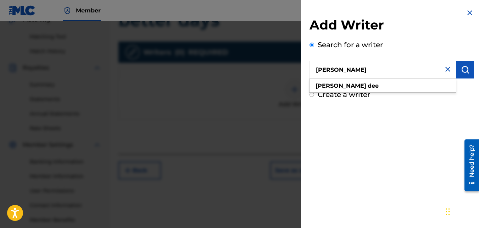
type input "bobbye dee"
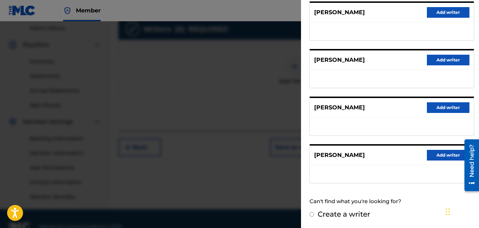
scroll to position [209, 0]
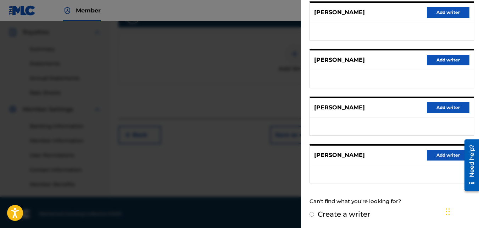
click at [442, 157] on button "Add writer" at bounding box center [448, 155] width 43 height 11
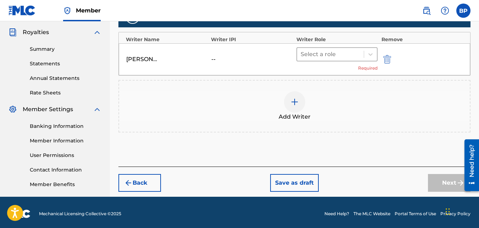
click at [330, 56] on div at bounding box center [331, 54] width 60 height 10
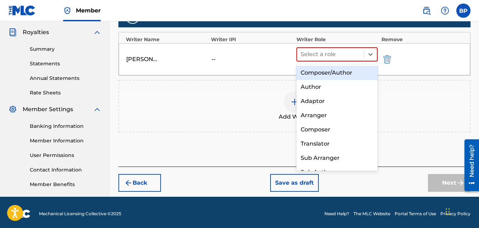
click at [329, 71] on div "Composer/Author" at bounding box center [337, 73] width 82 height 14
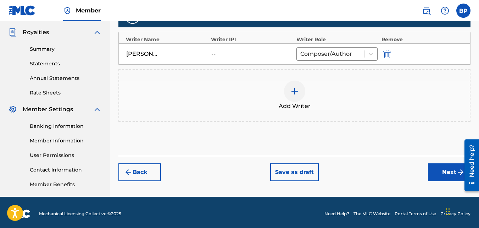
click at [445, 177] on button "Next" at bounding box center [449, 172] width 43 height 18
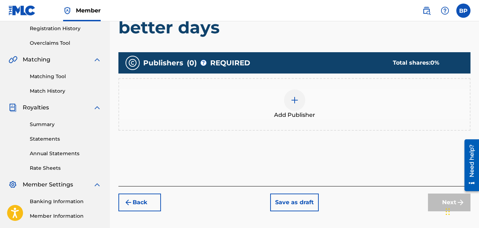
scroll to position [138, 0]
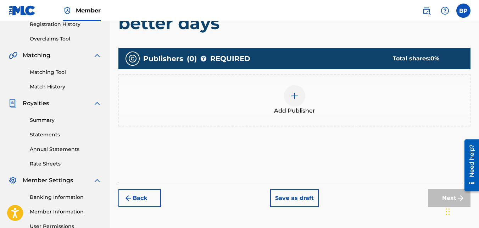
click at [295, 102] on div at bounding box center [294, 95] width 21 height 21
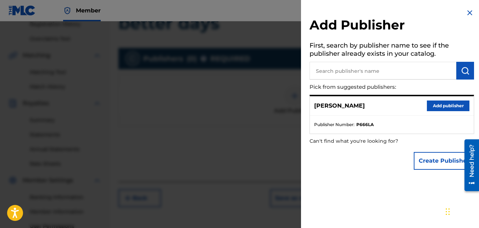
click at [361, 105] on div "Bobbye Dee Add publisher" at bounding box center [392, 106] width 164 height 20
click at [432, 105] on button "Add publisher" at bounding box center [448, 105] width 43 height 11
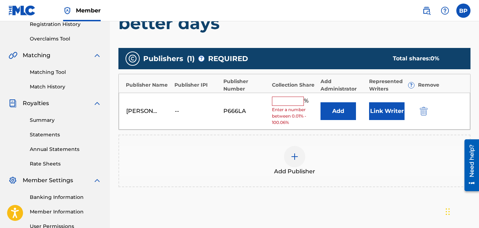
click at [285, 100] on input "text" at bounding box center [288, 100] width 32 height 9
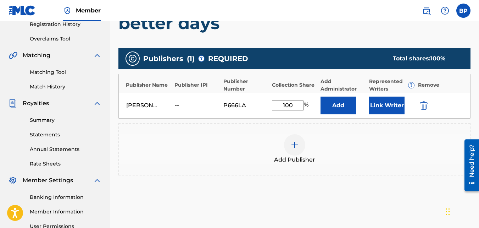
type input "100"
click at [445, 107] on div at bounding box center [434, 105] width 32 height 8
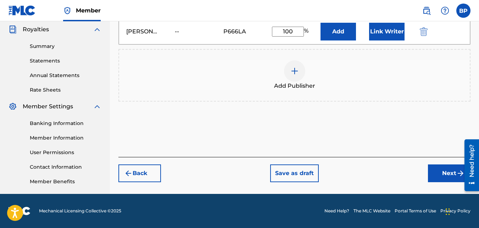
click at [437, 175] on button "Next" at bounding box center [449, 173] width 43 height 18
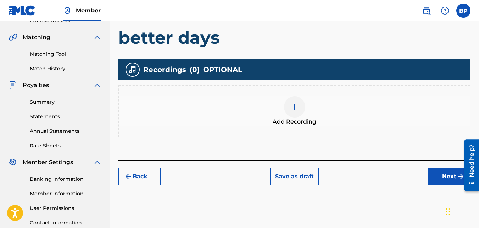
scroll to position [174, 0]
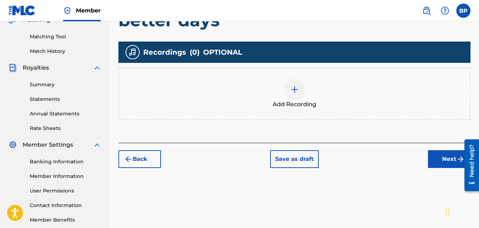
click at [298, 90] on img at bounding box center [294, 89] width 9 height 9
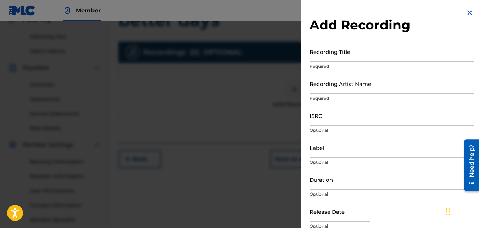
click at [340, 52] on input "Recording Title" at bounding box center [392, 51] width 165 height 20
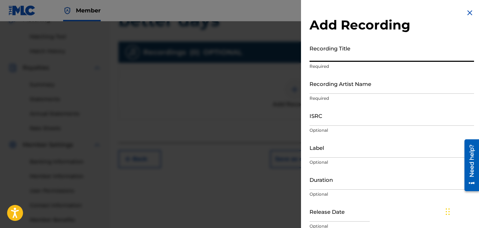
click at [344, 49] on input "Recording Title" at bounding box center [392, 51] width 165 height 20
type input "Better Days"
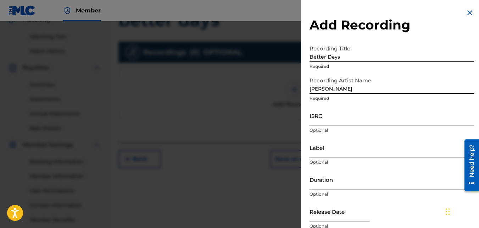
type input "[PERSON_NAME]"
type input "04:52"
type input "September 15 2025"
type input "[PERSON_NAME]"
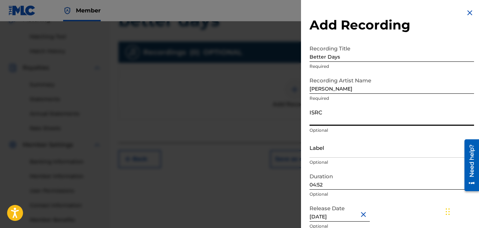
paste input "QZZ7X2501789"
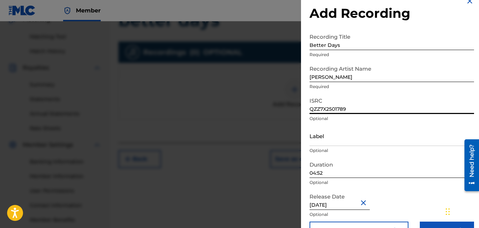
scroll to position [32, 0]
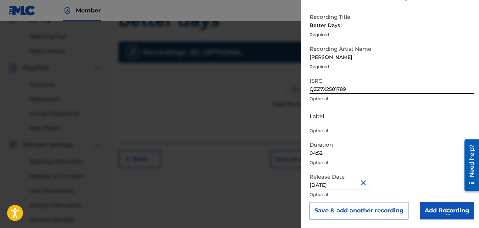
type input "QZZ7X2501789"
drag, startPoint x: 342, startPoint y: 154, endPoint x: 226, endPoint y: 134, distance: 117.2
click at [226, 134] on div "Add Recording Recording Title Better Days Required Recording Artist Name Bobbye…" at bounding box center [239, 124] width 479 height 206
type input "02:29"
click at [432, 210] on input "Add Recording" at bounding box center [447, 210] width 54 height 18
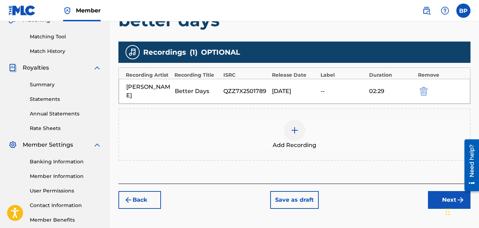
click at [444, 192] on button "Next" at bounding box center [449, 200] width 43 height 18
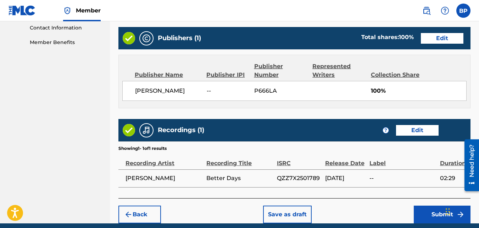
scroll to position [380, 0]
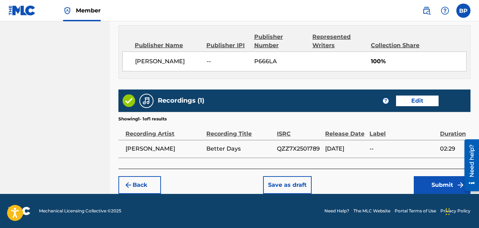
click at [435, 180] on button "Submit" at bounding box center [442, 185] width 57 height 18
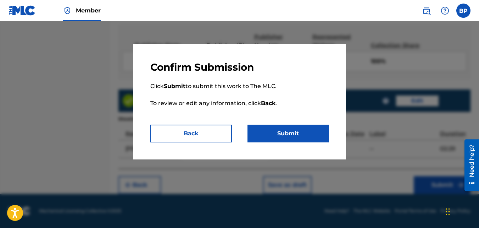
click at [271, 128] on button "Submit" at bounding box center [289, 133] width 82 height 18
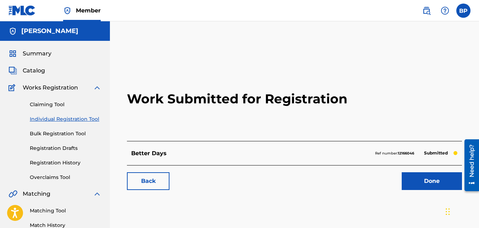
click at [409, 177] on link "Done" at bounding box center [432, 181] width 60 height 18
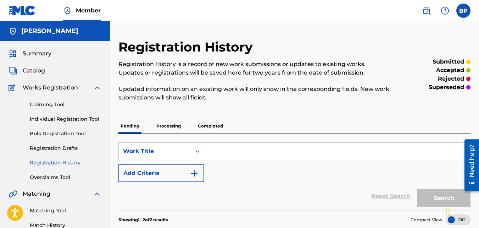
click at [69, 120] on link "Individual Registration Tool" at bounding box center [66, 118] width 72 height 7
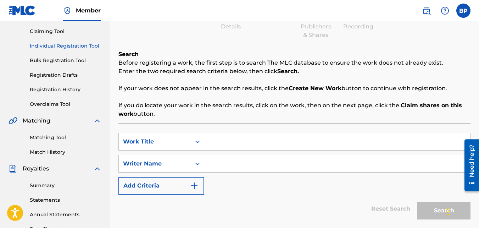
scroll to position [106, 0]
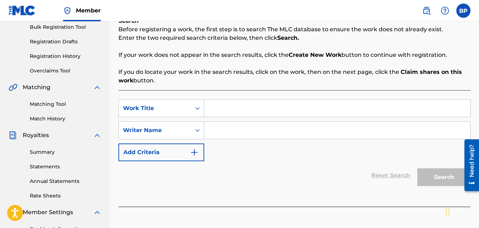
click at [247, 116] on input "Search Form" at bounding box center [337, 108] width 266 height 17
type input "pure free"
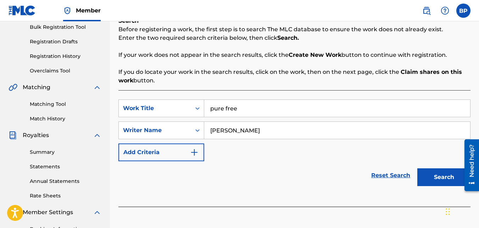
type input "bobbye dee"
click at [417, 168] on button "Search" at bounding box center [443, 177] width 53 height 18
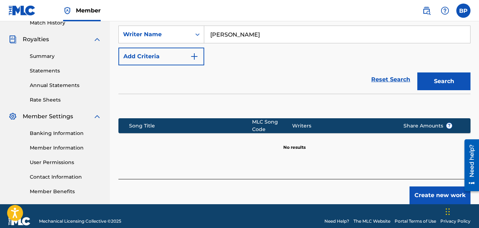
scroll to position [212, 0]
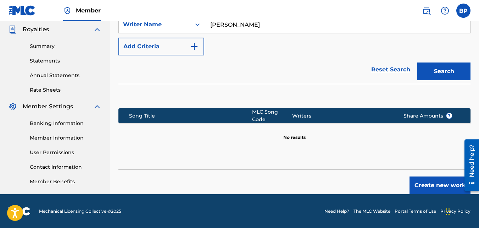
click at [441, 177] on button "Create new work" at bounding box center [440, 185] width 61 height 18
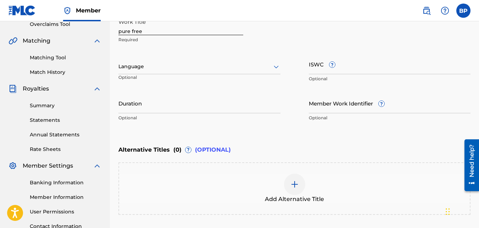
scroll to position [106, 0]
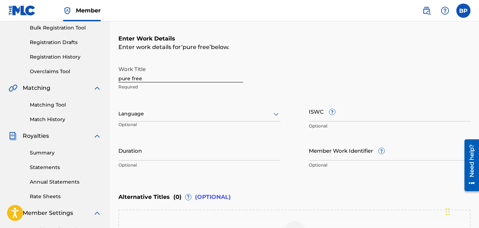
click at [201, 120] on div "Language" at bounding box center [199, 113] width 162 height 15
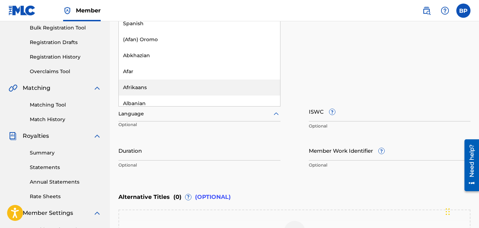
scroll to position [0, 0]
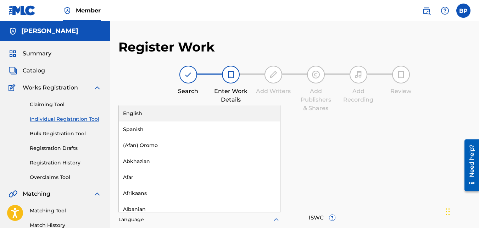
click at [210, 113] on div "English" at bounding box center [199, 113] width 161 height 16
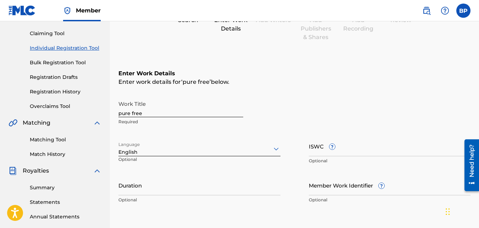
scroll to position [106, 0]
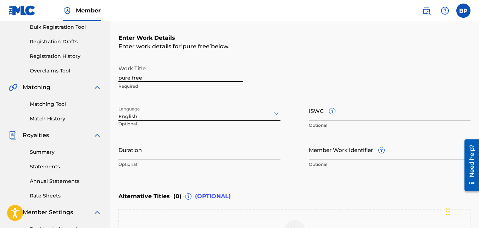
click at [148, 152] on input "Duration" at bounding box center [199, 149] width 162 height 20
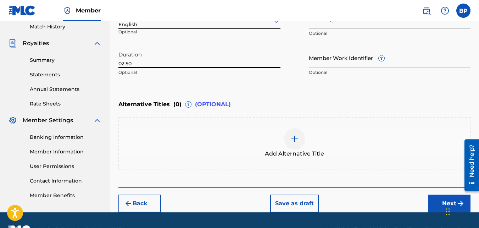
scroll to position [217, 0]
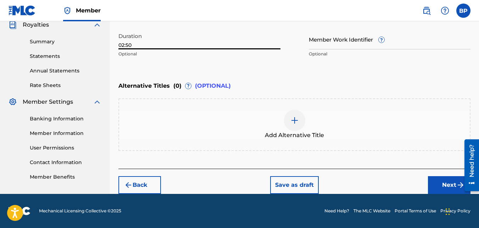
type input "02:50"
click at [453, 183] on button "Next" at bounding box center [449, 185] width 43 height 18
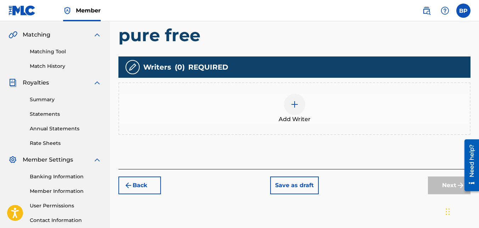
scroll to position [174, 0]
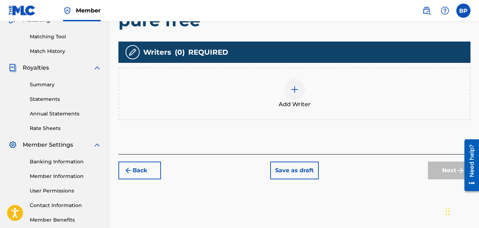
click at [297, 88] on img at bounding box center [294, 89] width 9 height 9
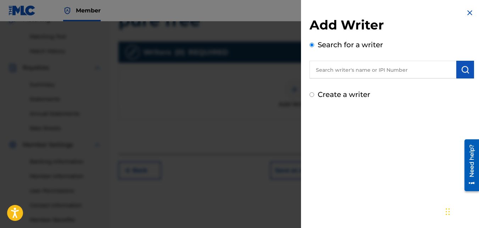
click at [348, 72] on input "text" at bounding box center [383, 70] width 147 height 18
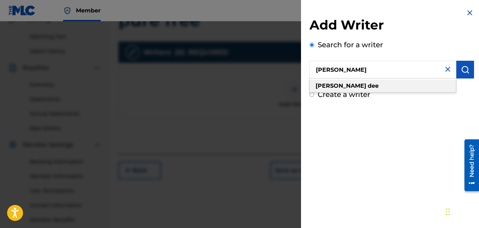
type input "bobbye dee"
click at [368, 87] on strong "dee" at bounding box center [373, 85] width 11 height 7
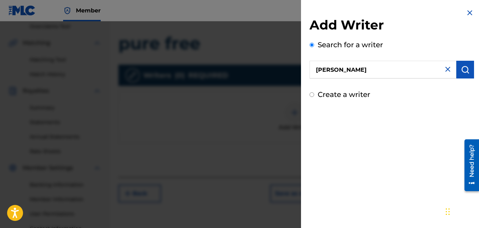
scroll to position [138, 0]
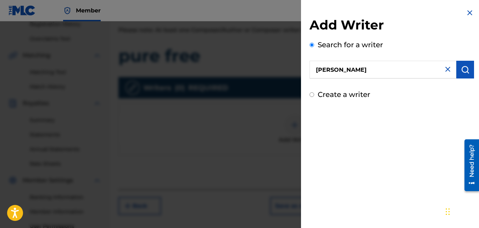
click at [461, 71] on img "submit" at bounding box center [465, 69] width 9 height 9
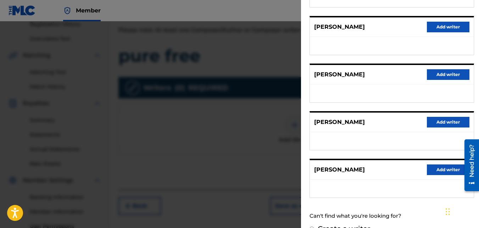
scroll to position [140, 0]
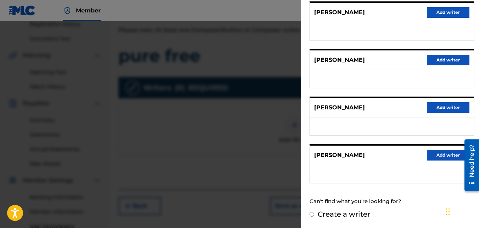
click at [450, 155] on button "Add writer" at bounding box center [448, 155] width 43 height 11
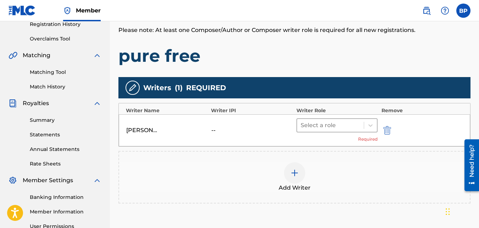
click at [358, 126] on div at bounding box center [331, 125] width 60 height 10
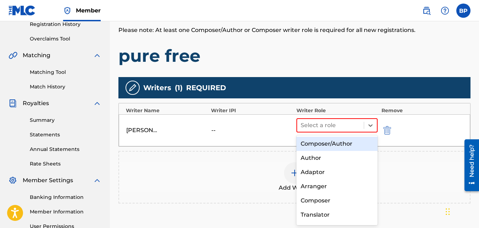
click at [333, 149] on div "Composer/Author" at bounding box center [337, 144] width 82 height 14
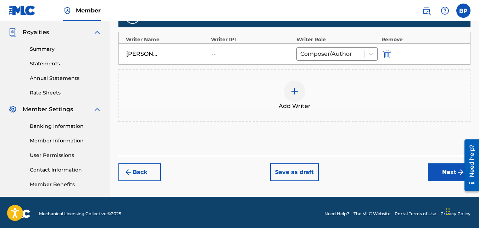
click at [441, 168] on button "Next" at bounding box center [449, 172] width 43 height 18
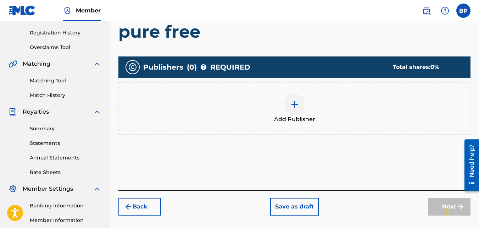
scroll to position [138, 0]
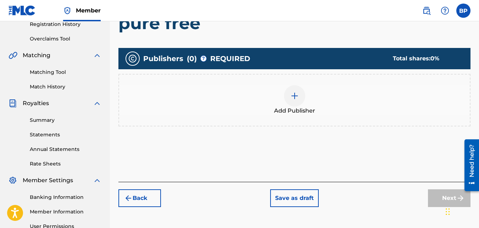
click at [284, 93] on div "Add Publisher" at bounding box center [294, 100] width 351 height 30
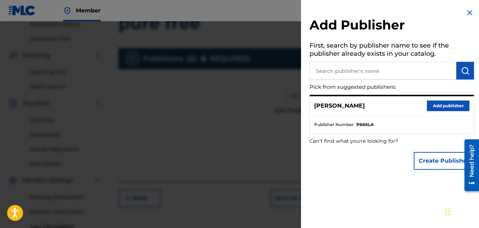
click at [432, 105] on button "Add publisher" at bounding box center [448, 105] width 43 height 11
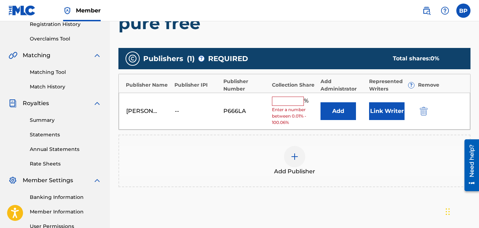
click at [281, 93] on div "Bobbye Dee -- P666LA % Enter a number between 0.01% - 100.06% Add Link Writer" at bounding box center [294, 111] width 351 height 37
click at [284, 98] on div "Bobbye Dee -- P666LA % Enter a number between 0.01% - 100.06% Add Link Writer" at bounding box center [294, 111] width 351 height 37
click at [284, 100] on input "text" at bounding box center [288, 100] width 32 height 9
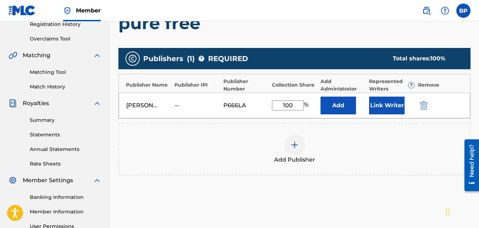
type input "100"
drag, startPoint x: 463, startPoint y: 95, endPoint x: 432, endPoint y: 131, distance: 47.5
click at [463, 96] on div "Bobbye Dee -- P666LA 100 % Add Link Writer" at bounding box center [294, 106] width 351 height 26
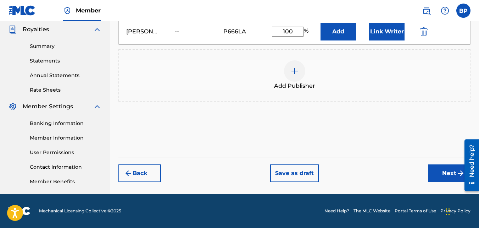
click at [452, 171] on button "Next" at bounding box center [449, 173] width 43 height 18
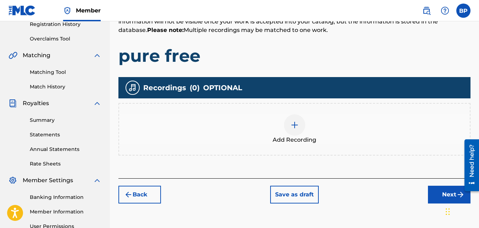
click at [300, 123] on div at bounding box center [294, 124] width 21 height 21
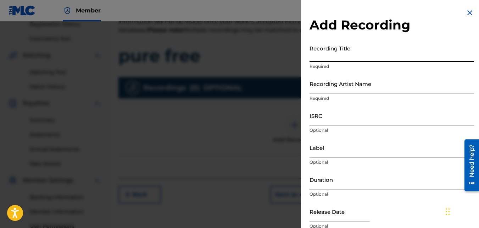
click at [310, 54] on input "Recording Title" at bounding box center [392, 51] width 165 height 20
type input "Pure Free"
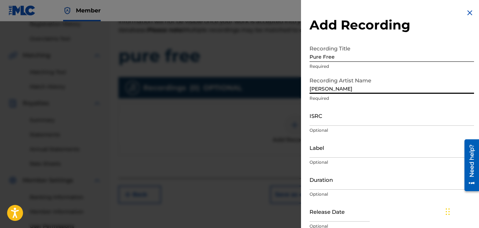
type input "[PERSON_NAME]"
type input "September 15 2025"
click at [338, 186] on input "Duration" at bounding box center [392, 179] width 165 height 20
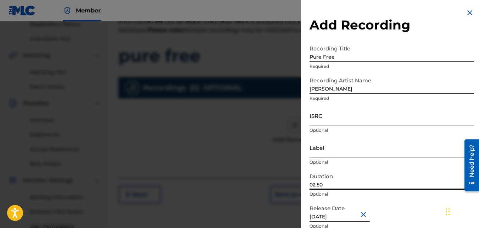
type input "02:50"
click at [339, 117] on input "ISRC" at bounding box center [392, 115] width 165 height 20
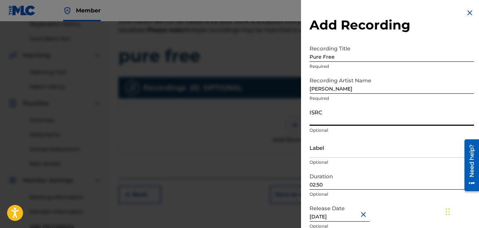
paste input "QZZ7X2501791"
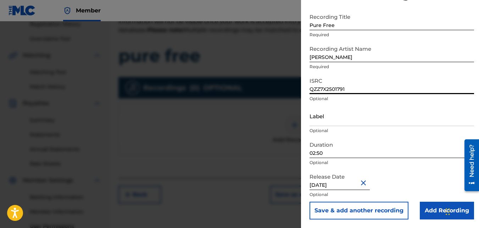
type input "QZZ7X2501791"
click at [429, 205] on input "Add Recording" at bounding box center [447, 210] width 54 height 18
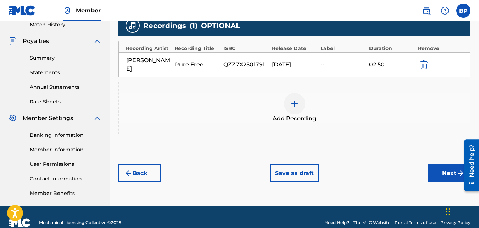
scroll to position [212, 0]
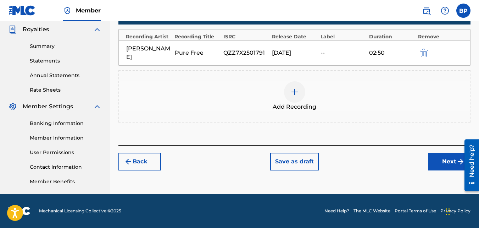
click at [448, 155] on button "Next" at bounding box center [449, 161] width 43 height 18
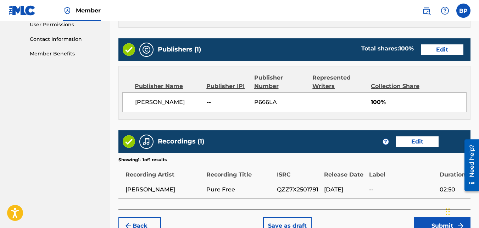
scroll to position [380, 0]
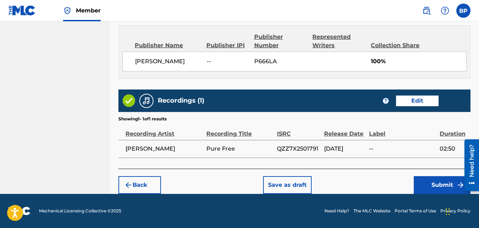
click at [441, 182] on button "Submit" at bounding box center [442, 185] width 57 height 18
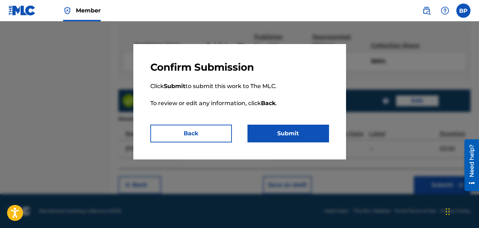
click at [302, 138] on button "Submit" at bounding box center [289, 133] width 82 height 18
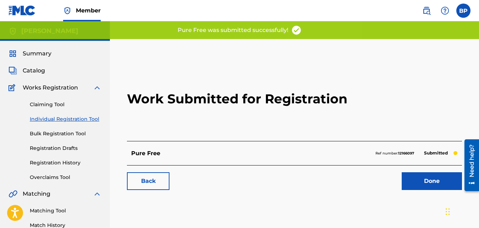
click at [404, 176] on link "Done" at bounding box center [432, 181] width 60 height 18
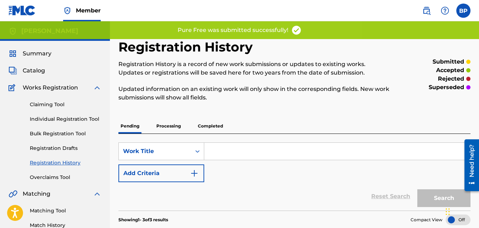
click at [42, 117] on link "Individual Registration Tool" at bounding box center [66, 118] width 72 height 7
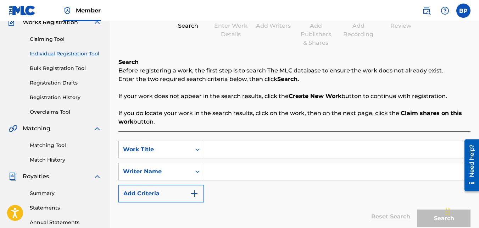
scroll to position [71, 0]
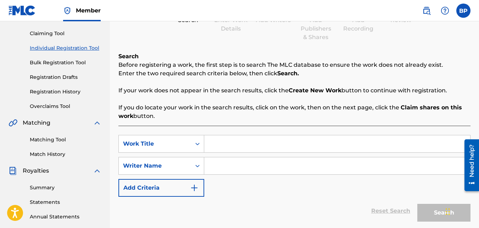
click at [240, 150] on input "Search Form" at bounding box center [337, 143] width 266 height 17
type input "Positively Positive"
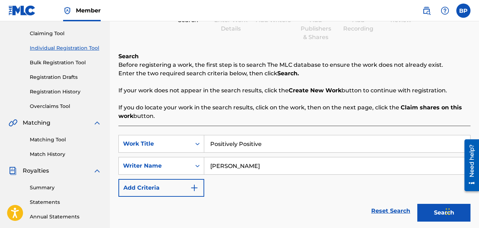
type input "[PERSON_NAME]"
drag, startPoint x: 432, startPoint y: 212, endPoint x: 426, endPoint y: 212, distance: 6.0
click at [433, 212] on button "Search" at bounding box center [443, 213] width 53 height 18
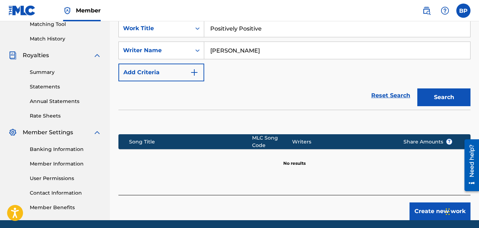
scroll to position [212, 0]
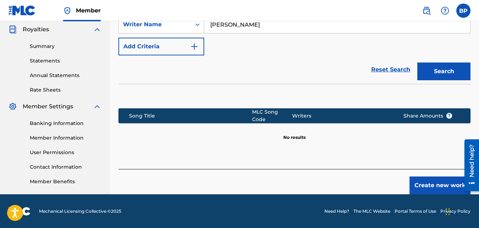
click at [428, 183] on button "Create new work" at bounding box center [440, 185] width 61 height 18
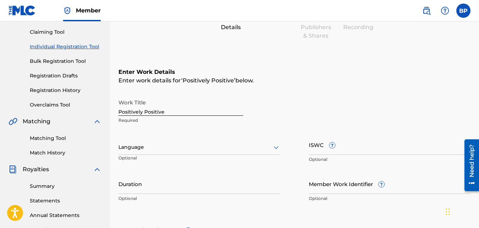
scroll to position [39, 0]
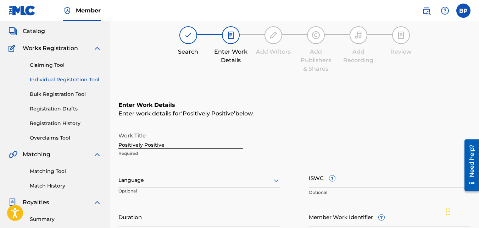
click at [170, 183] on div at bounding box center [199, 180] width 162 height 9
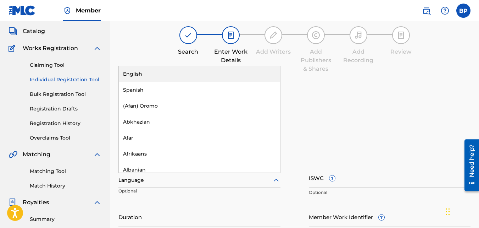
click at [149, 71] on div "English" at bounding box center [199, 74] width 161 height 16
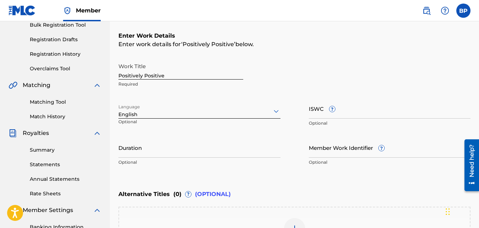
scroll to position [110, 0]
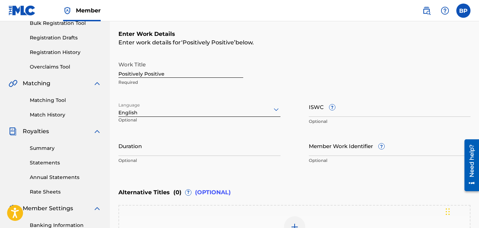
click at [153, 145] on input "Duration" at bounding box center [199, 145] width 162 height 20
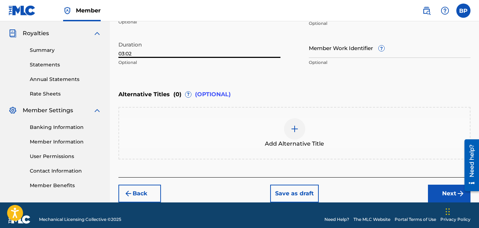
scroll to position [217, 0]
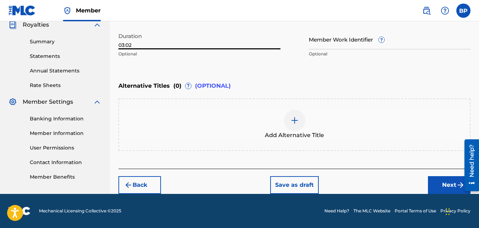
type input "03:02"
click at [442, 182] on button "Next" at bounding box center [449, 185] width 43 height 18
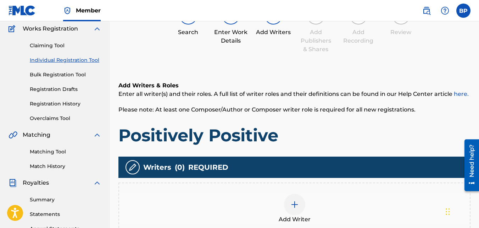
scroll to position [138, 0]
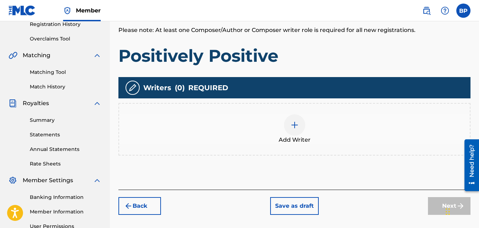
click at [289, 123] on div at bounding box center [294, 124] width 21 height 21
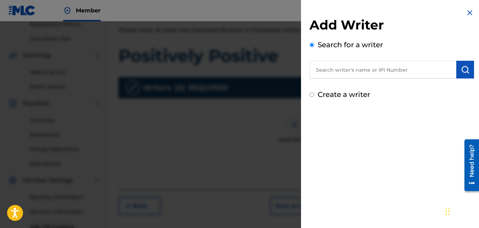
click at [373, 71] on input "text" at bounding box center [383, 70] width 147 height 18
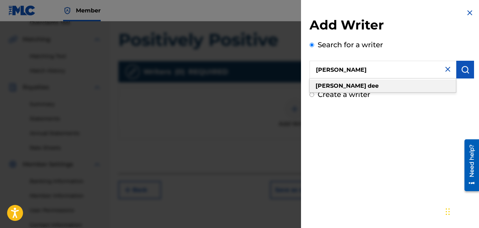
type input "bobbye dee"
click at [373, 87] on div "bobbye dee" at bounding box center [383, 85] width 146 height 13
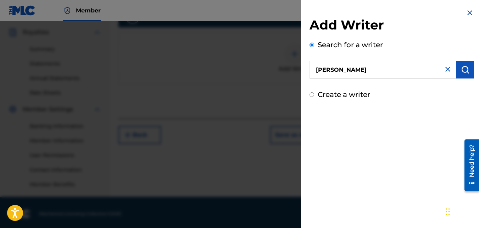
scroll to position [212, 0]
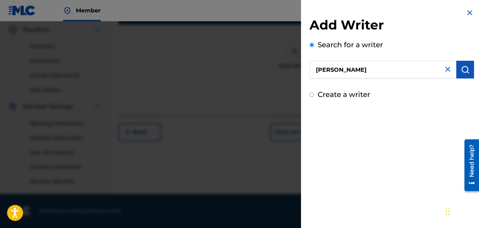
click at [461, 70] on img "submit" at bounding box center [465, 69] width 9 height 9
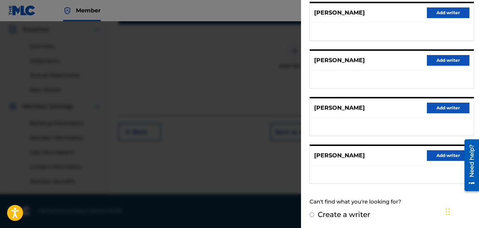
scroll to position [140, 0]
click at [432, 153] on button "Add writer" at bounding box center [448, 155] width 43 height 11
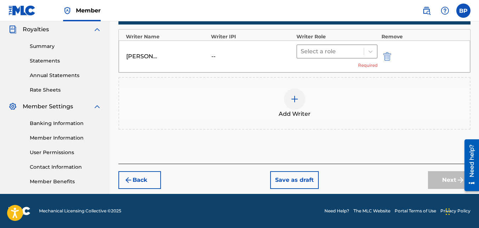
click at [361, 49] on div "Select a role" at bounding box center [330, 51] width 67 height 13
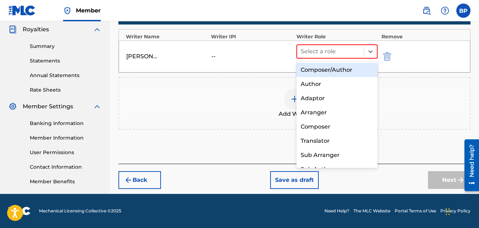
click at [324, 70] on div "Composer/Author" at bounding box center [337, 70] width 82 height 14
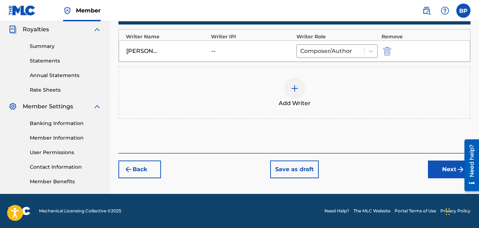
click at [445, 172] on button "Next" at bounding box center [449, 169] width 43 height 18
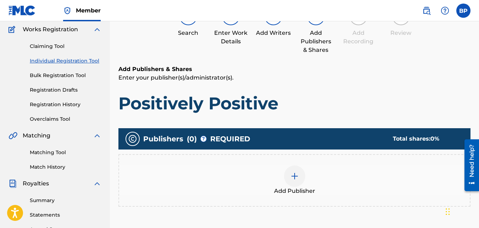
scroll to position [103, 0]
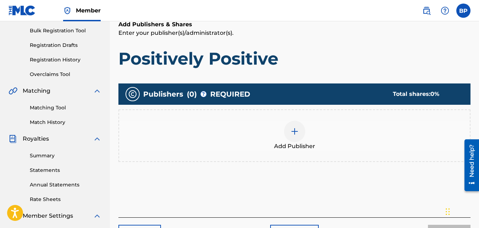
click at [300, 128] on div at bounding box center [294, 131] width 21 height 21
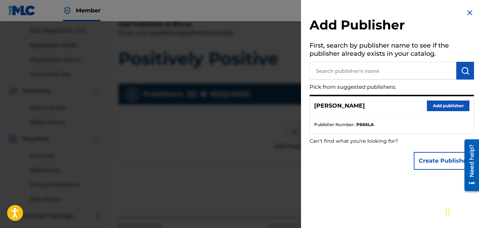
click at [452, 104] on button "Add publisher" at bounding box center [448, 105] width 43 height 11
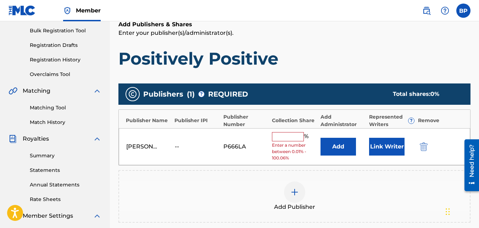
click at [288, 133] on input "text" at bounding box center [288, 136] width 32 height 9
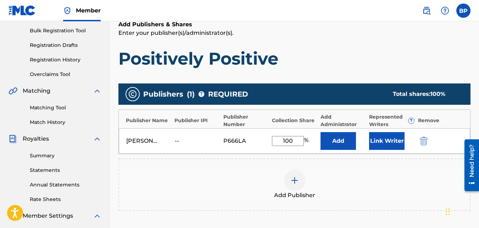
type input "100"
drag, startPoint x: 440, startPoint y: 134, endPoint x: 438, endPoint y: 145, distance: 10.9
click at [441, 134] on div "Bobbye Dee -- P666LA 100 % Add Link Writer" at bounding box center [294, 141] width 351 height 26
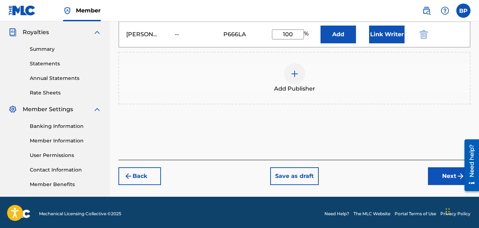
click at [449, 176] on button "Next" at bounding box center [449, 176] width 43 height 18
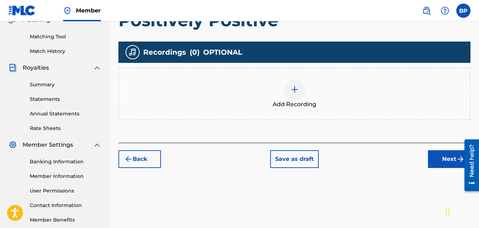
click at [440, 157] on button "Next" at bounding box center [449, 159] width 43 height 18
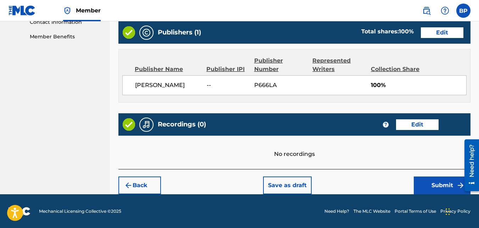
scroll to position [357, 0]
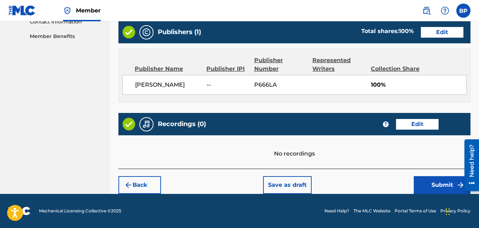
click at [428, 121] on button "Edit" at bounding box center [417, 124] width 43 height 11
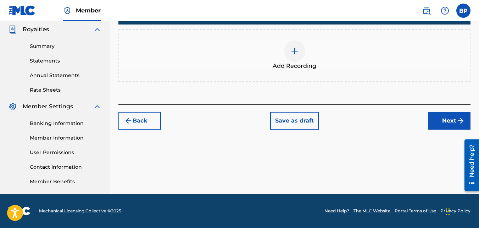
scroll to position [212, 0]
click at [291, 52] on img at bounding box center [294, 51] width 9 height 9
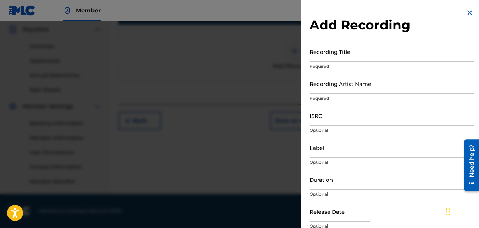
click at [335, 57] on input "Recording Title" at bounding box center [392, 51] width 165 height 20
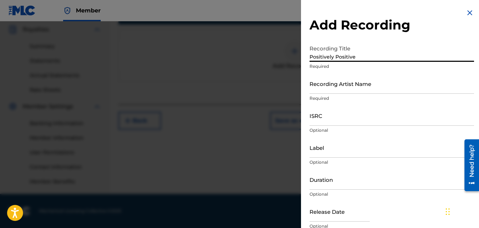
type input "Positively Positive"
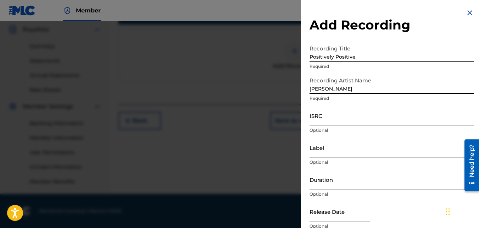
type input "[PERSON_NAME]"
type input "September 15 2025"
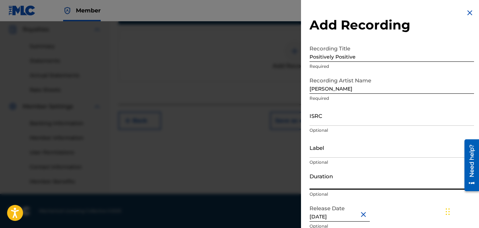
click at [330, 183] on input "Duration" at bounding box center [392, 179] width 165 height 20
type input "03:02"
click at [343, 150] on input "Label" at bounding box center [392, 147] width 165 height 20
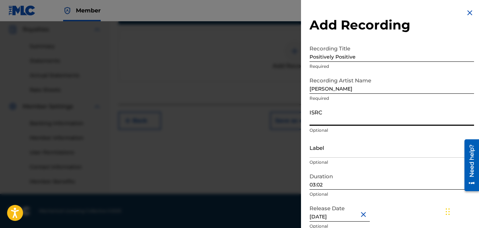
click at [337, 117] on input "ISRC" at bounding box center [392, 115] width 165 height 20
paste input "QZZ7X2501792"
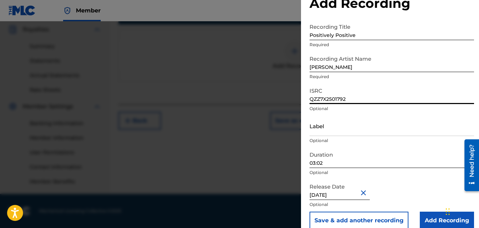
scroll to position [32, 0]
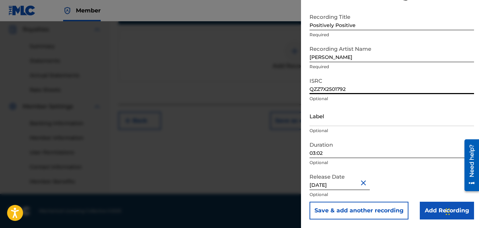
type input "QZZ7X2501792"
click at [426, 203] on input "Add Recording" at bounding box center [447, 210] width 54 height 18
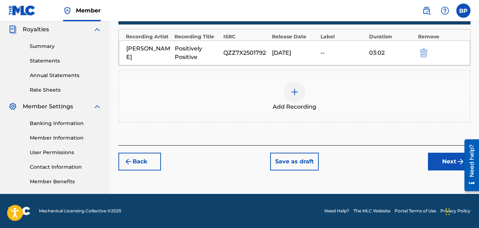
click at [435, 160] on button "Next" at bounding box center [449, 161] width 43 height 18
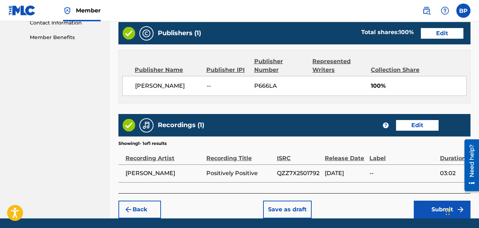
scroll to position [380, 0]
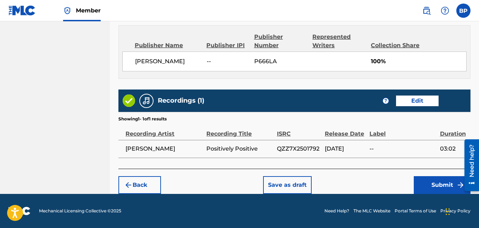
click at [425, 183] on button "Submit" at bounding box center [442, 185] width 57 height 18
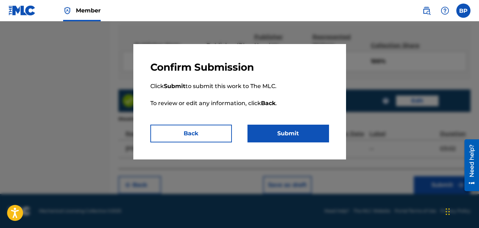
click at [288, 137] on button "Submit" at bounding box center [289, 133] width 82 height 18
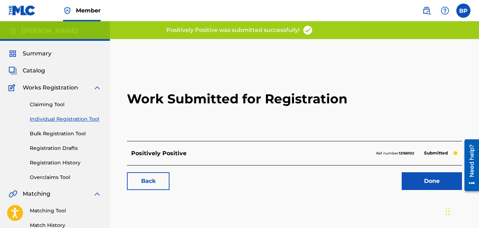
click at [426, 173] on link "Done" at bounding box center [432, 181] width 60 height 18
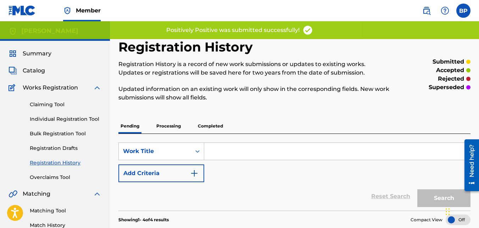
click at [53, 120] on link "Individual Registration Tool" at bounding box center [66, 118] width 72 height 7
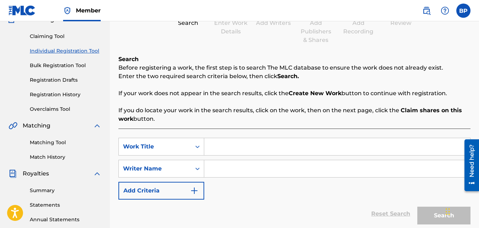
scroll to position [71, 0]
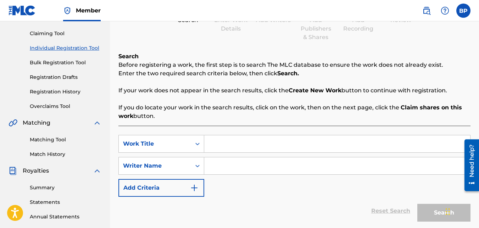
click at [244, 145] on input "Search Form" at bounding box center [337, 143] width 266 height 17
type input "Shine on"
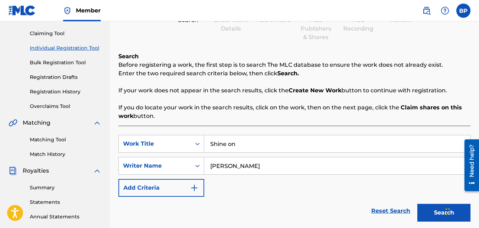
type input "Bobbye dee"
click at [435, 212] on button "Search" at bounding box center [443, 213] width 53 height 18
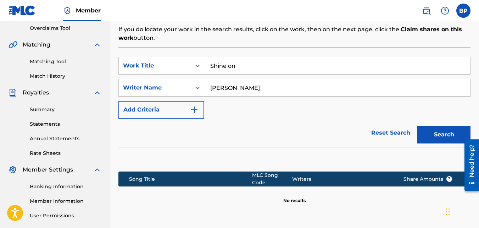
scroll to position [177, 0]
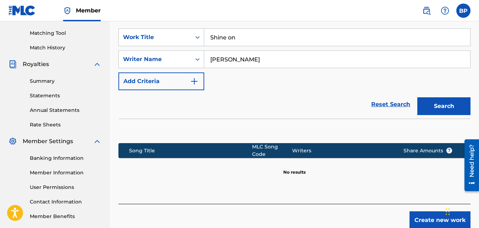
click at [434, 215] on button "Create new work" at bounding box center [440, 220] width 61 height 18
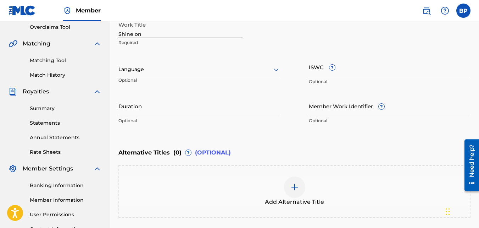
scroll to position [142, 0]
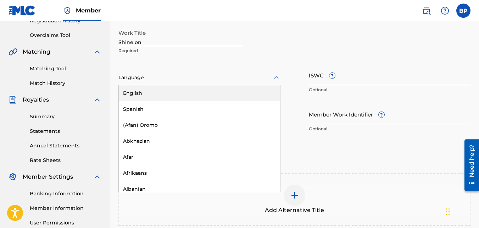
click at [218, 78] on div at bounding box center [199, 77] width 162 height 9
click at [180, 95] on div "English" at bounding box center [199, 93] width 161 height 16
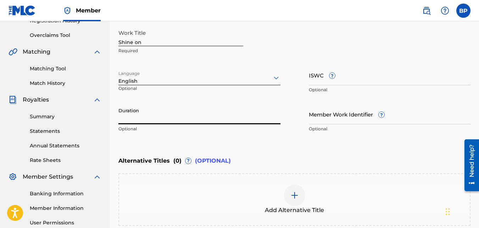
click at [203, 119] on input "Duration" at bounding box center [199, 114] width 162 height 20
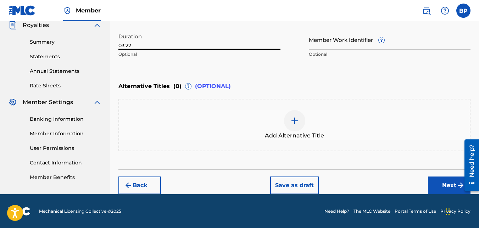
scroll to position [217, 0]
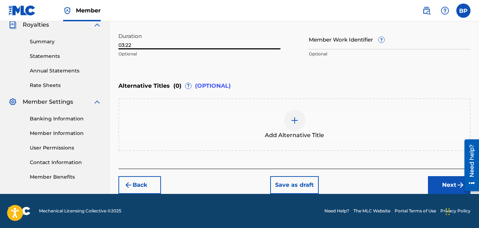
type input "03:22"
click at [444, 186] on button "Next" at bounding box center [449, 185] width 43 height 18
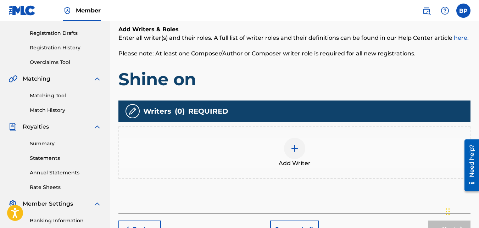
scroll to position [138, 0]
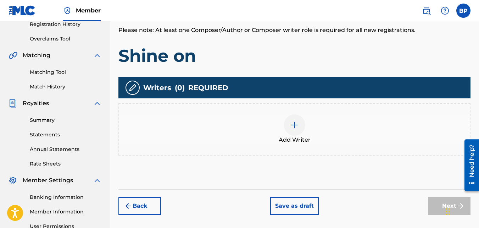
click at [293, 127] on img at bounding box center [294, 125] width 9 height 9
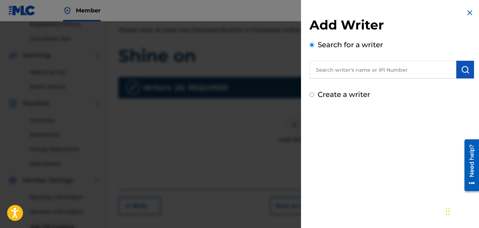
click at [350, 70] on input "text" at bounding box center [383, 70] width 147 height 18
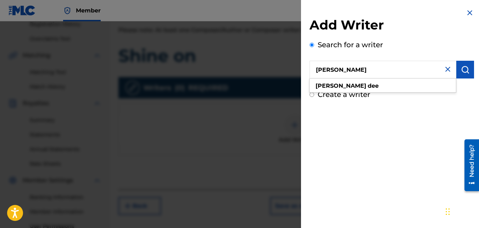
type input "bobbye dee"
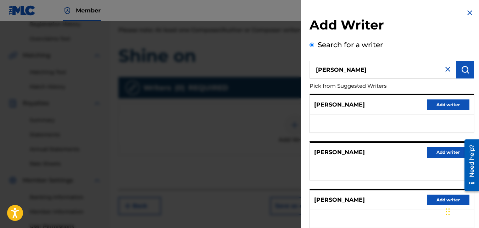
scroll to position [106, 0]
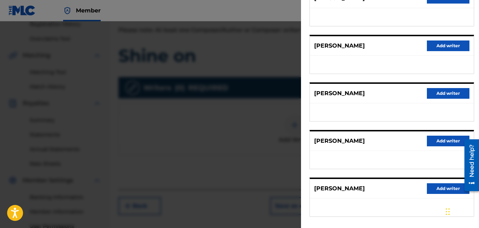
click at [440, 191] on button "Add writer" at bounding box center [448, 188] width 43 height 11
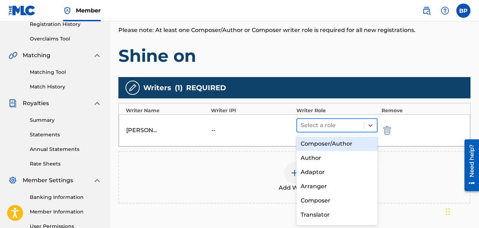
click at [316, 124] on div at bounding box center [331, 125] width 60 height 10
drag, startPoint x: 315, startPoint y: 148, endPoint x: 319, endPoint y: 145, distance: 4.5
click at [315, 147] on div "Composer/Author" at bounding box center [337, 144] width 82 height 14
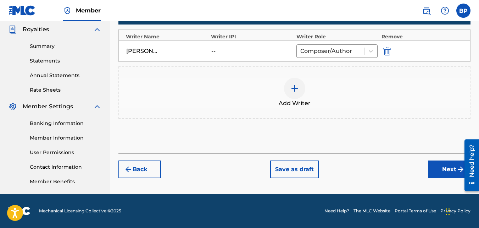
click at [441, 171] on button "Next" at bounding box center [449, 169] width 43 height 18
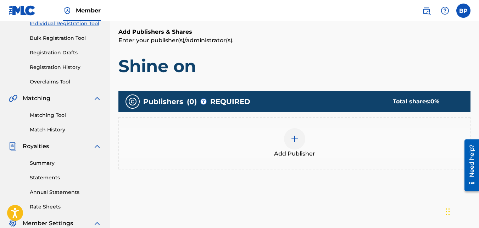
scroll to position [103, 0]
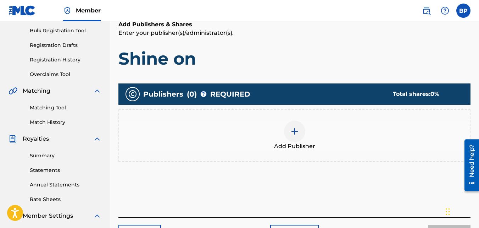
click at [297, 132] on img at bounding box center [294, 131] width 9 height 9
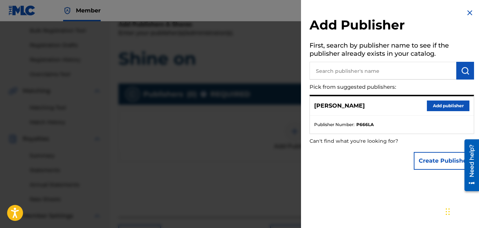
click at [430, 106] on button "Add publisher" at bounding box center [448, 105] width 43 height 11
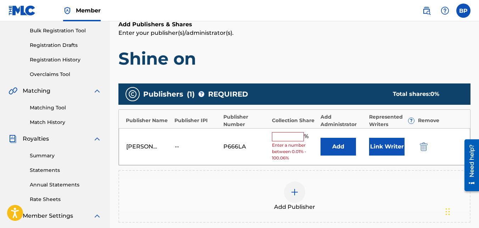
click at [284, 134] on input "text" at bounding box center [288, 136] width 32 height 9
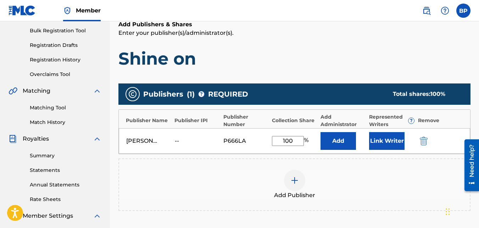
type input "100"
click at [457, 155] on div "Publishers ( 1 ) ? REQUIRED Total shares: 100 % Publisher Name Publisher IPI Pu…" at bounding box center [294, 146] width 352 height 127
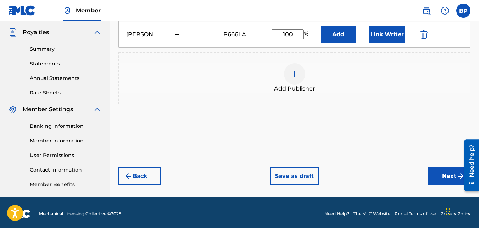
click at [456, 175] on img "submit" at bounding box center [460, 176] width 9 height 9
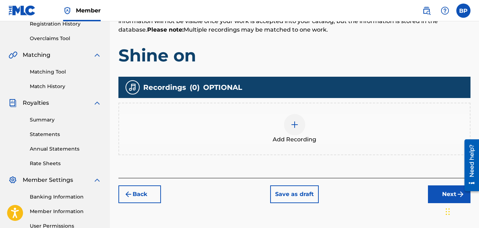
scroll to position [174, 0]
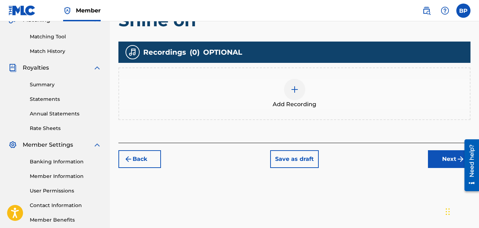
click at [297, 95] on div at bounding box center [294, 89] width 21 height 21
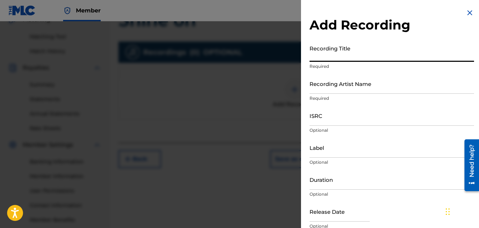
click at [328, 56] on input "Recording Title" at bounding box center [392, 51] width 165 height 20
click at [319, 57] on input "Shine" at bounding box center [392, 51] width 165 height 20
click at [319, 57] on input "o" at bounding box center [392, 51] width 165 height 20
type input "o"
type input "s"
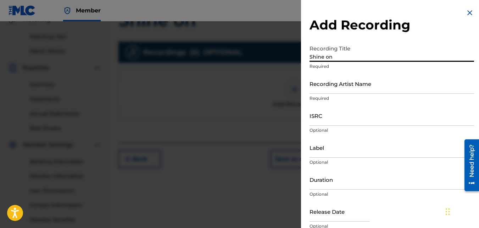
type input "Shine on"
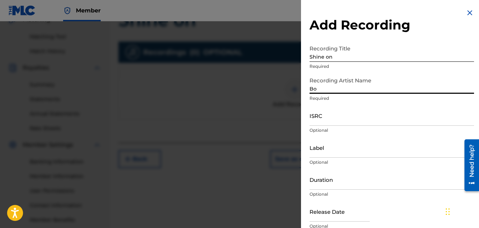
type input "[PERSON_NAME]"
type input "September 15 2025"
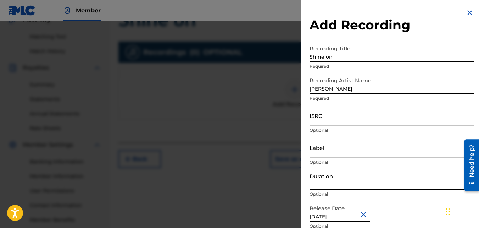
click at [333, 182] on input "Duration" at bounding box center [392, 179] width 165 height 20
type input "03:22"
click at [340, 109] on input "ISRC" at bounding box center [392, 115] width 165 height 20
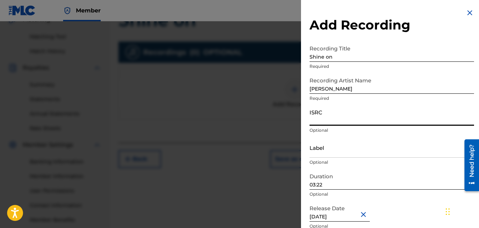
paste input "QZZ7X2501793"
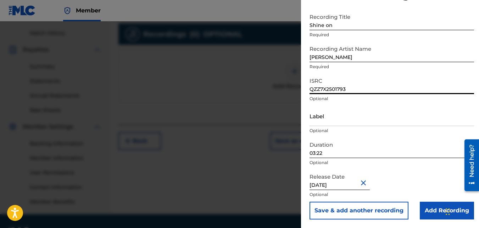
scroll to position [209, 0]
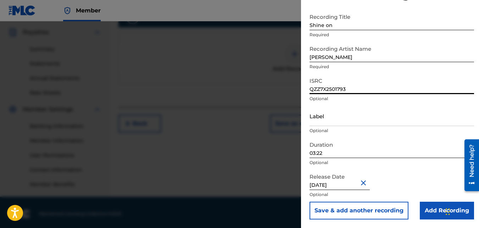
type input "QZZ7X2501793"
click at [431, 215] on input "Add Recording" at bounding box center [447, 210] width 54 height 18
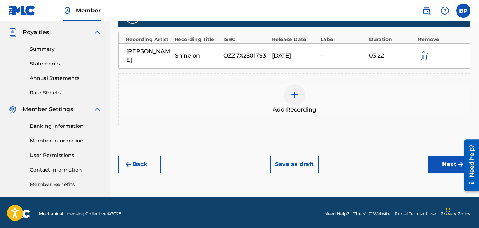
click at [438, 159] on button "Next" at bounding box center [449, 164] width 43 height 18
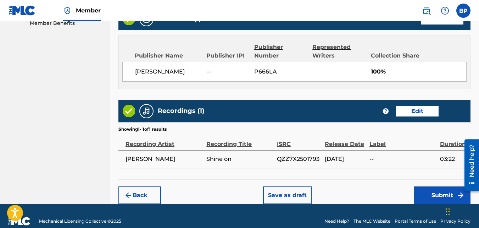
scroll to position [380, 0]
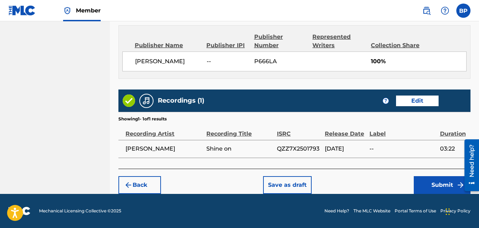
click at [441, 186] on button "Submit" at bounding box center [442, 185] width 57 height 18
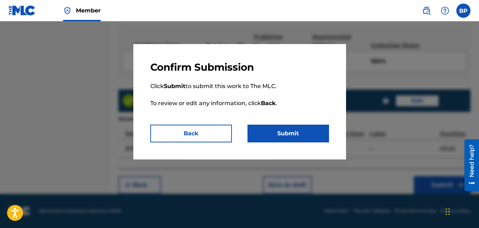
drag, startPoint x: 283, startPoint y: 131, endPoint x: 301, endPoint y: 121, distance: 21.0
click at [283, 131] on button "Submit" at bounding box center [289, 133] width 82 height 18
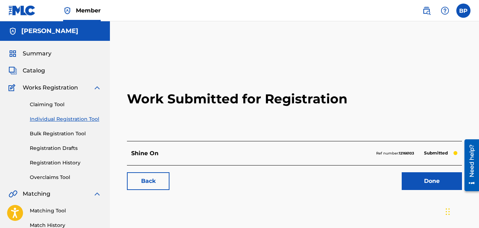
click at [414, 181] on link "Done" at bounding box center [432, 181] width 60 height 18
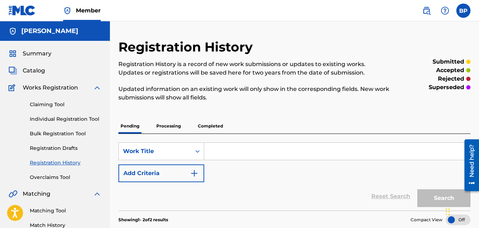
click at [73, 117] on link "Individual Registration Tool" at bounding box center [66, 118] width 72 height 7
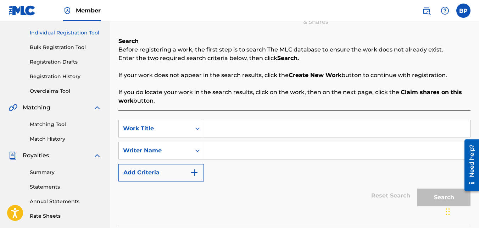
scroll to position [106, 0]
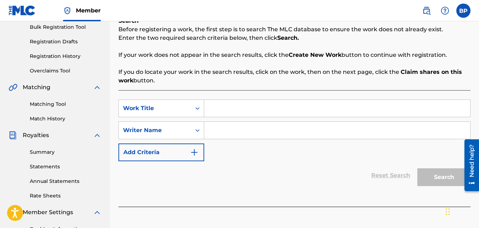
click at [252, 113] on input "Search Form" at bounding box center [337, 108] width 266 height 17
type input "Wild and Free"
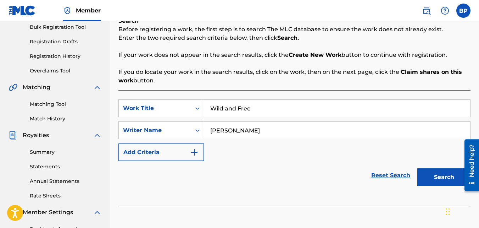
type input "[PERSON_NAME]"
drag, startPoint x: 447, startPoint y: 177, endPoint x: 435, endPoint y: 179, distance: 12.7
click at [448, 177] on button "Search" at bounding box center [443, 177] width 53 height 18
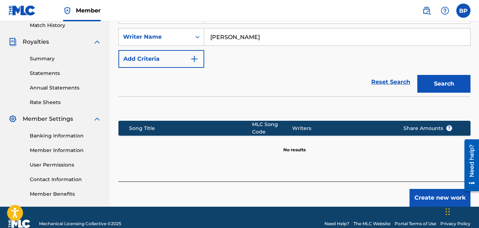
scroll to position [212, 0]
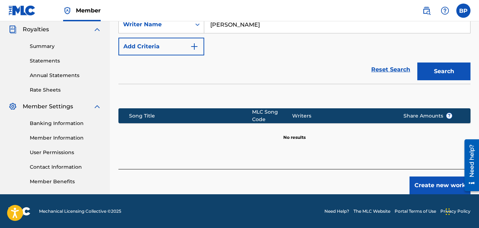
click at [430, 180] on button "Create new work" at bounding box center [440, 185] width 61 height 18
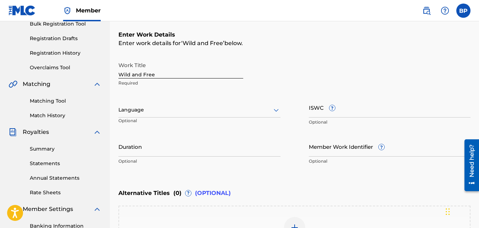
scroll to position [106, 0]
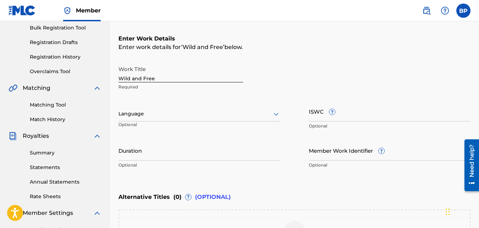
click at [178, 117] on div at bounding box center [199, 113] width 162 height 9
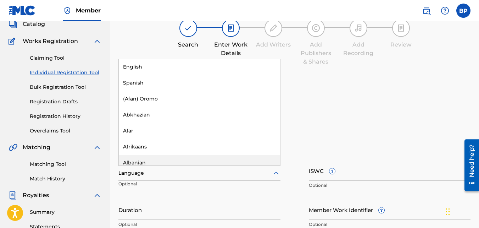
scroll to position [35, 0]
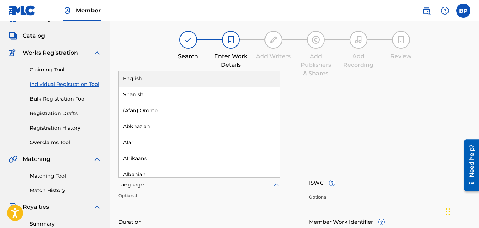
click at [184, 75] on div "English" at bounding box center [199, 79] width 161 height 16
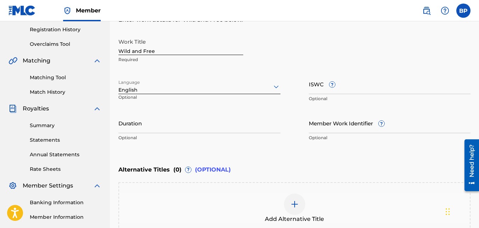
scroll to position [141, 0]
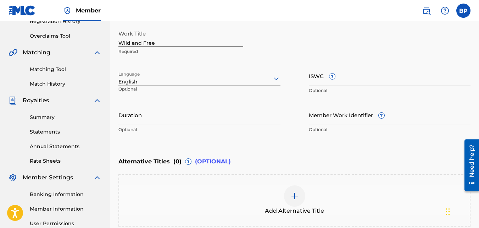
click at [151, 117] on input "Duration" at bounding box center [199, 115] width 162 height 20
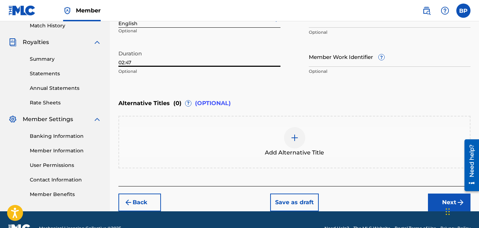
scroll to position [212, 0]
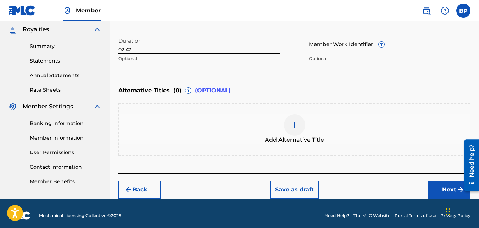
type input "02:47"
click at [439, 191] on button "Next" at bounding box center [449, 189] width 43 height 18
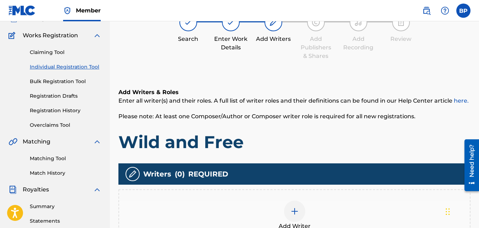
scroll to position [138, 0]
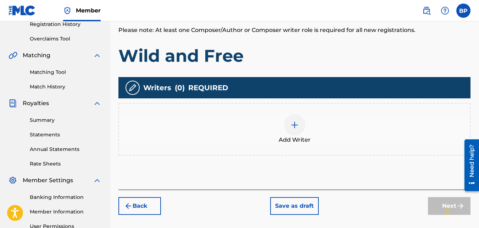
click at [289, 128] on div at bounding box center [294, 124] width 21 height 21
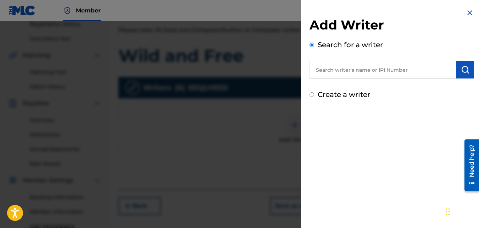
click at [329, 72] on input "text" at bounding box center [383, 70] width 147 height 18
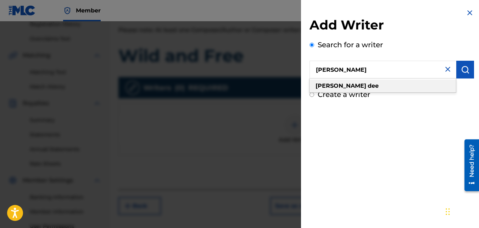
type input "bobbye dee"
click at [325, 84] on strong "bobbye" at bounding box center [341, 85] width 51 height 7
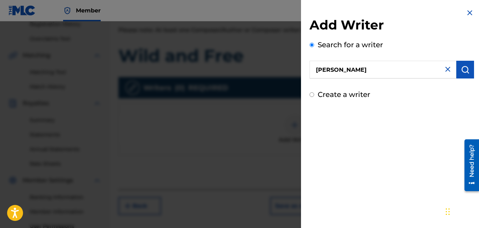
click at [467, 64] on button "submit" at bounding box center [465, 70] width 18 height 18
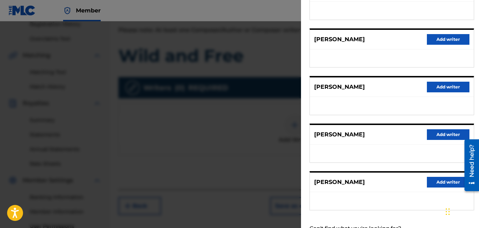
scroll to position [140, 0]
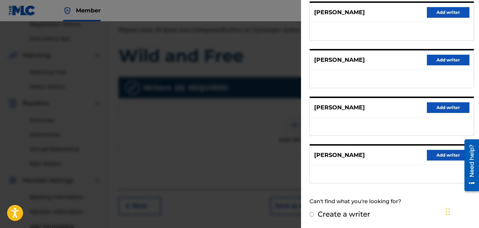
click at [434, 153] on button "Add writer" at bounding box center [448, 155] width 43 height 11
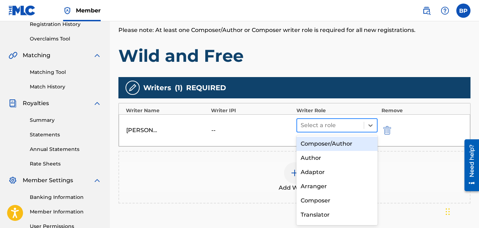
click at [352, 128] on div at bounding box center [331, 125] width 60 height 10
click at [321, 145] on div "Composer/Author" at bounding box center [337, 144] width 82 height 14
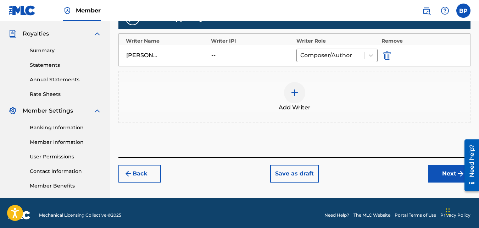
scroll to position [212, 0]
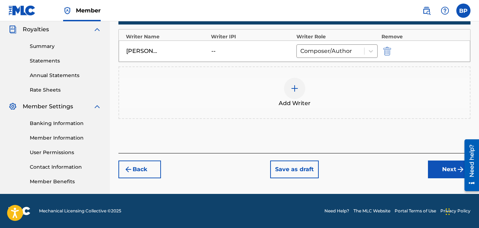
click at [445, 169] on button "Next" at bounding box center [449, 169] width 43 height 18
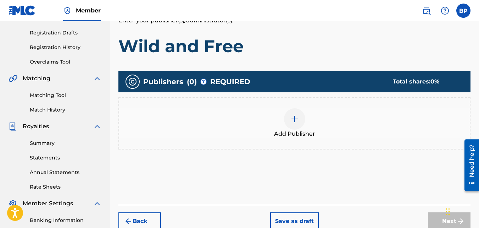
scroll to position [103, 0]
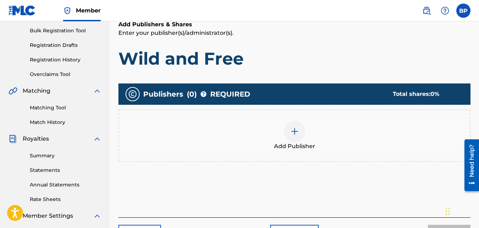
click at [293, 132] on img at bounding box center [294, 131] width 9 height 9
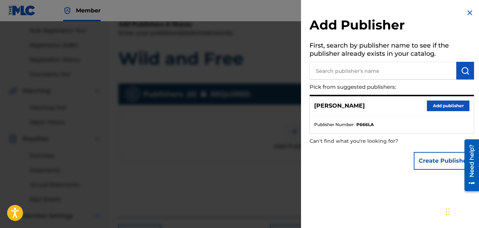
click at [433, 105] on button "Add publisher" at bounding box center [448, 105] width 43 height 11
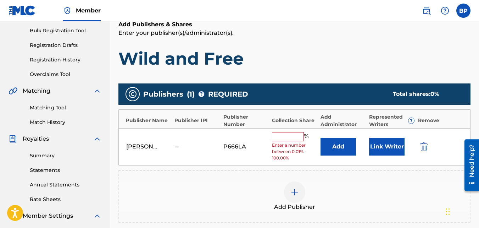
click at [295, 134] on input "text" at bounding box center [288, 136] width 32 height 9
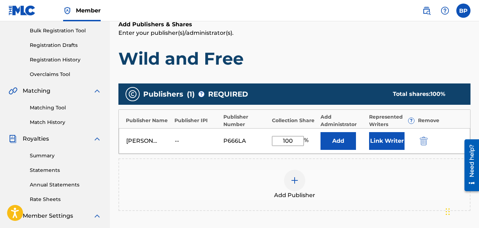
type input "100"
click at [451, 136] on div "Bobbye Dee -- P666LA 100 % Add Link Writer" at bounding box center [294, 141] width 351 height 26
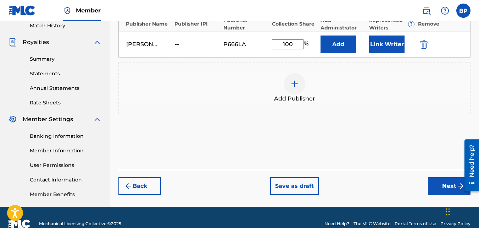
scroll to position [209, 0]
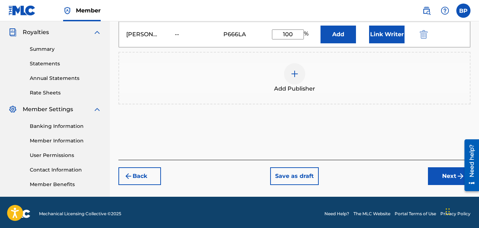
click at [450, 176] on button "Next" at bounding box center [449, 176] width 43 height 18
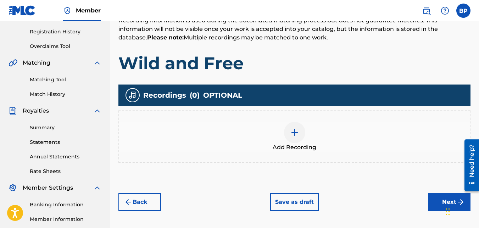
scroll to position [138, 0]
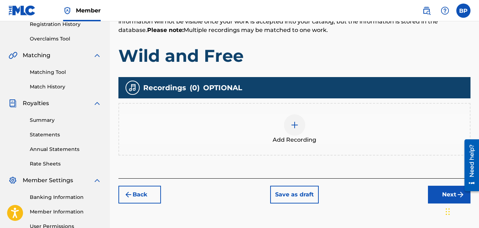
click at [298, 124] on img at bounding box center [294, 125] width 9 height 9
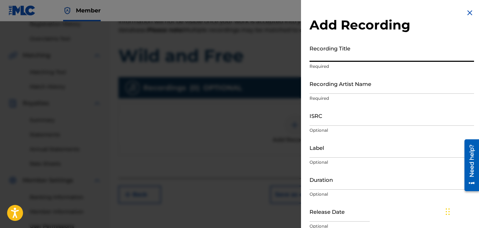
click at [328, 55] on input "Recording Title" at bounding box center [392, 51] width 165 height 20
click at [322, 55] on input "Recording Title" at bounding box center [392, 51] width 165 height 20
type input "Wild and Free"
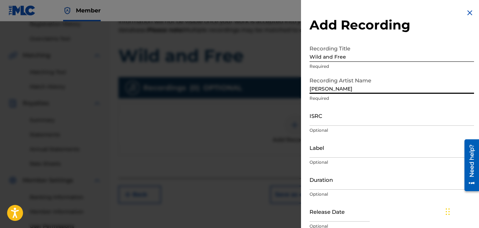
type input "[PERSON_NAME]"
type input "September 15 2025"
type input "[PERSON_NAME]"
click at [344, 184] on input "Duration" at bounding box center [392, 179] width 165 height 20
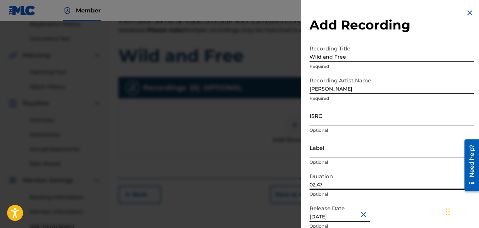
type input "02:47"
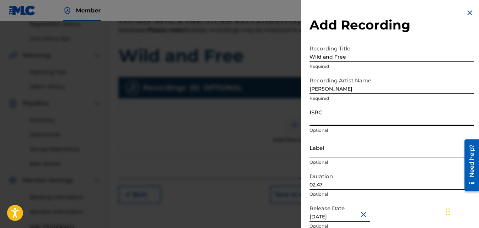
click at [351, 122] on input "ISRC" at bounding box center [392, 115] width 165 height 20
paste input "QZZ7X2501790"
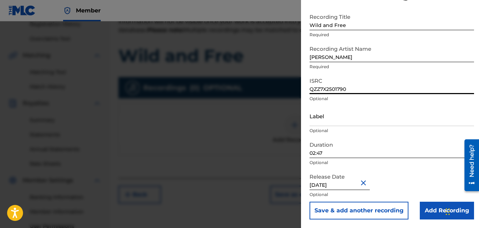
type input "QZZ7X2501790"
click at [432, 208] on input "Add Recording" at bounding box center [447, 210] width 54 height 18
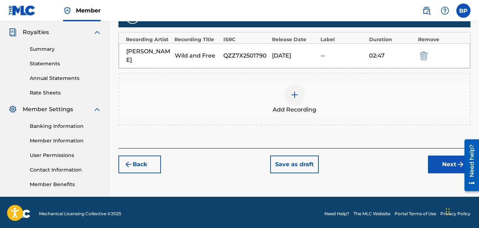
click at [437, 161] on button "Next" at bounding box center [449, 164] width 43 height 18
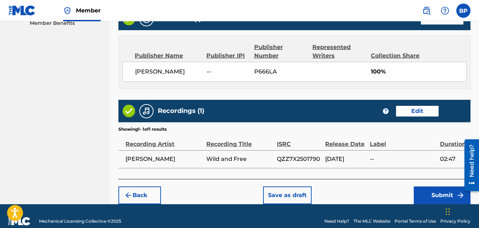
scroll to position [380, 0]
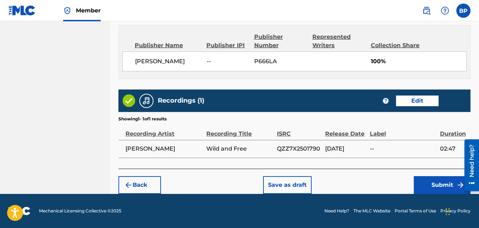
click at [439, 184] on button "Submit" at bounding box center [442, 185] width 57 height 18
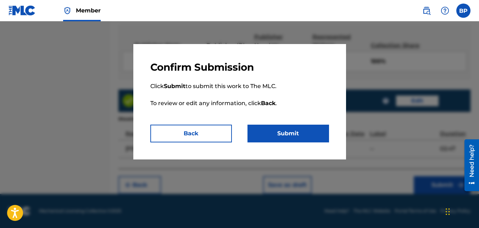
click at [286, 135] on button "Submit" at bounding box center [289, 133] width 82 height 18
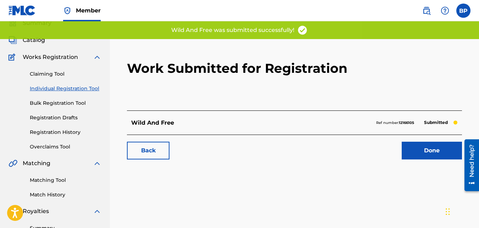
scroll to position [106, 0]
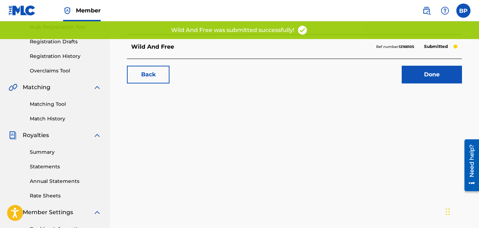
click at [420, 77] on link "Done" at bounding box center [432, 75] width 60 height 18
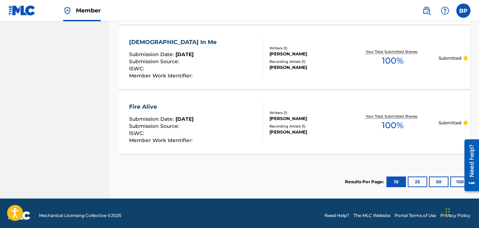
scroll to position [722, 0]
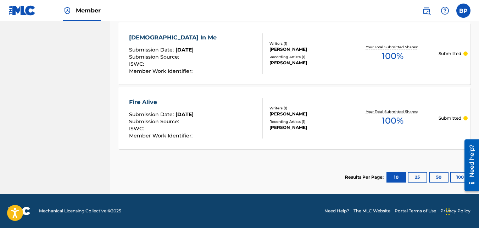
click at [415, 177] on button "25" at bounding box center [418, 177] width 20 height 11
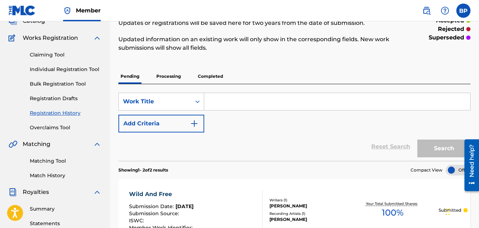
scroll to position [0, 0]
